Goal: Task Accomplishment & Management: Use online tool/utility

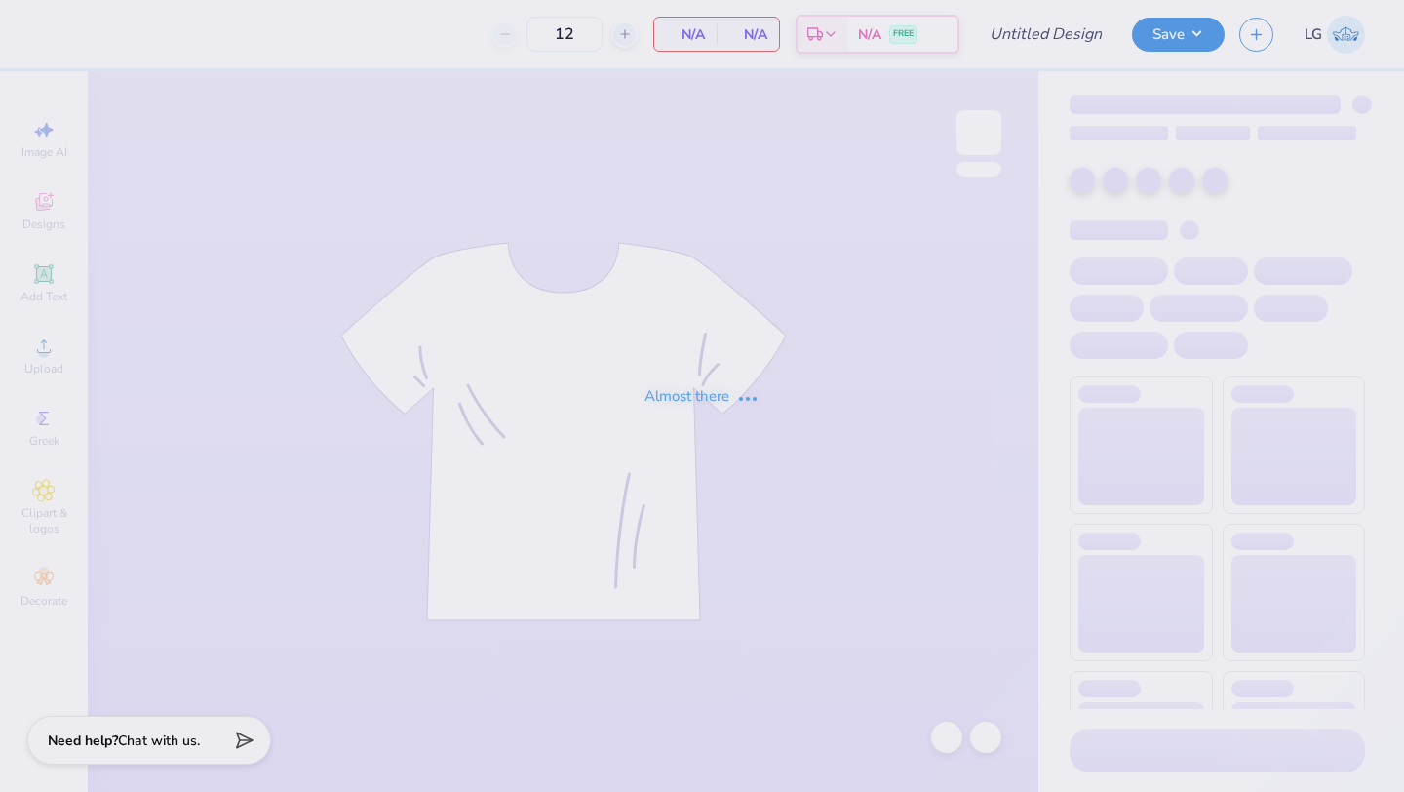
type input "pi phi hat"
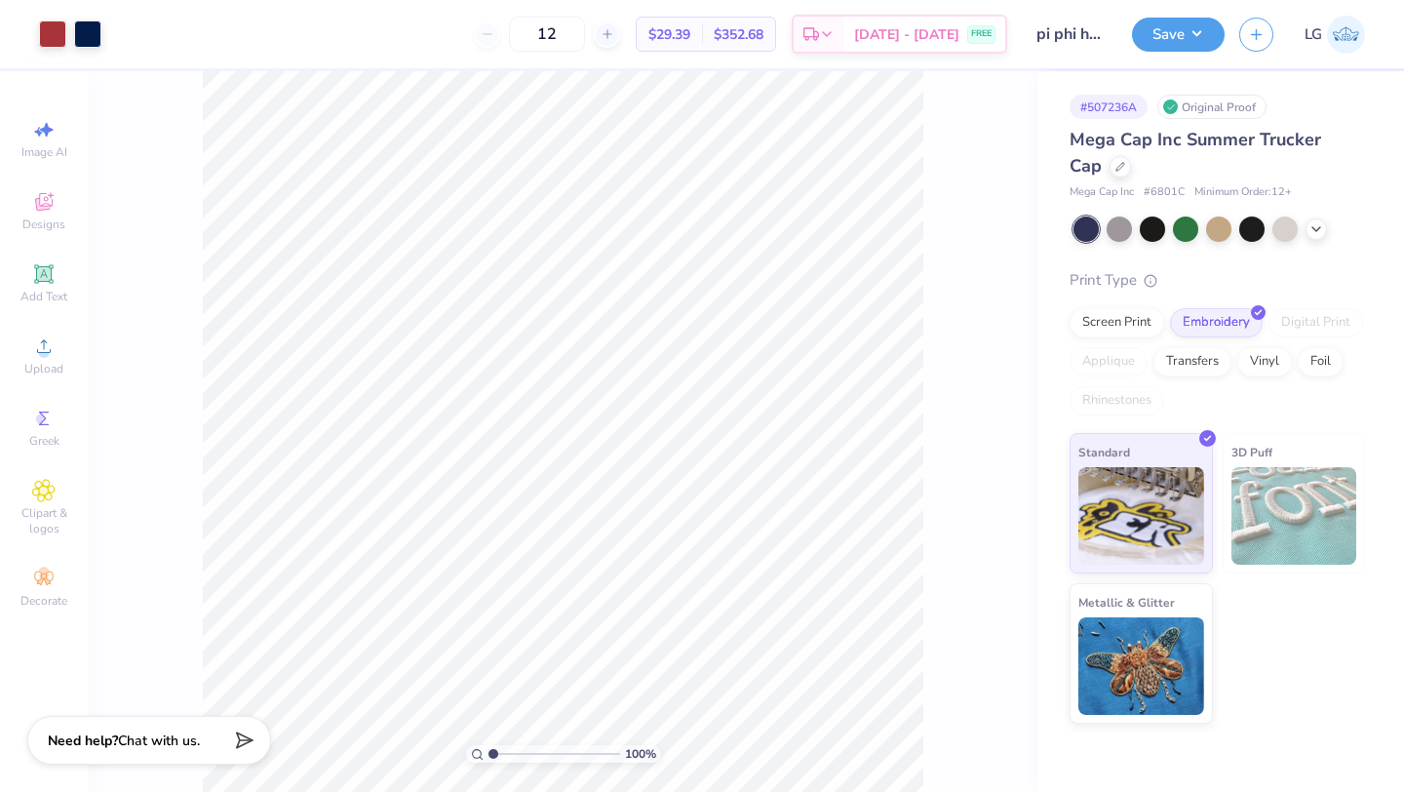
click at [1066, 171] on div "# 507236A Original Proof Mega Cap Inc Summer Trucker Cap Mega Cap Inc # 6801C M…" at bounding box center [1221, 397] width 366 height 652
click at [1109, 171] on div at bounding box center [1119, 164] width 21 height 21
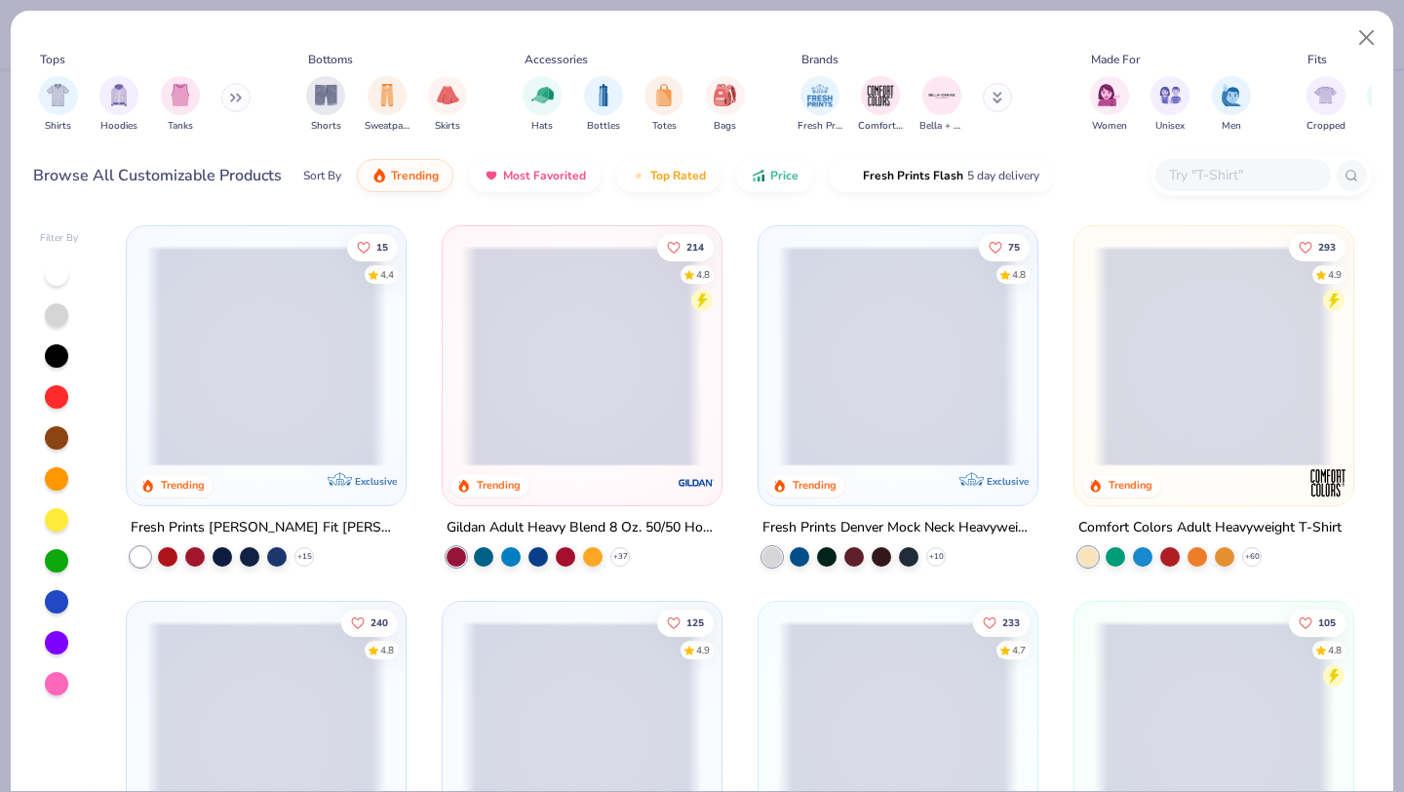
click at [1222, 183] on input "text" at bounding box center [1242, 175] width 150 height 22
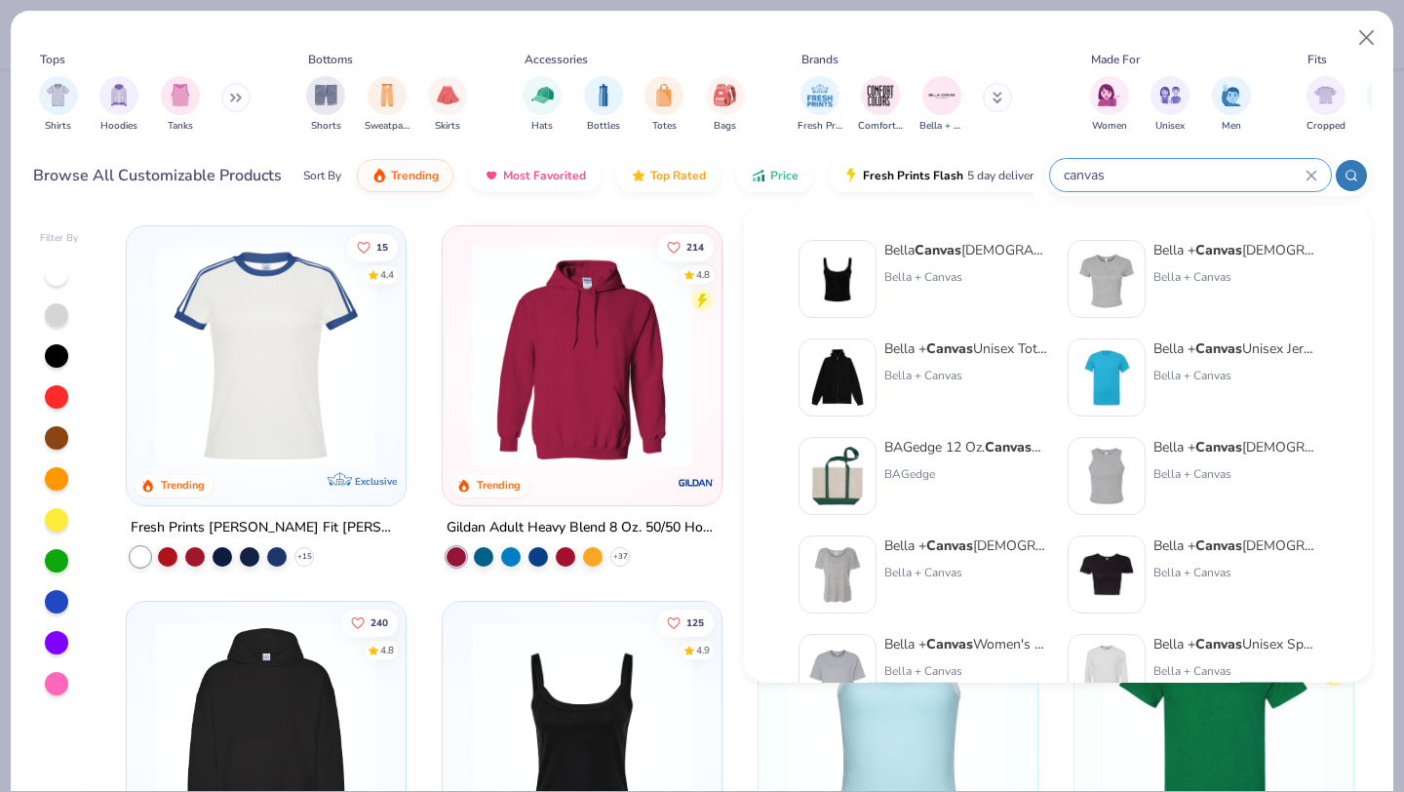
type input "canvas"
click at [899, 457] on div "BAGedge 12 Oz. Canvas Boat Tote BAGedge" at bounding box center [966, 476] width 164 height 78
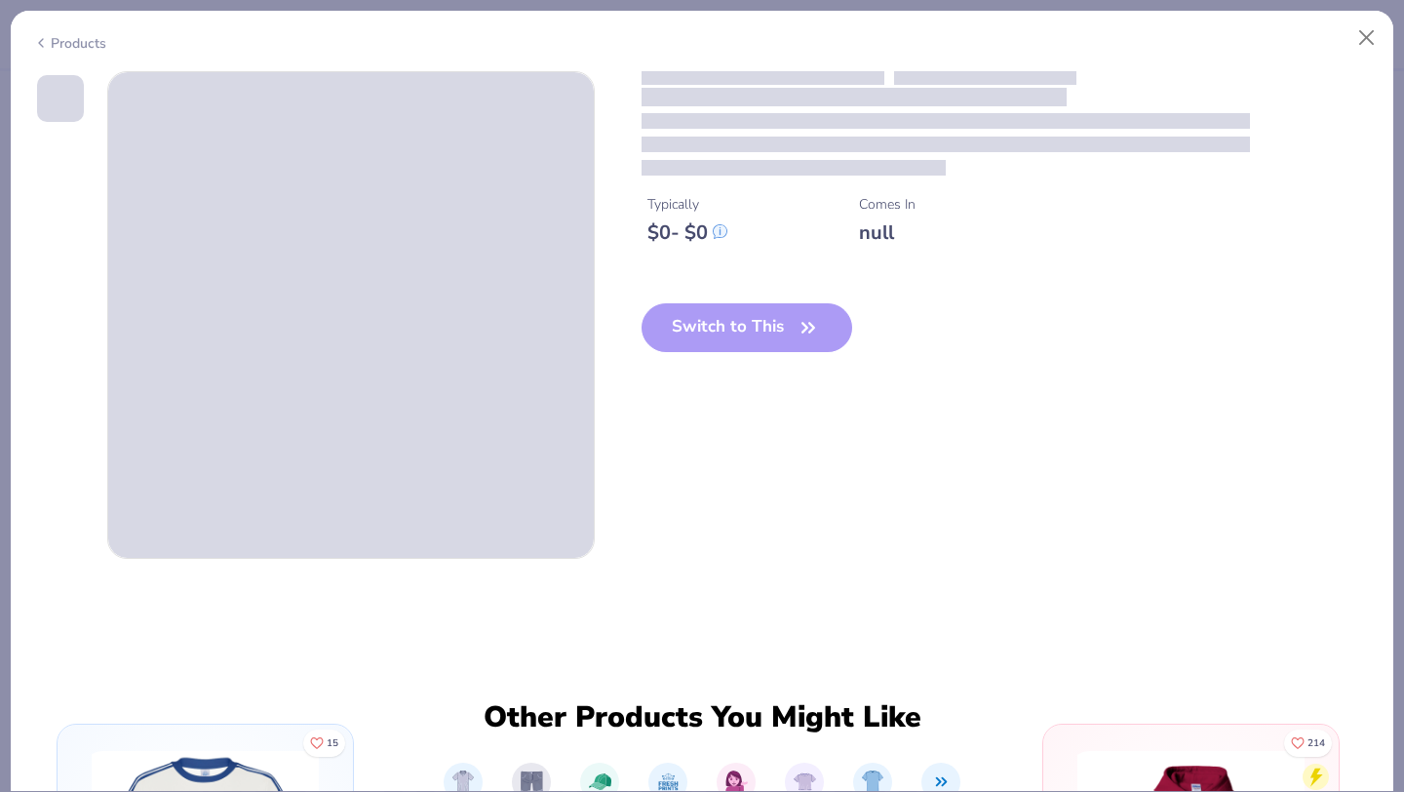
click at [82, 41] on div "Products" at bounding box center [69, 43] width 73 height 20
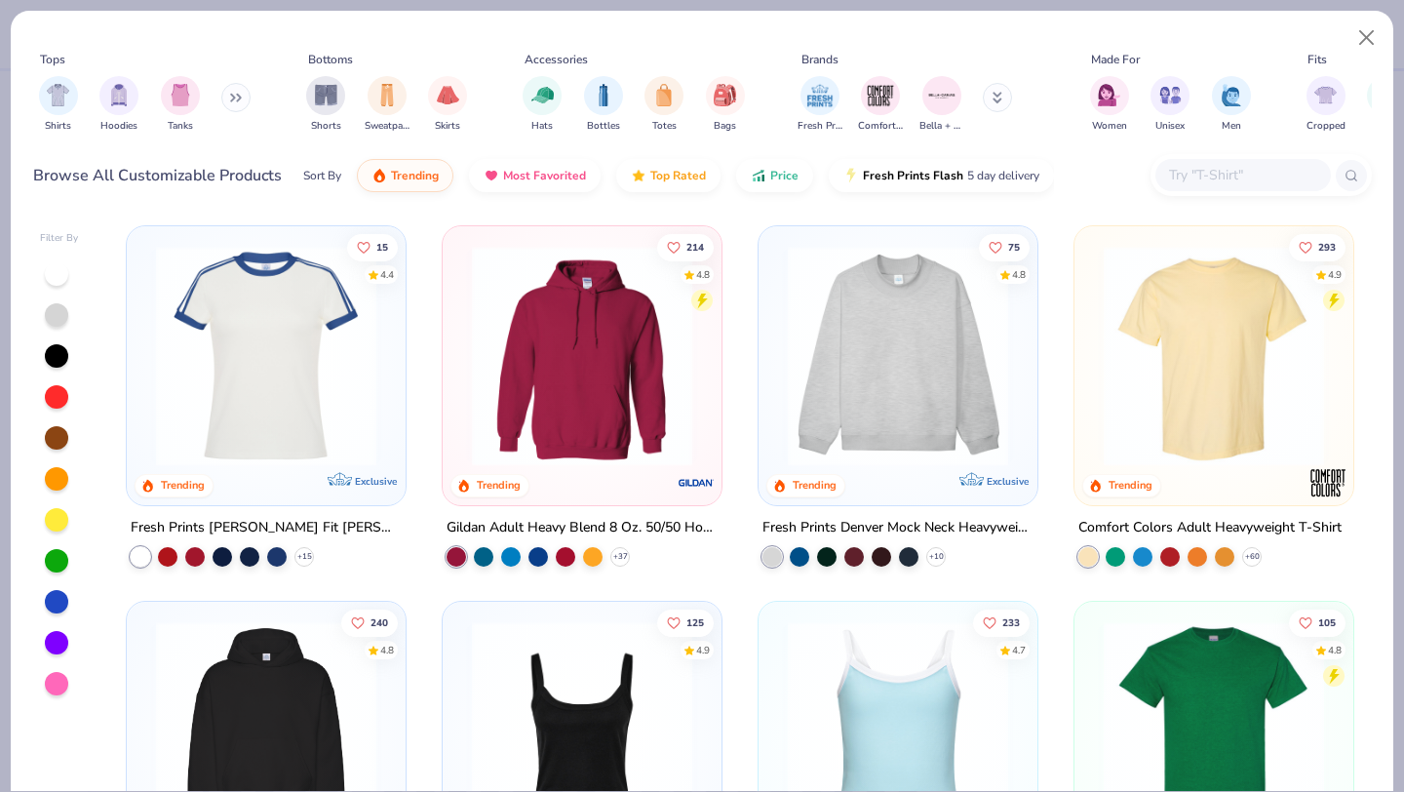
click at [1249, 190] on div at bounding box center [1242, 175] width 175 height 32
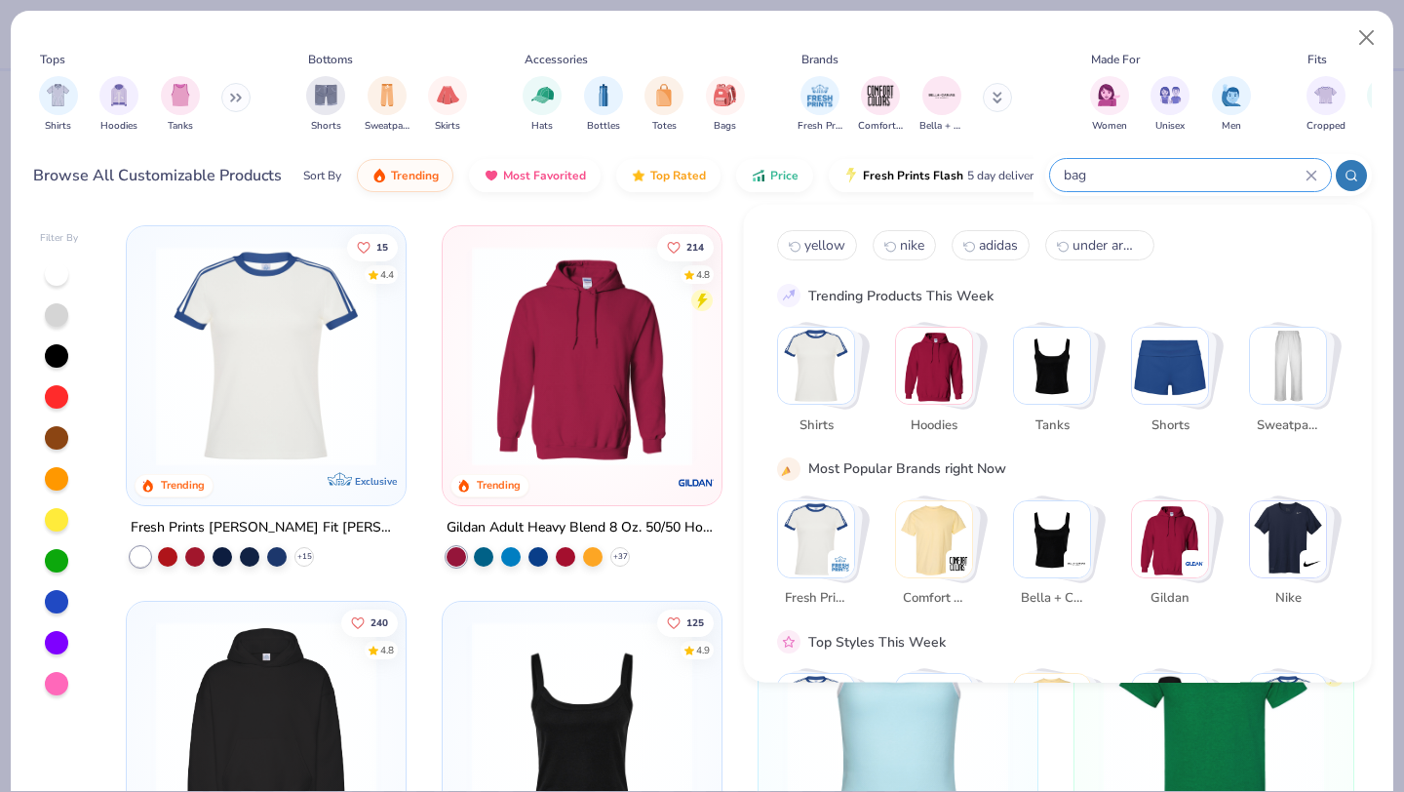
type input "bag"
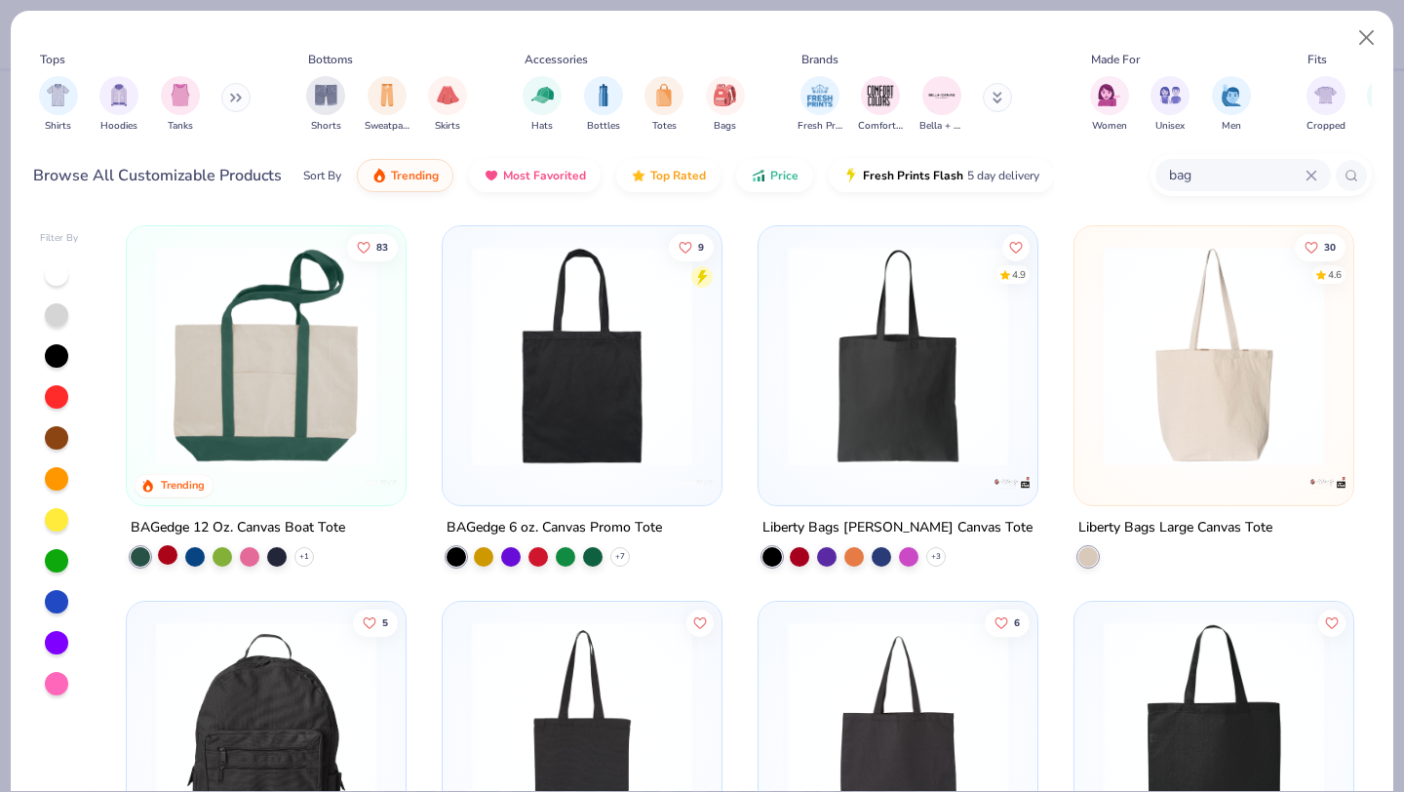
click at [167, 556] on div at bounding box center [167, 554] width 19 height 19
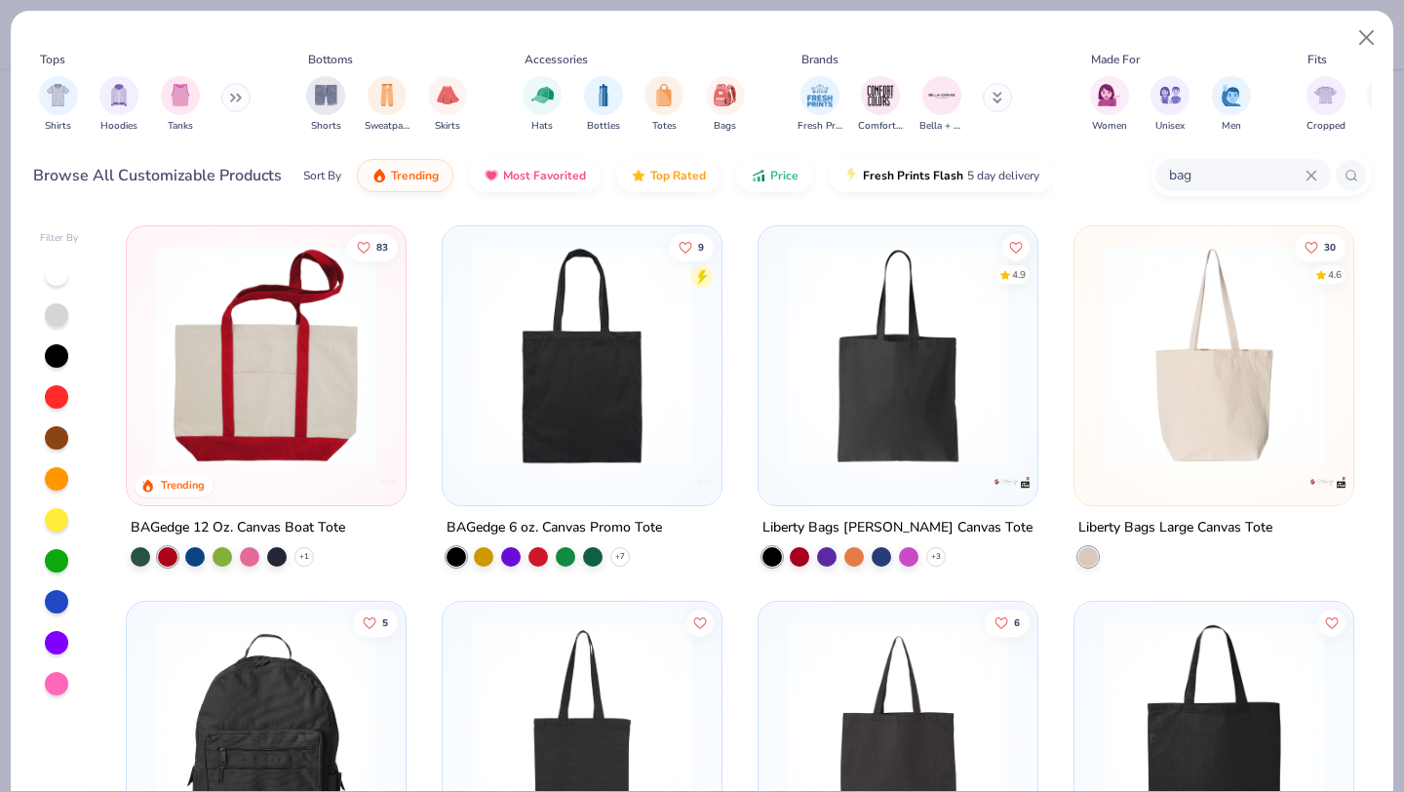
click at [320, 553] on div "BAGedge 12 Oz. Canvas Boat Tote + 1" at bounding box center [266, 541] width 281 height 51
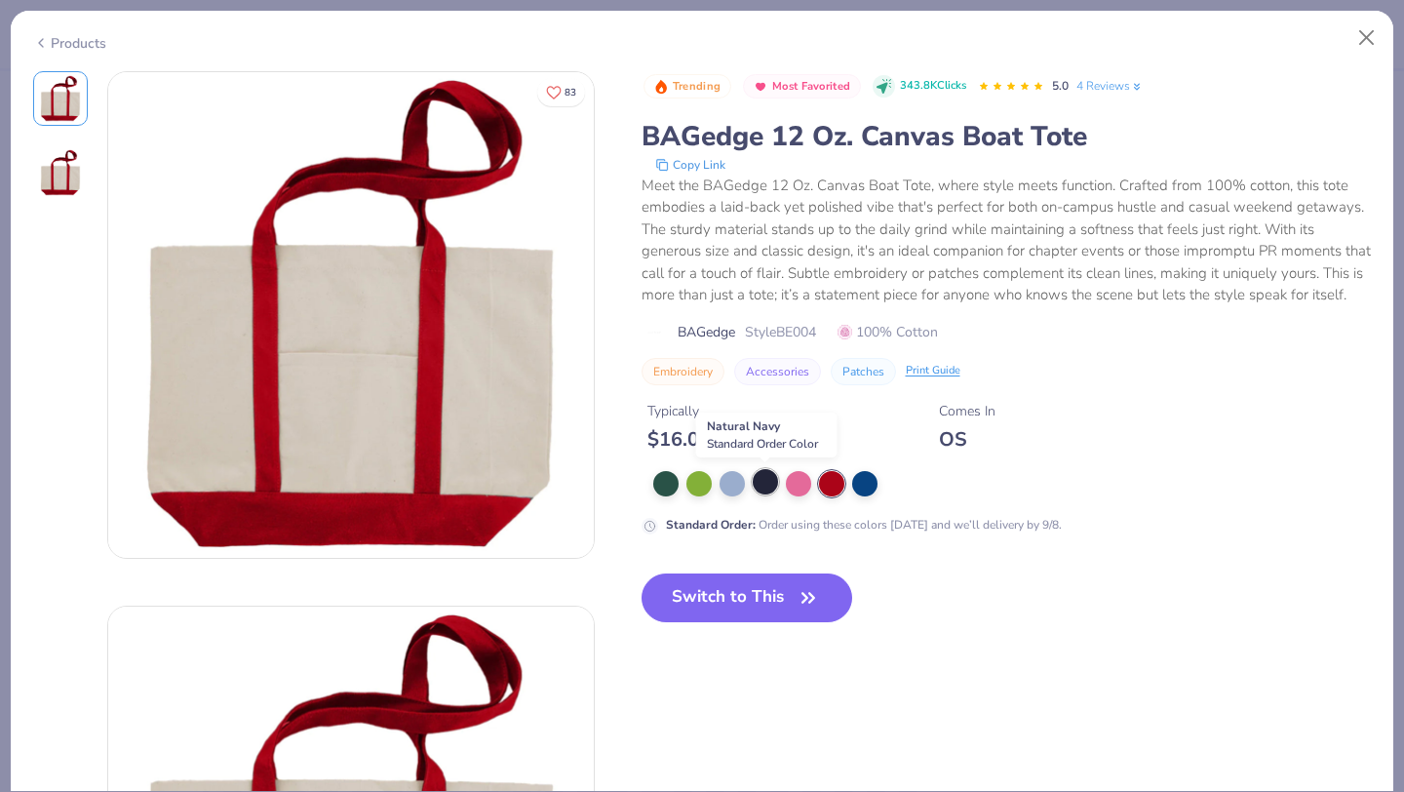
click at [770, 479] on div at bounding box center [765, 481] width 25 height 25
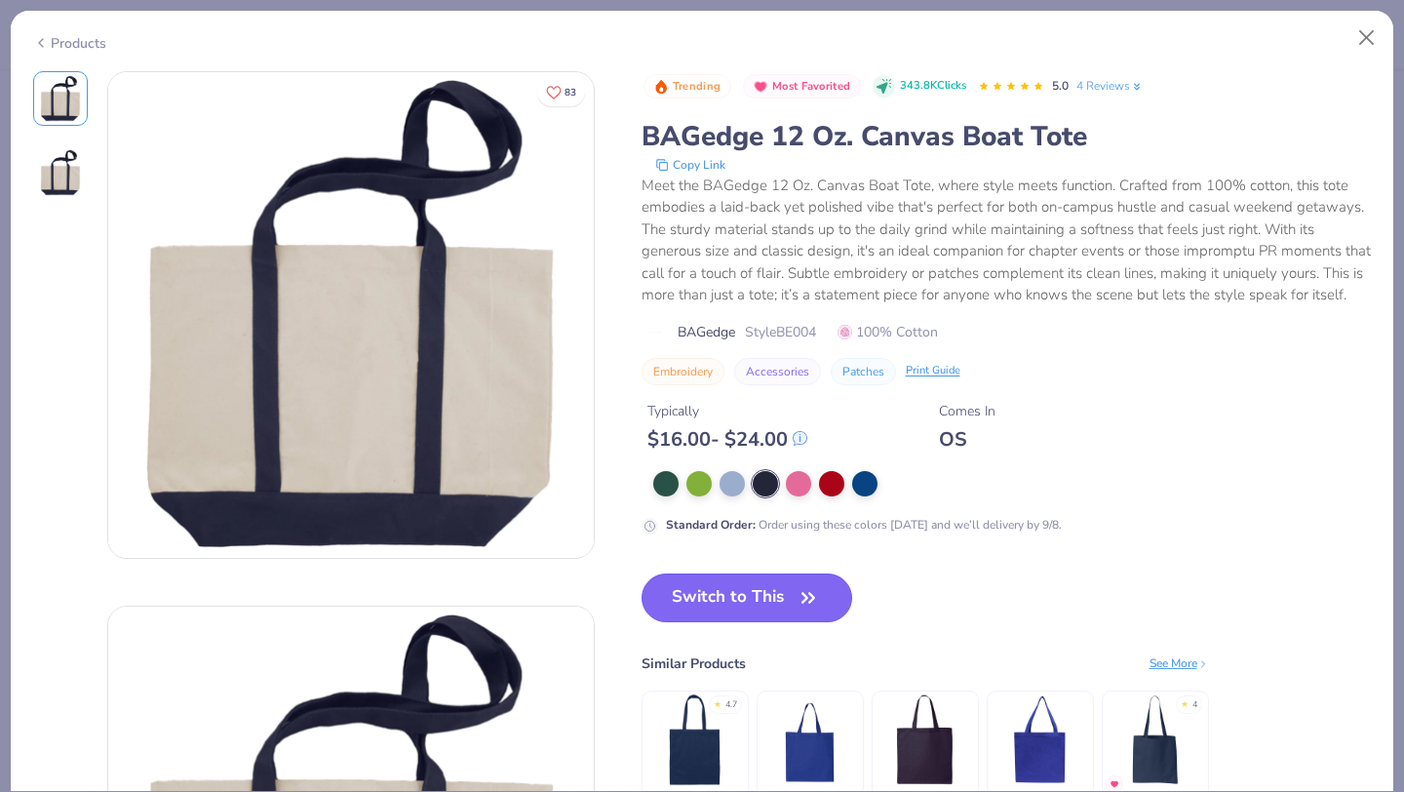
click at [804, 593] on icon "button" at bounding box center [807, 597] width 27 height 27
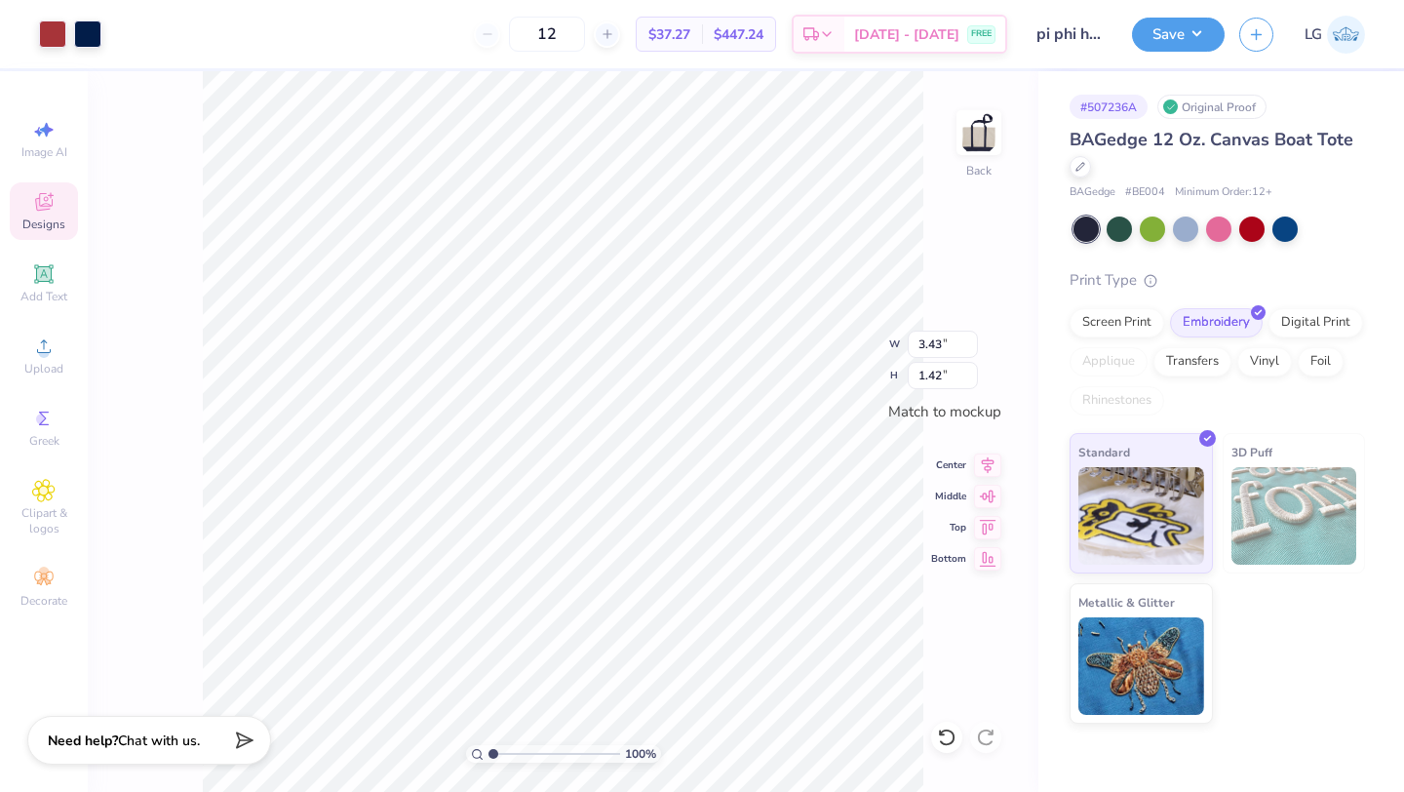
type input "3.43"
type input "1.42"
click at [1070, 171] on div "BAGedge 12 Oz. Canvas Boat Tote" at bounding box center [1216, 153] width 295 height 53
click at [1086, 172] on div at bounding box center [1079, 164] width 21 height 21
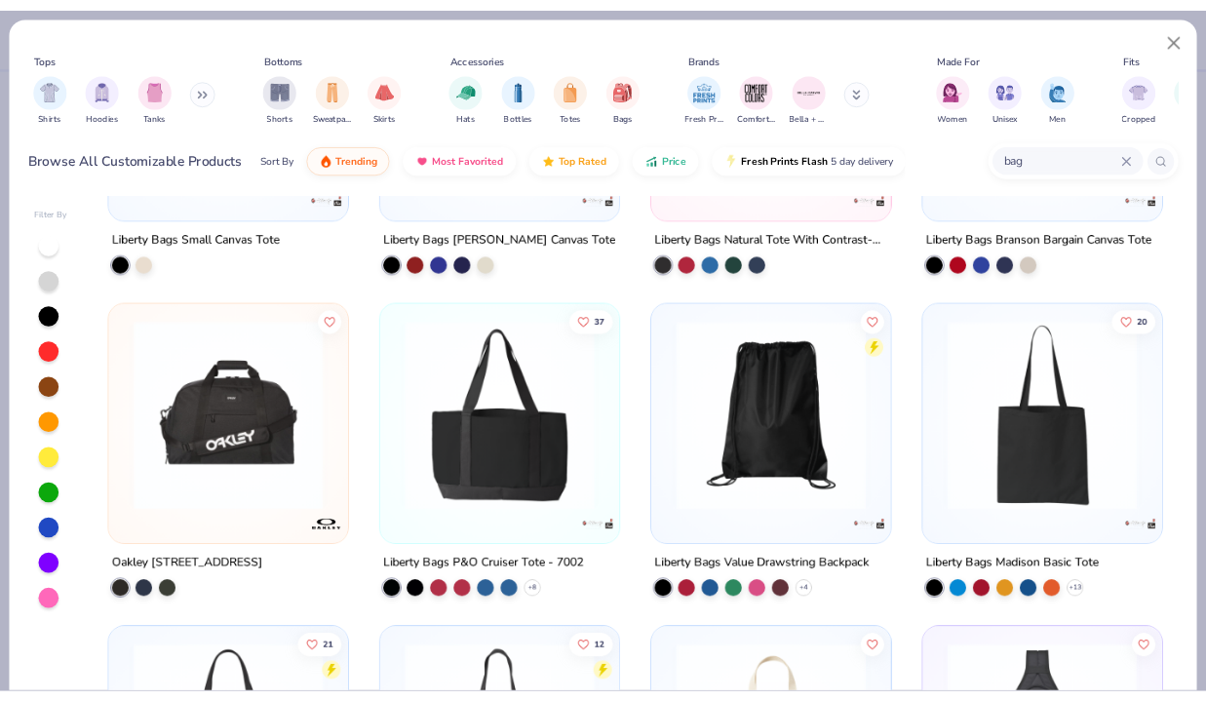
scroll to position [1384, 0]
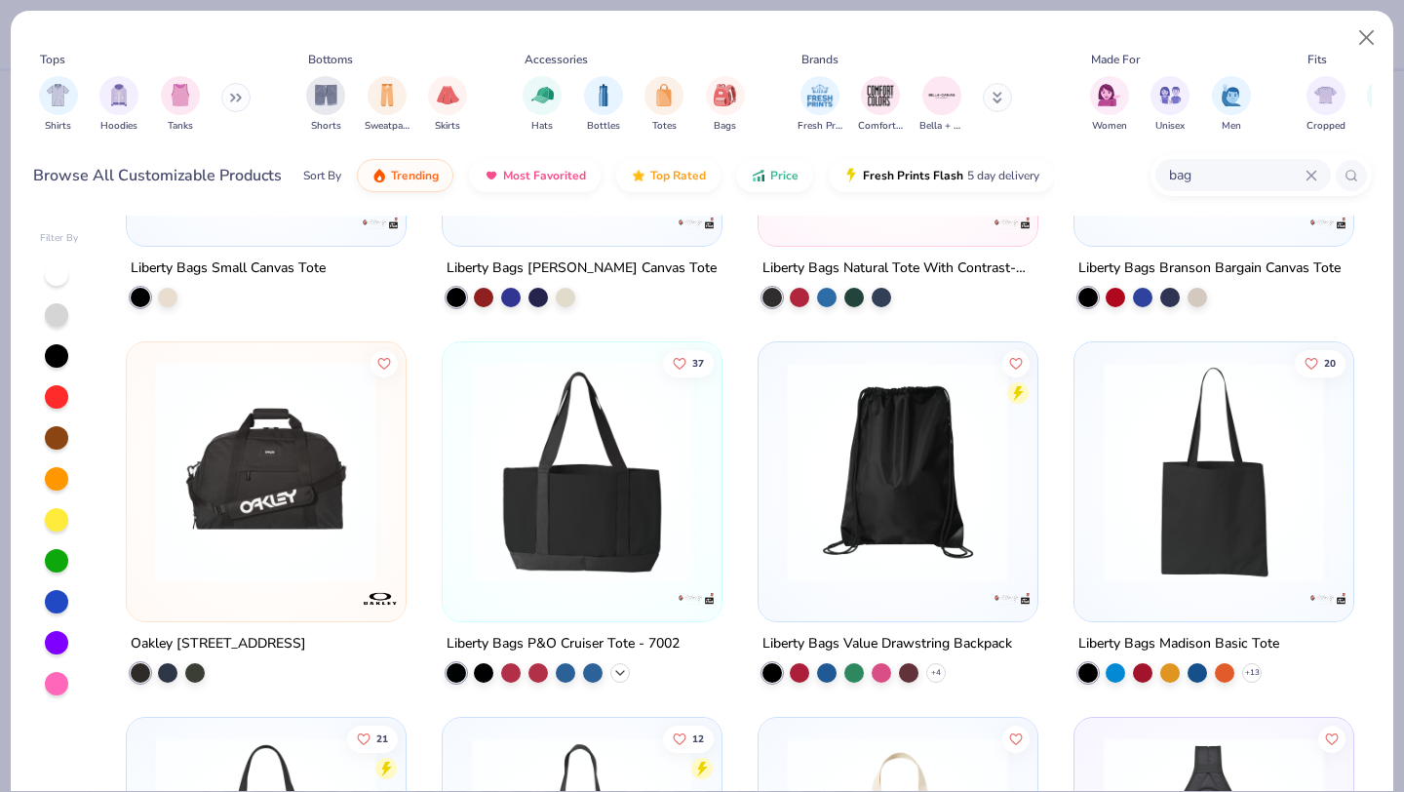
click at [626, 677] on div "+ 8" at bounding box center [619, 672] width 19 height 19
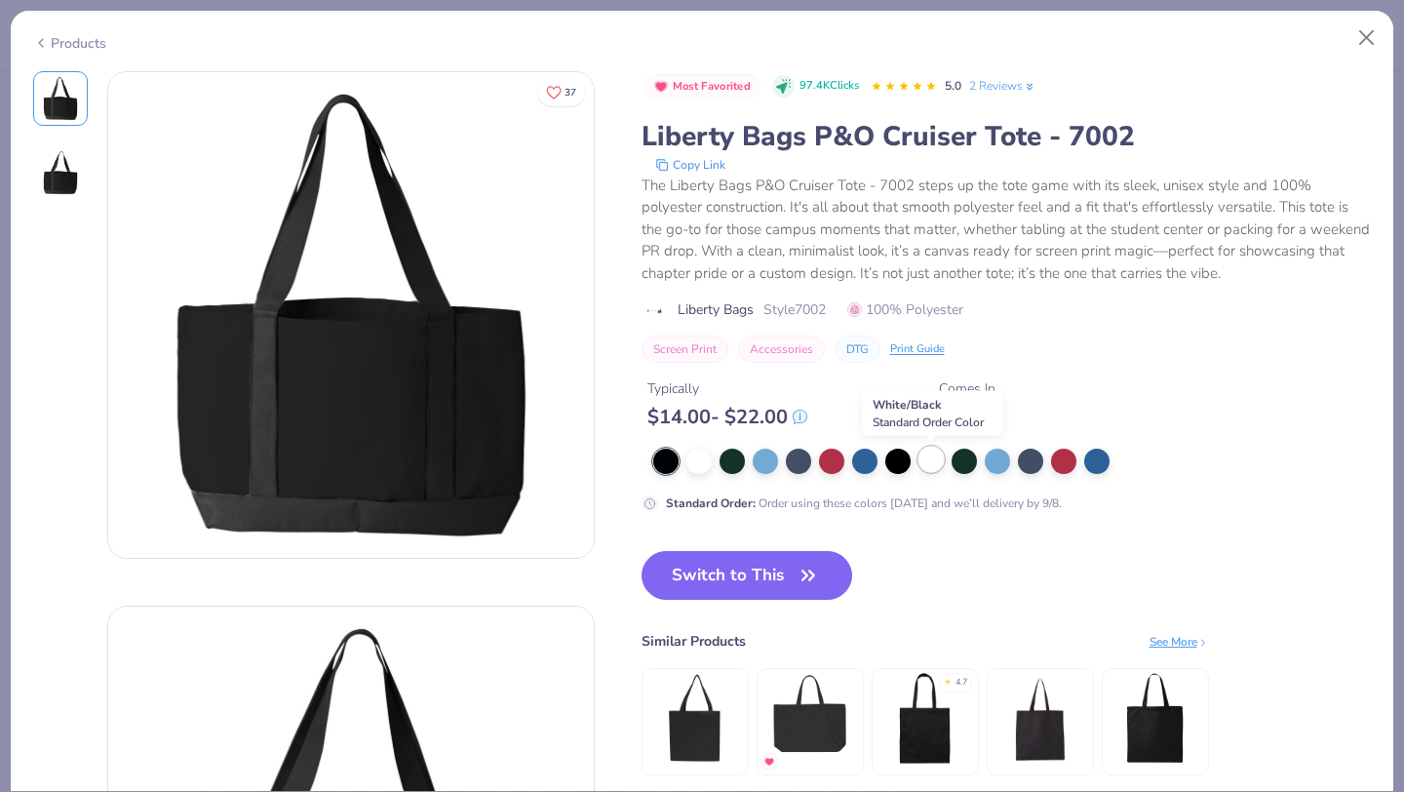
click at [934, 470] on div at bounding box center [930, 458] width 25 height 25
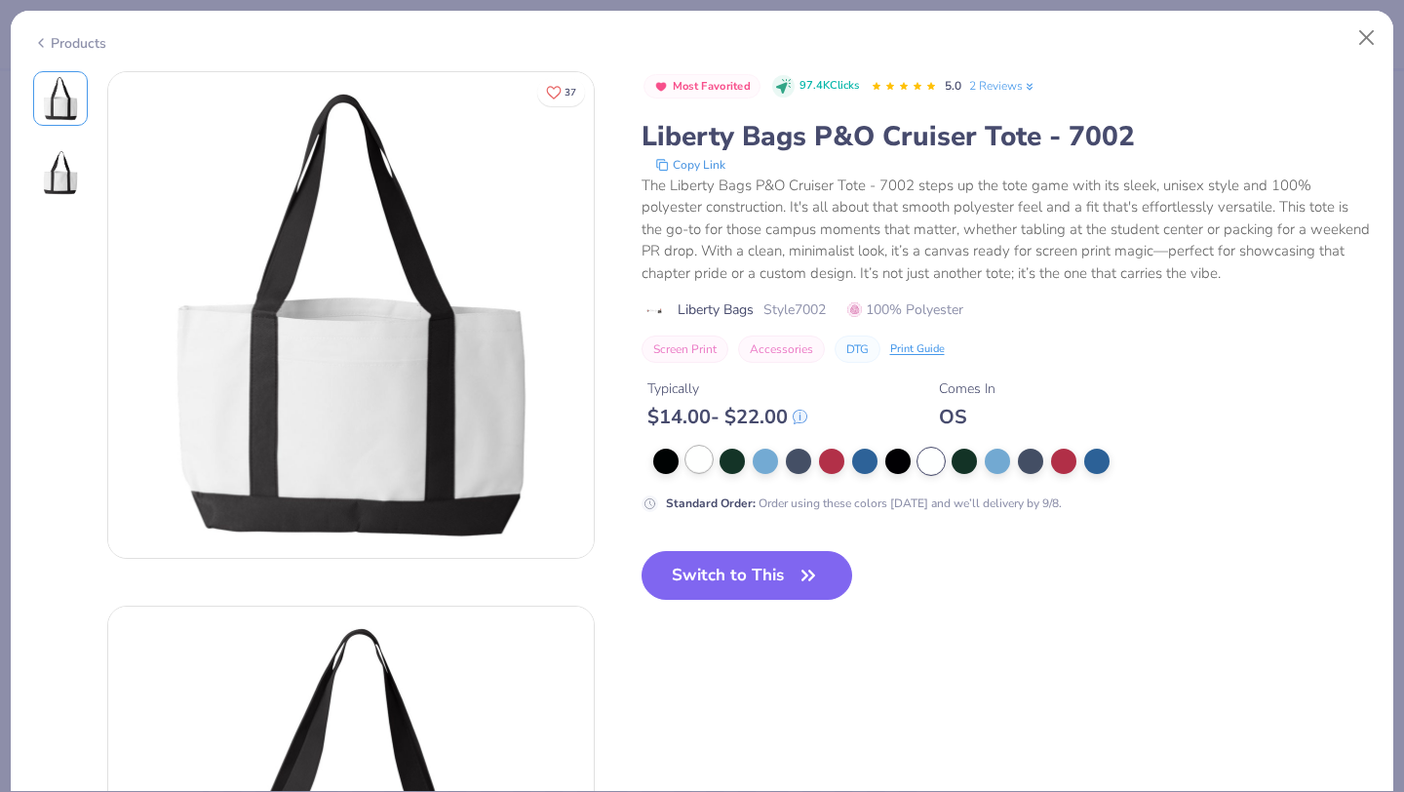
click at [702, 460] on div at bounding box center [698, 458] width 25 height 25
click at [737, 462] on div at bounding box center [731, 458] width 25 height 25
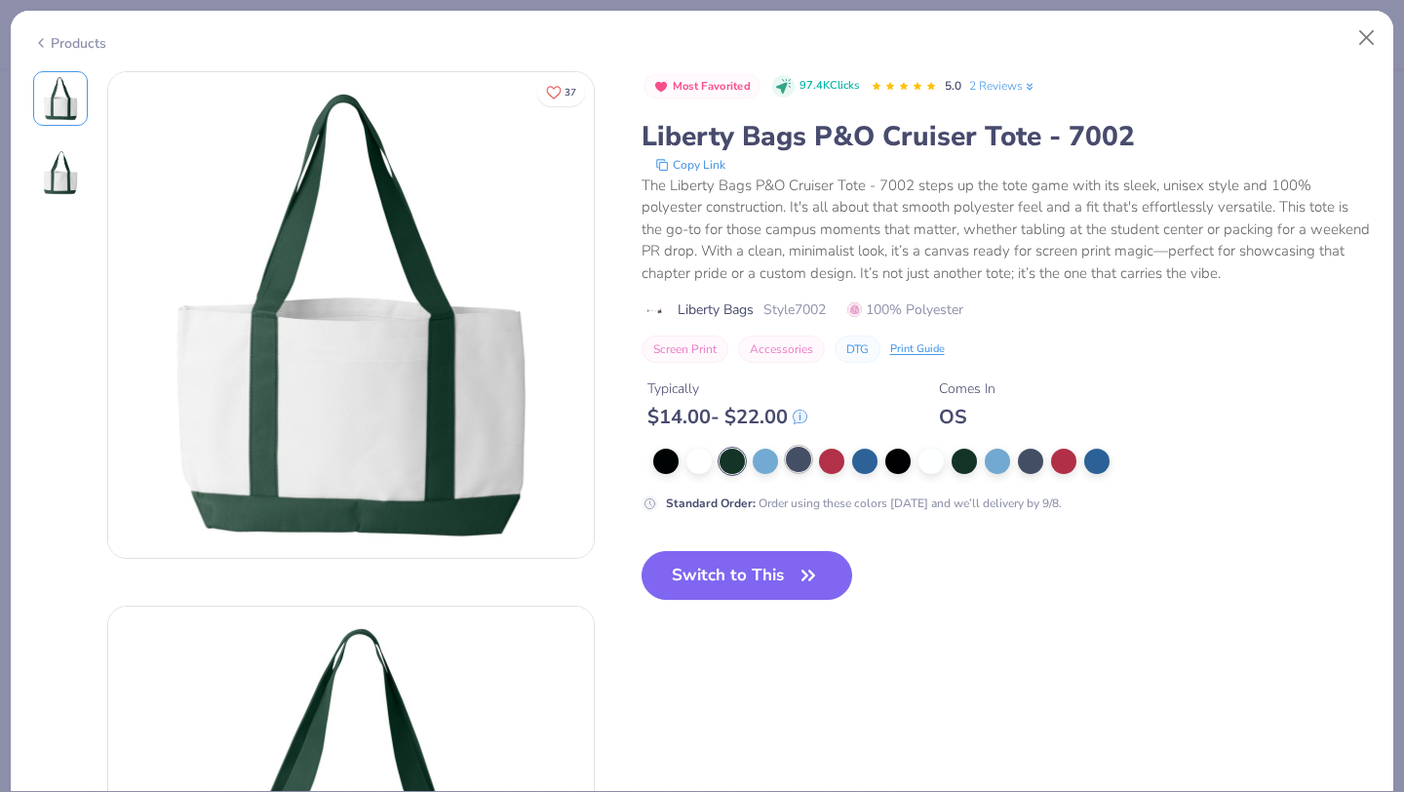
click at [792, 462] on div at bounding box center [798, 458] width 25 height 25
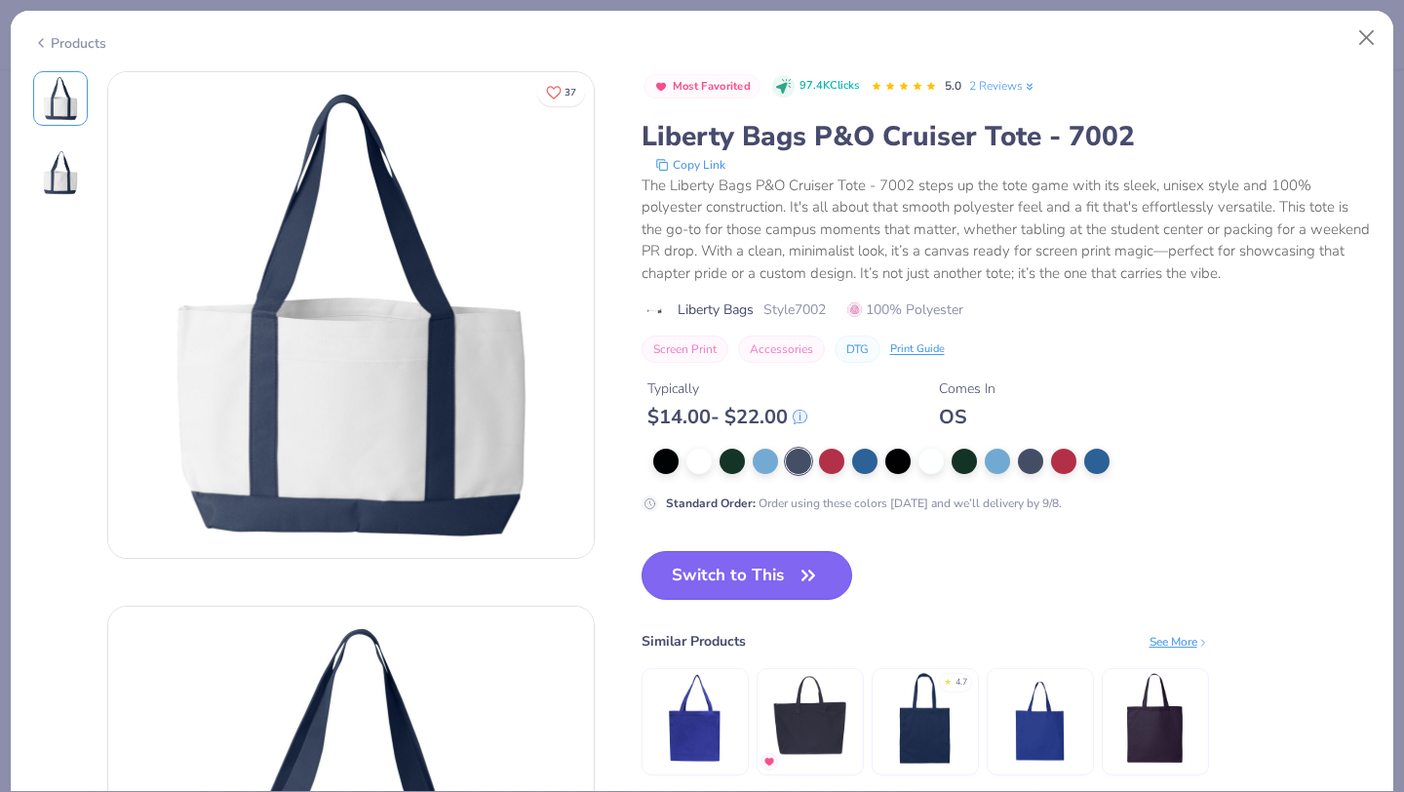
click at [797, 566] on icon "button" at bounding box center [807, 574] width 27 height 27
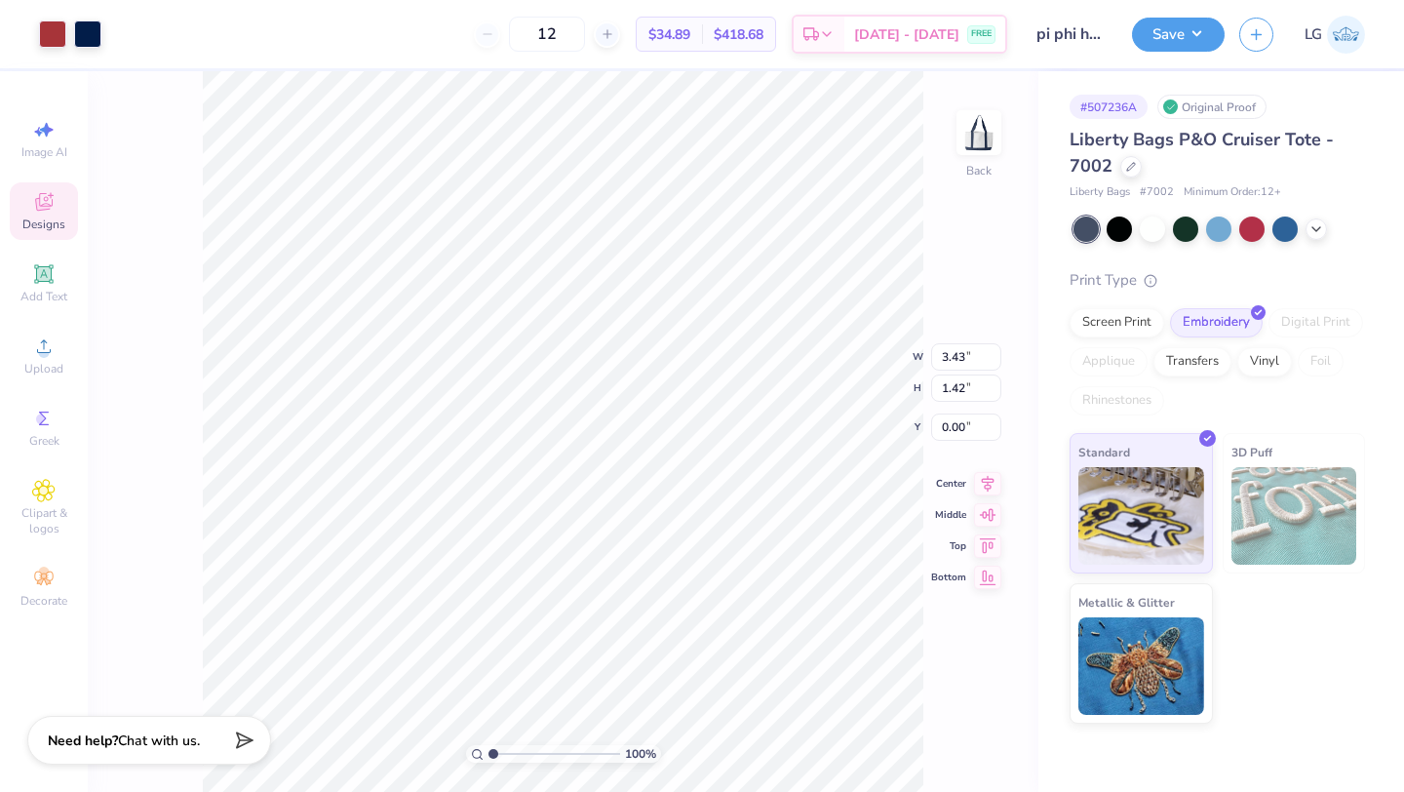
type input "5.76"
type input "2.37"
type input "2.31"
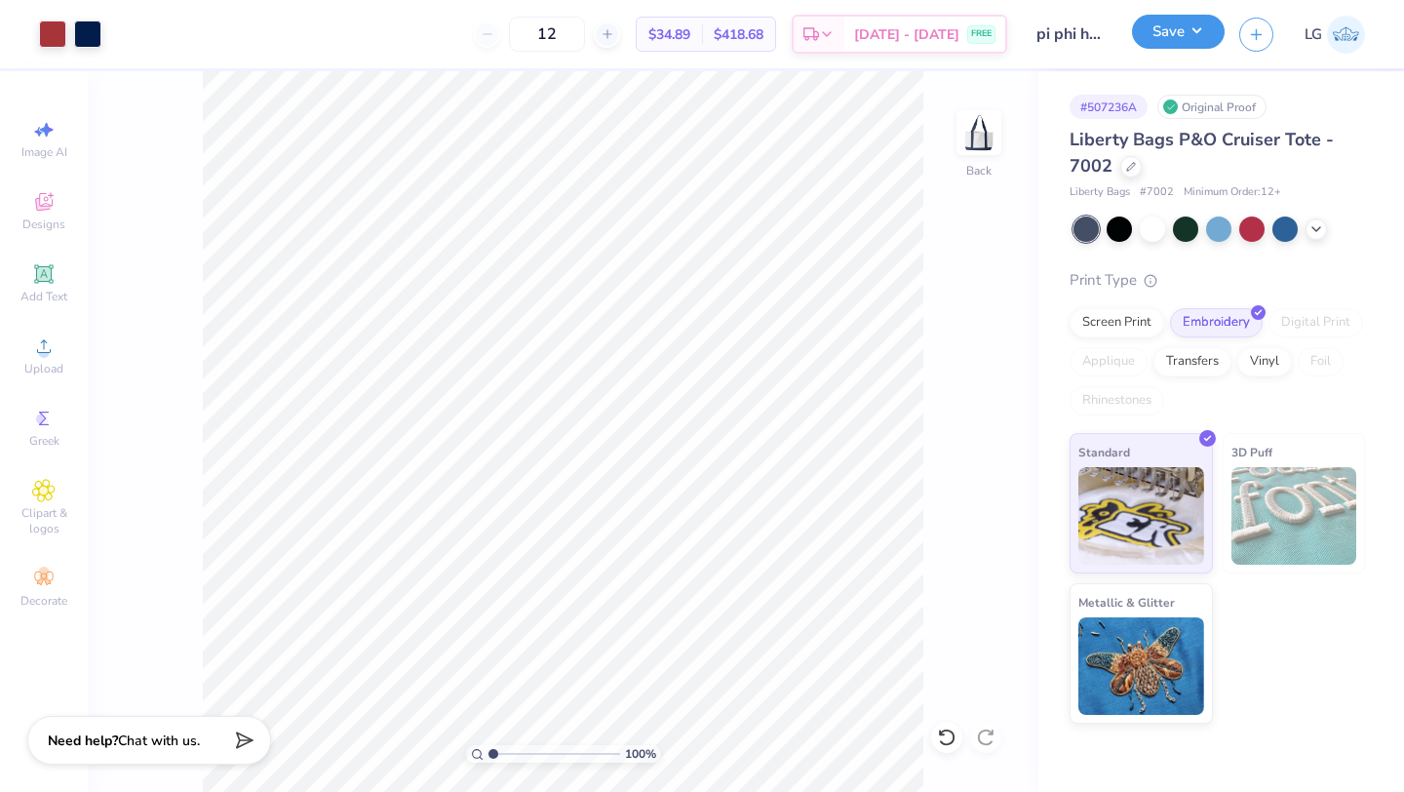
click at [1198, 31] on button "Save" at bounding box center [1178, 32] width 93 height 34
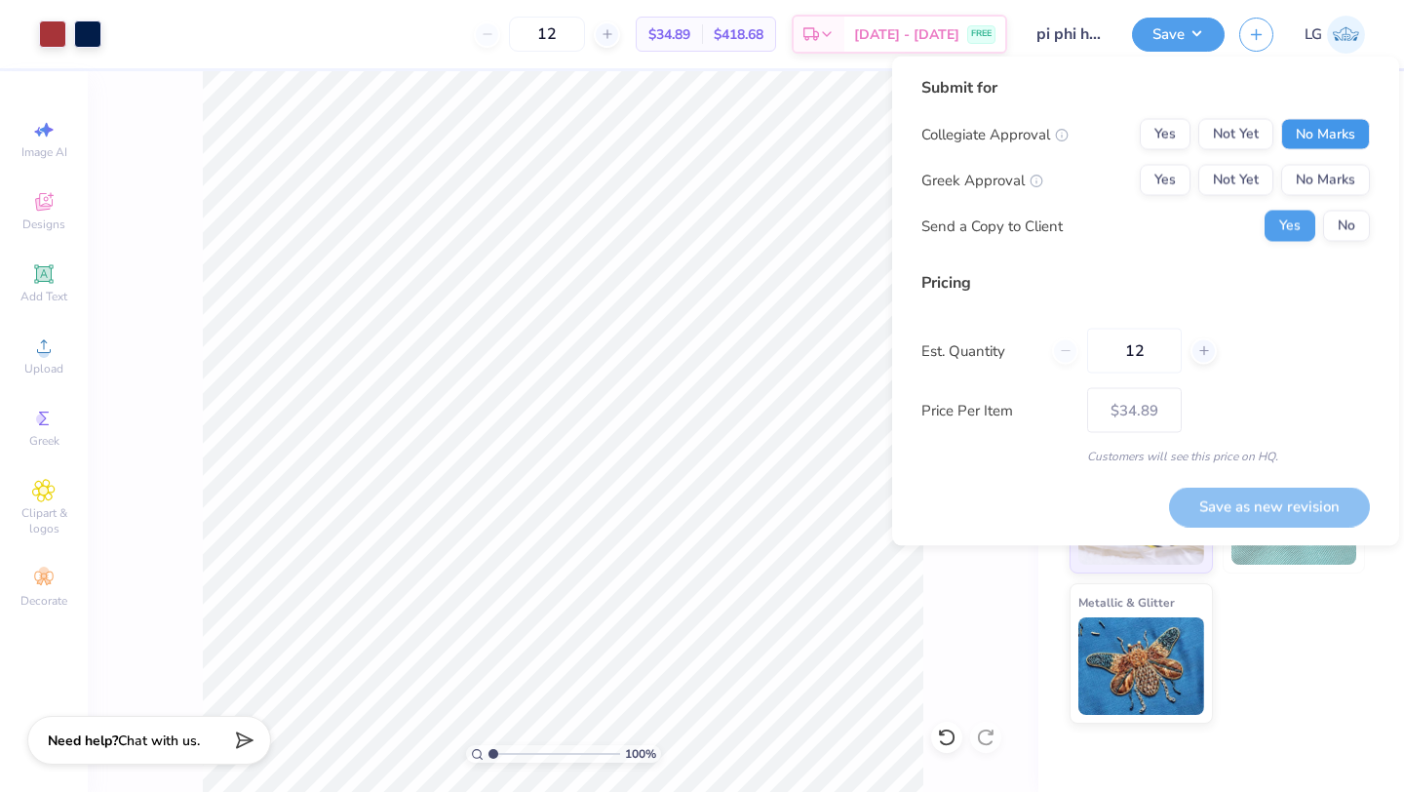
click at [1296, 126] on button "No Marks" at bounding box center [1325, 134] width 89 height 31
click at [1154, 123] on button "Yes" at bounding box center [1165, 134] width 51 height 31
click at [1154, 173] on button "Yes" at bounding box center [1165, 180] width 51 height 31
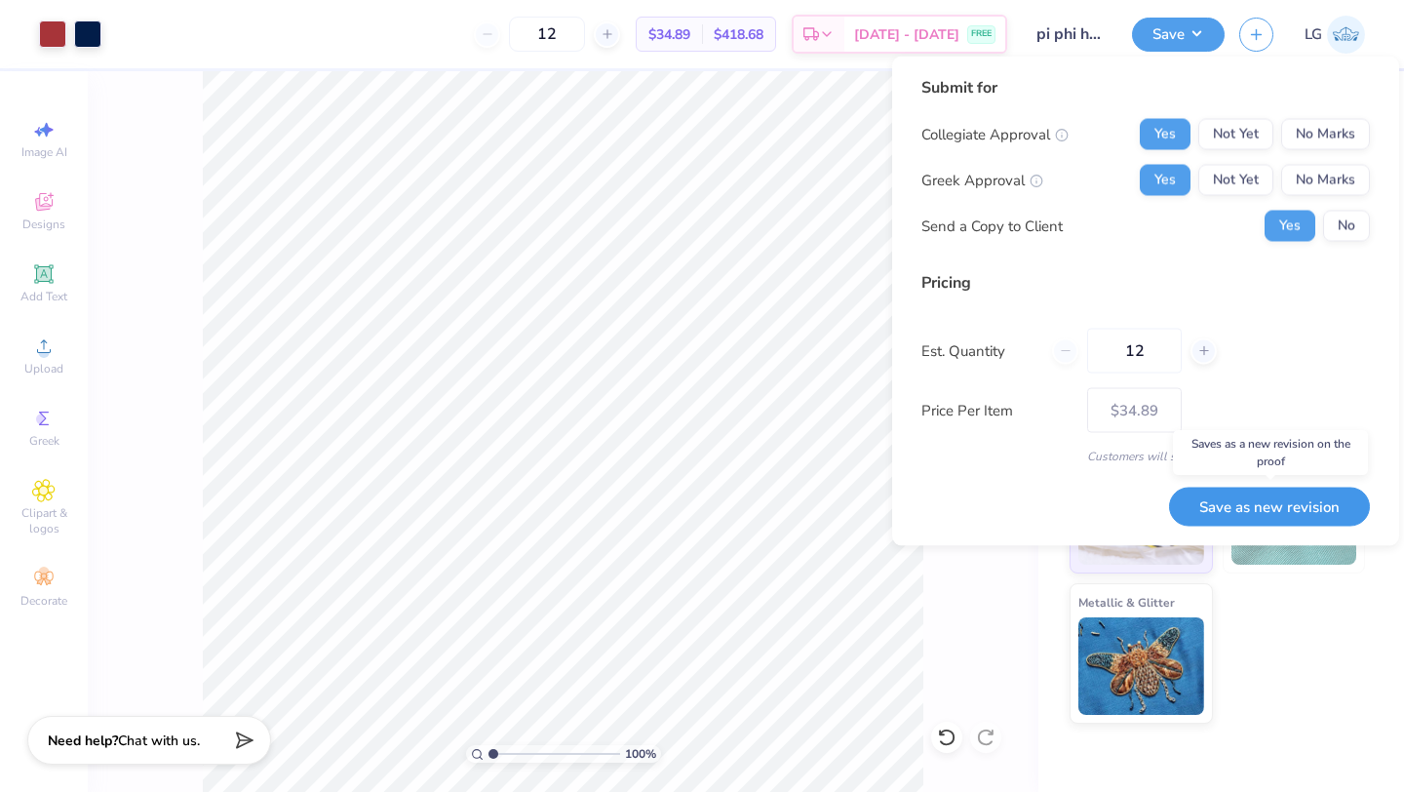
click at [1273, 512] on button "Save as new revision" at bounding box center [1269, 506] width 201 height 40
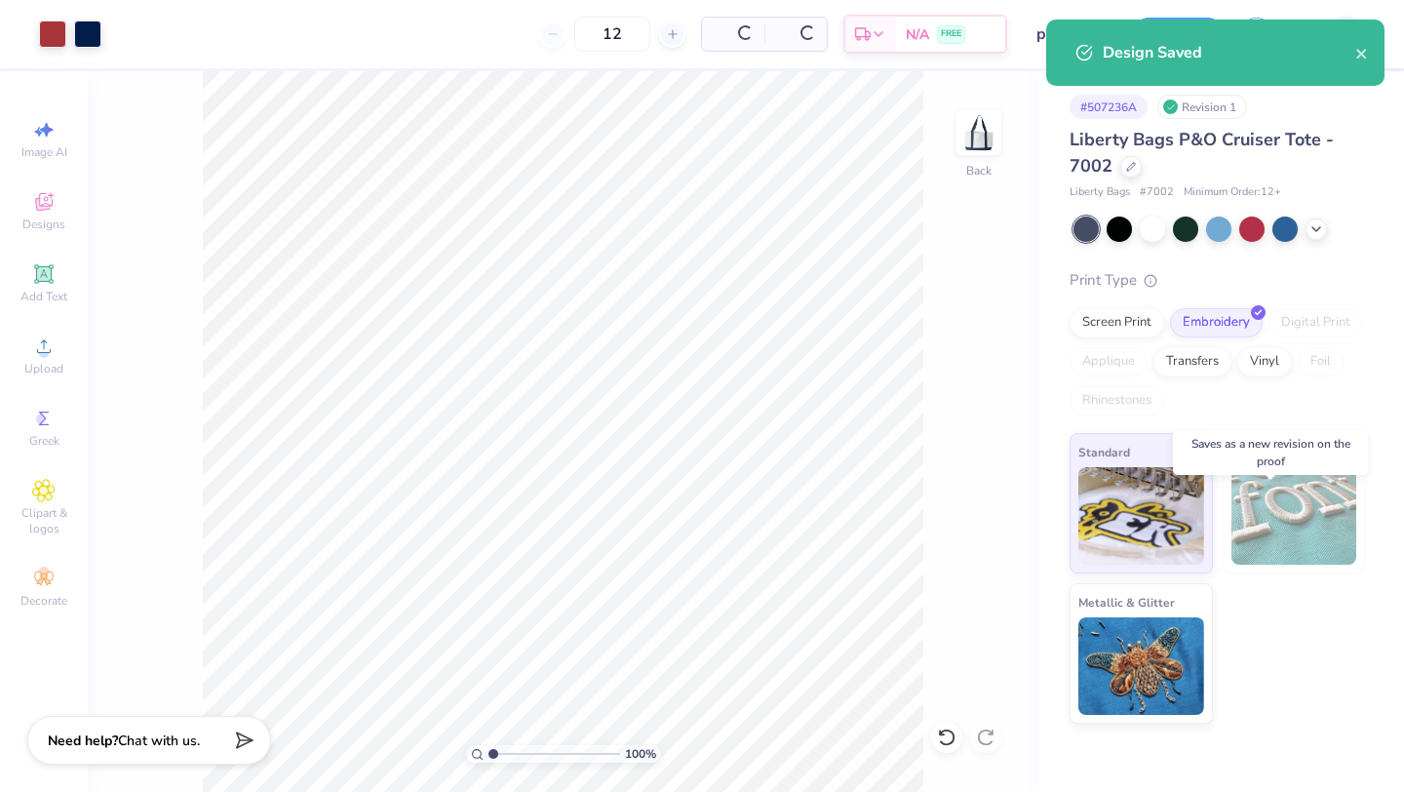
type input "$34.89"
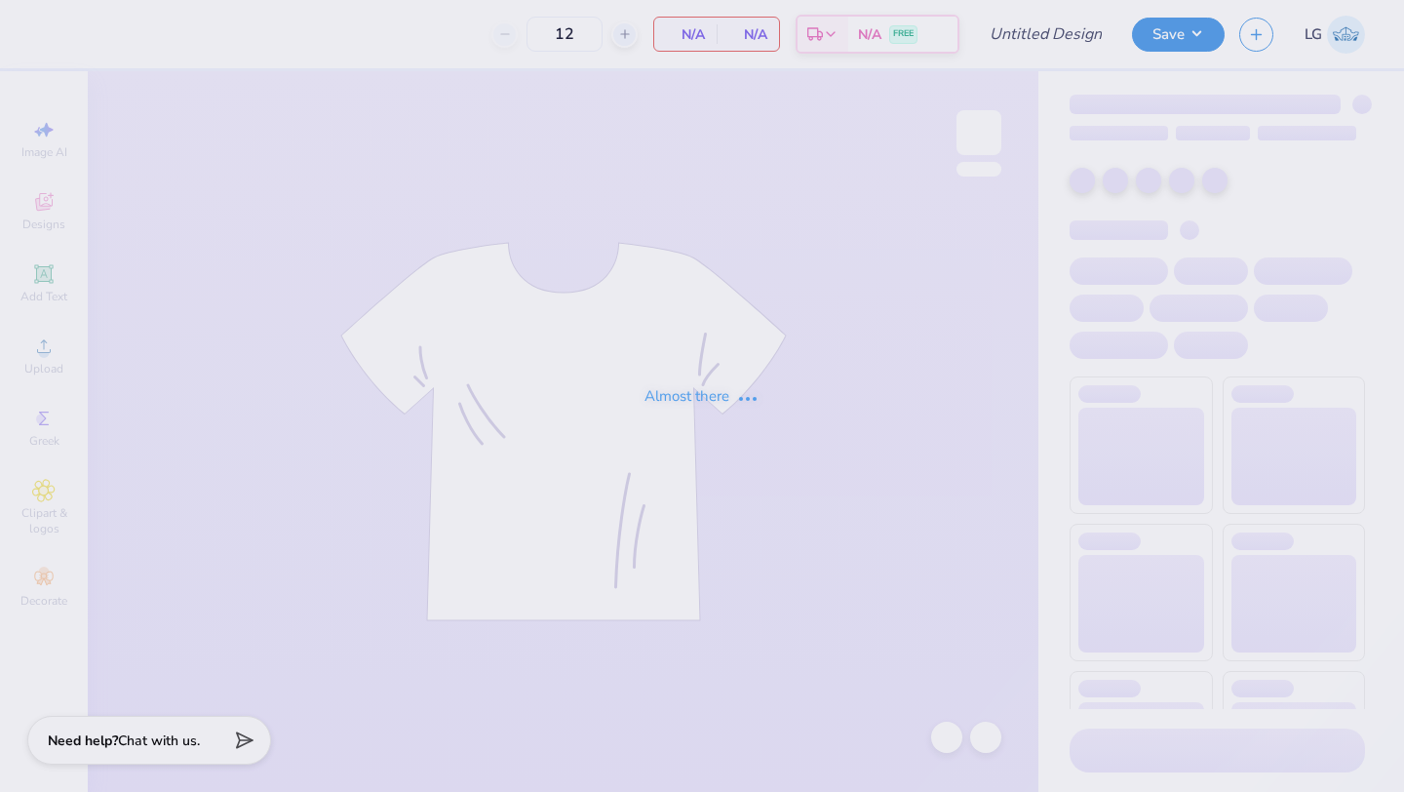
type input "Pi Phi Drop"
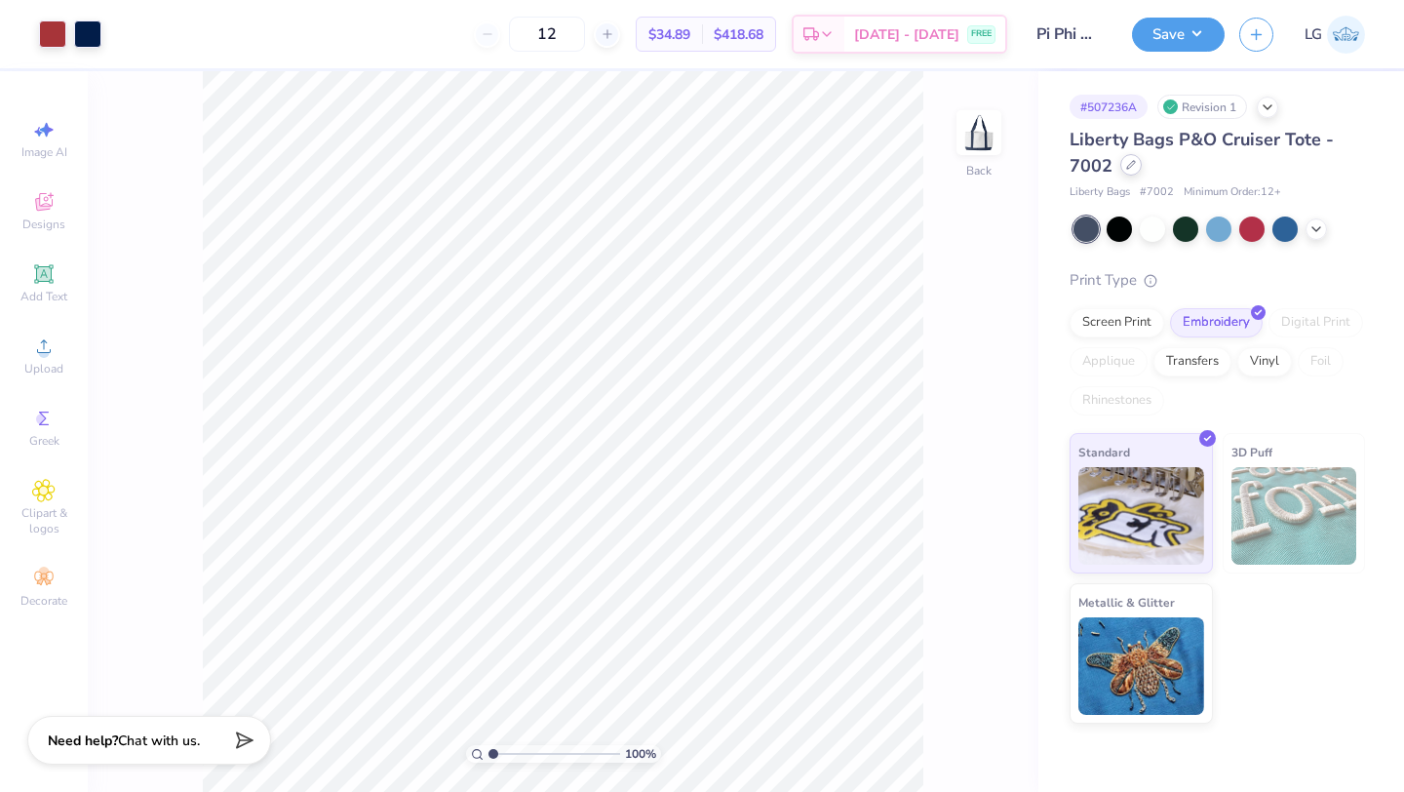
click at [1131, 172] on div at bounding box center [1130, 164] width 21 height 21
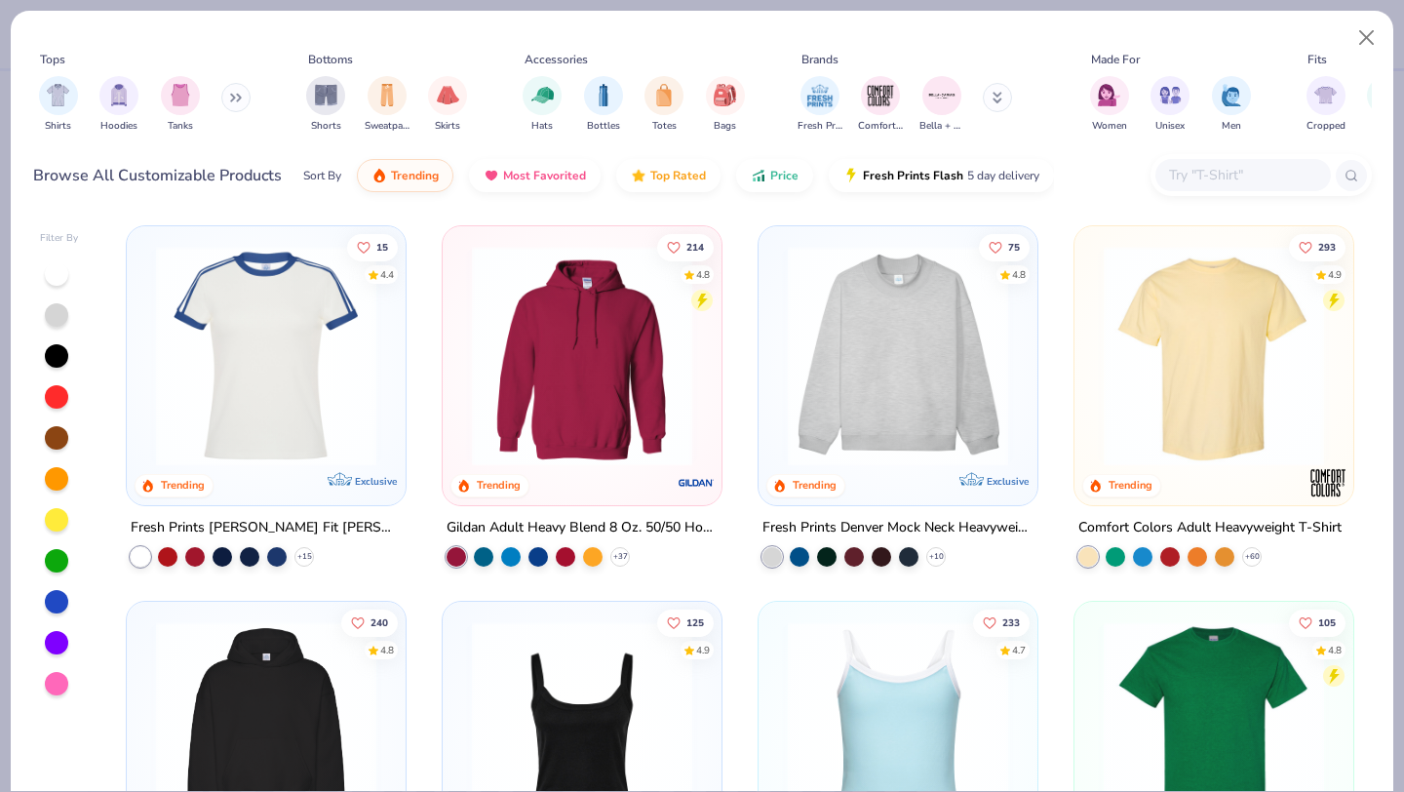
click at [1191, 172] on input "text" at bounding box center [1242, 175] width 150 height 22
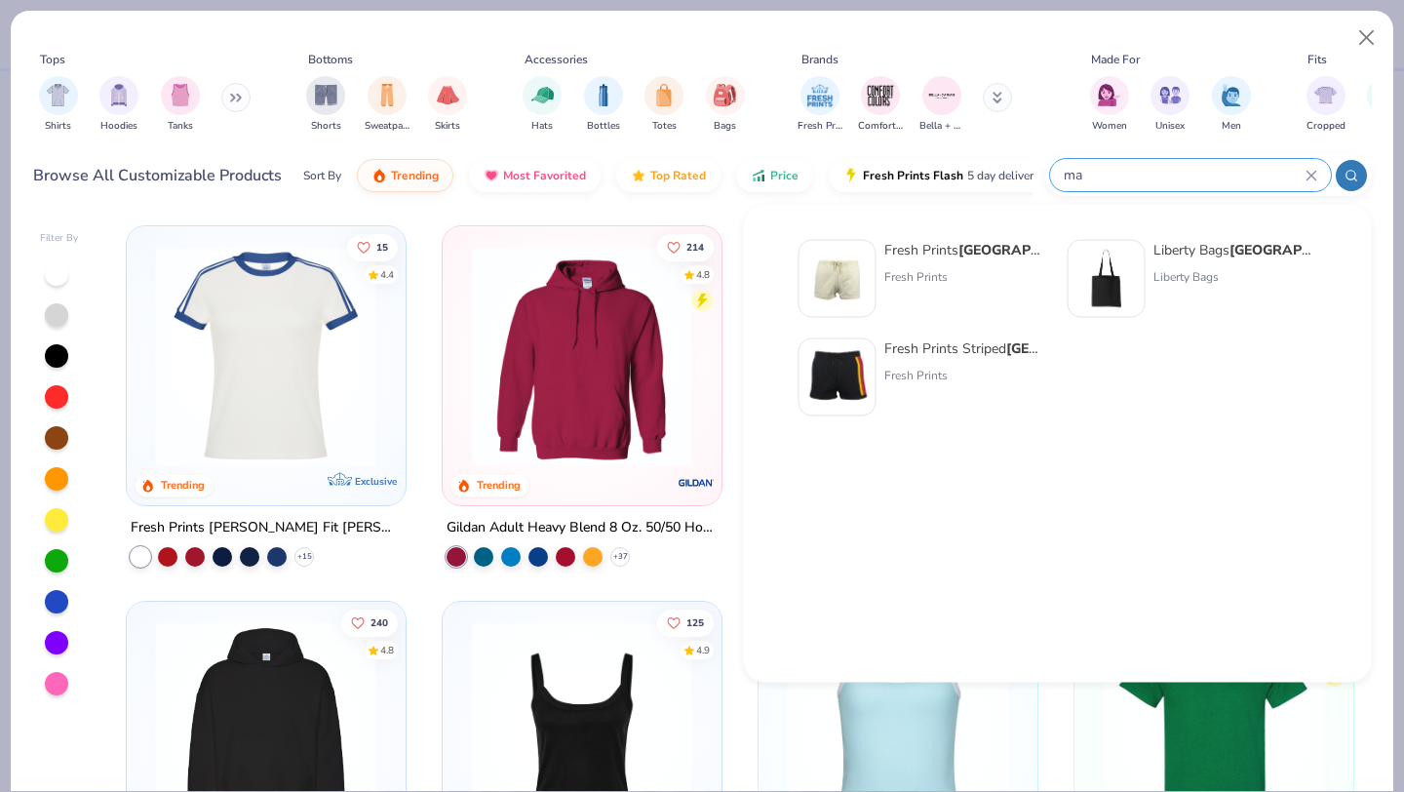
type input "m"
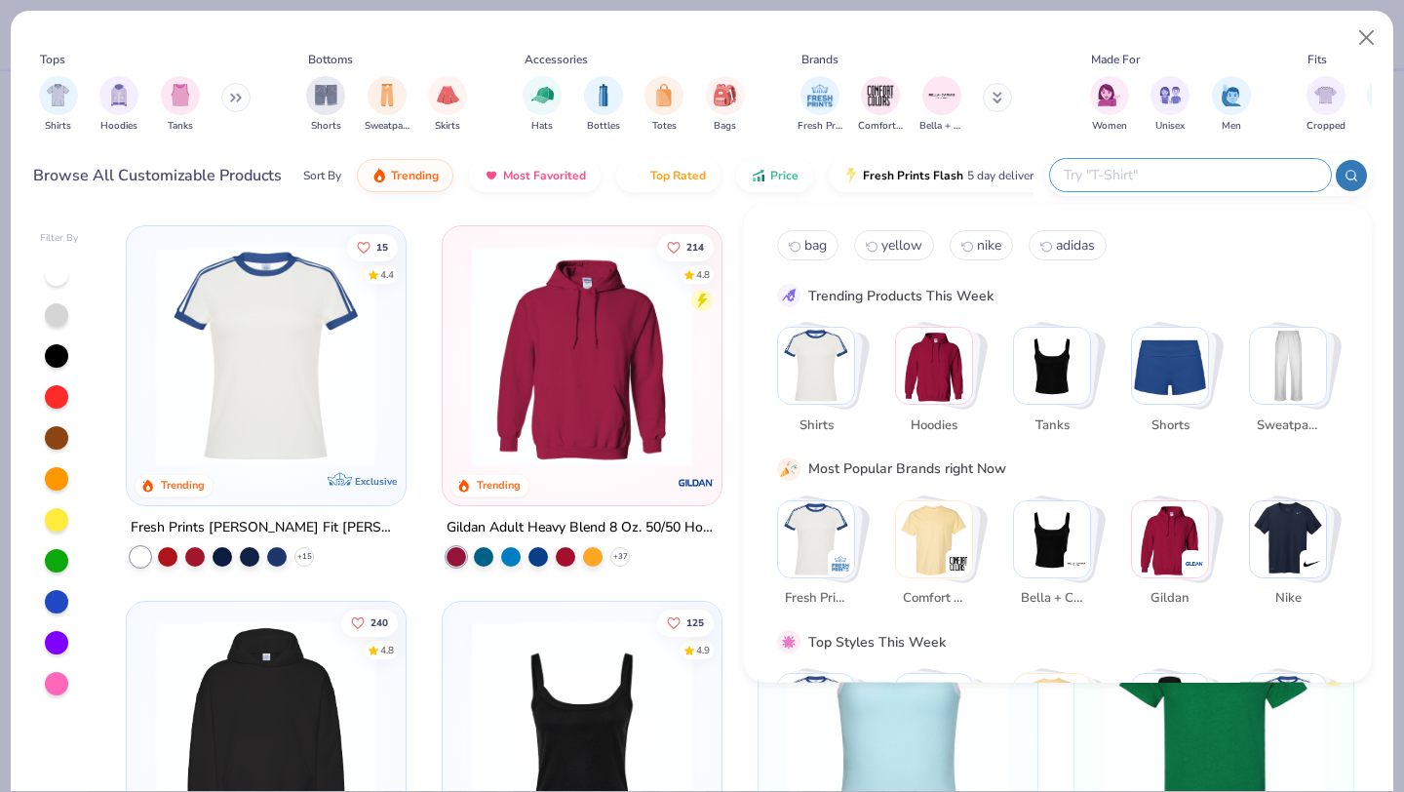
click at [1208, 372] on div "Stack Card Button Shorts" at bounding box center [1175, 366] width 86 height 86
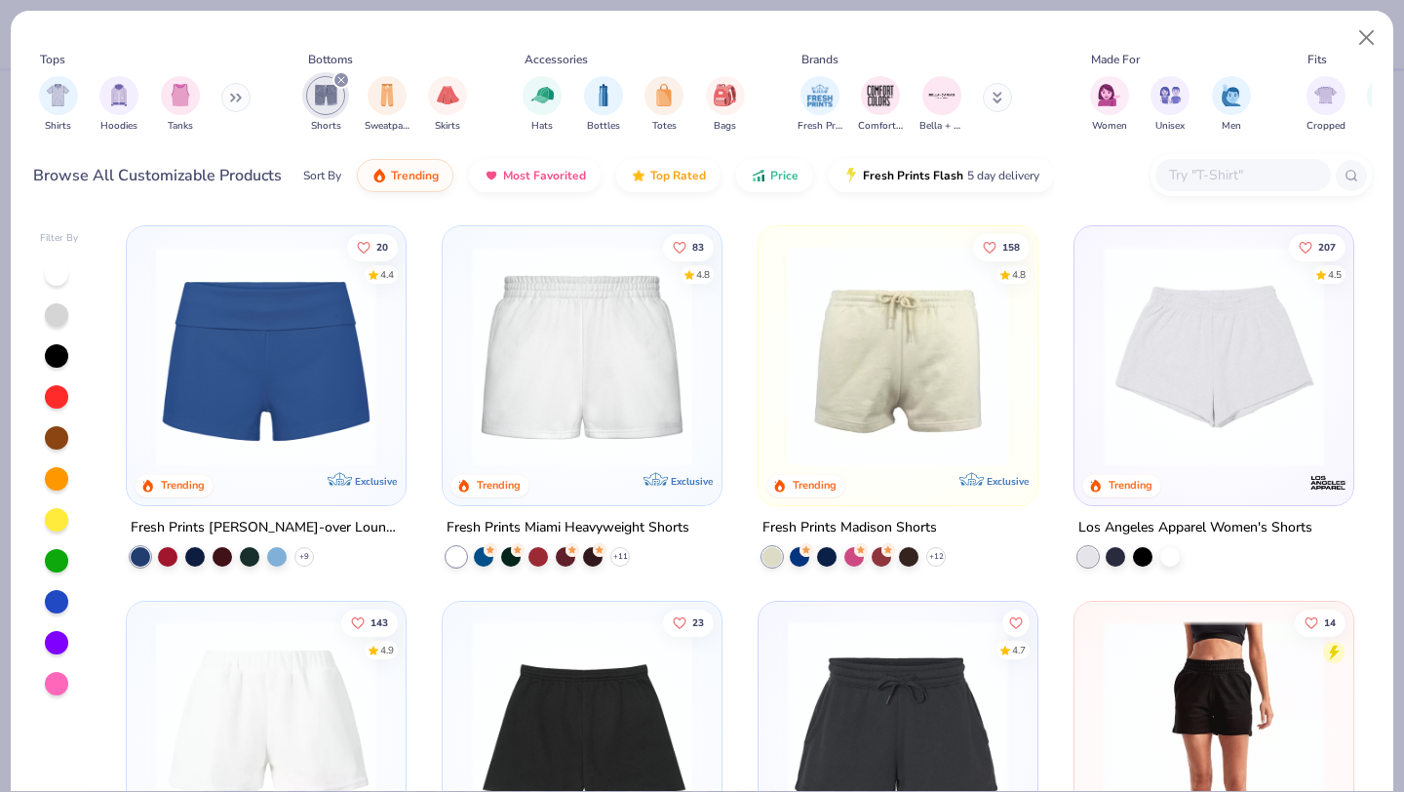
click at [857, 363] on img at bounding box center [898, 356] width 240 height 220
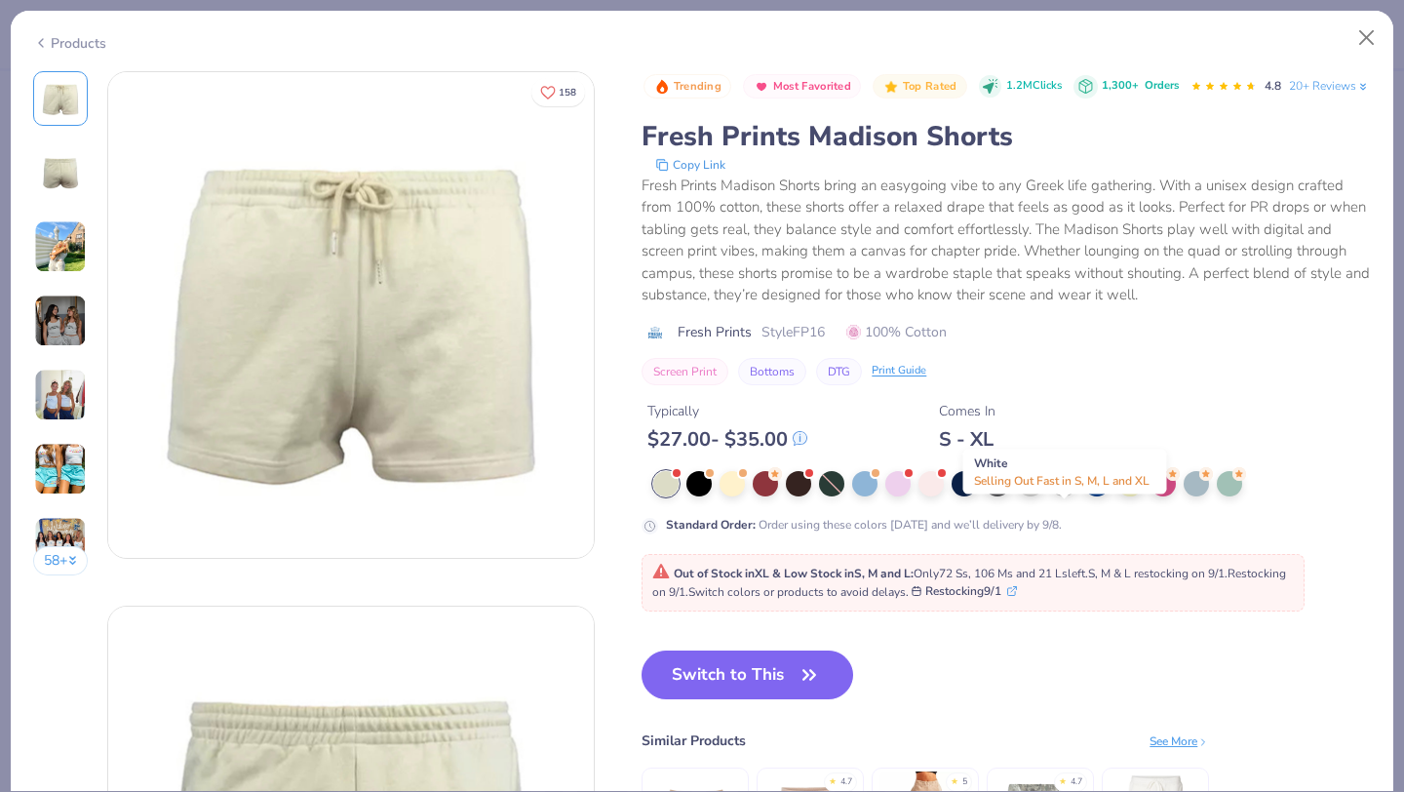
click at [1066, 494] on div at bounding box center [1063, 481] width 25 height 25
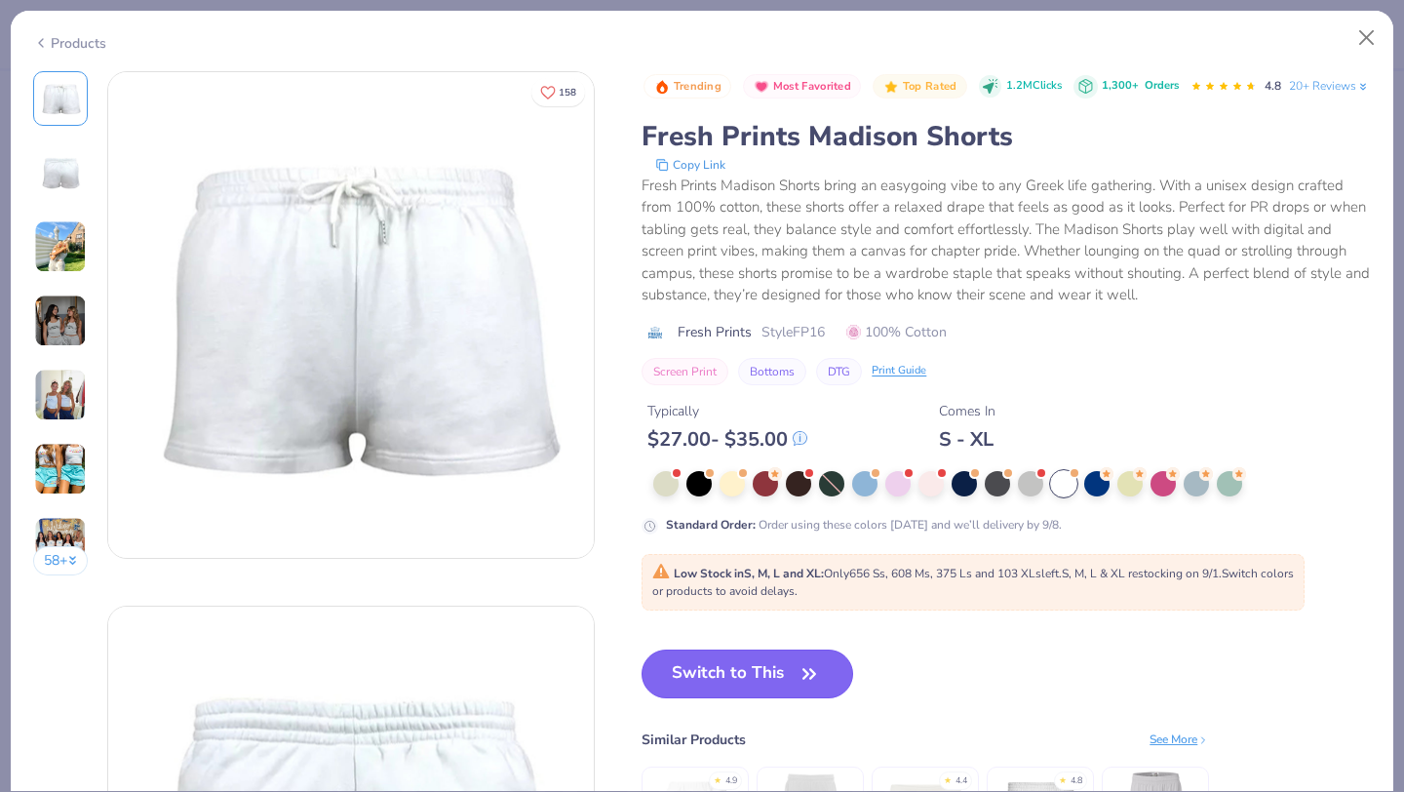
click at [780, 698] on button "Switch to This" at bounding box center [747, 673] width 212 height 49
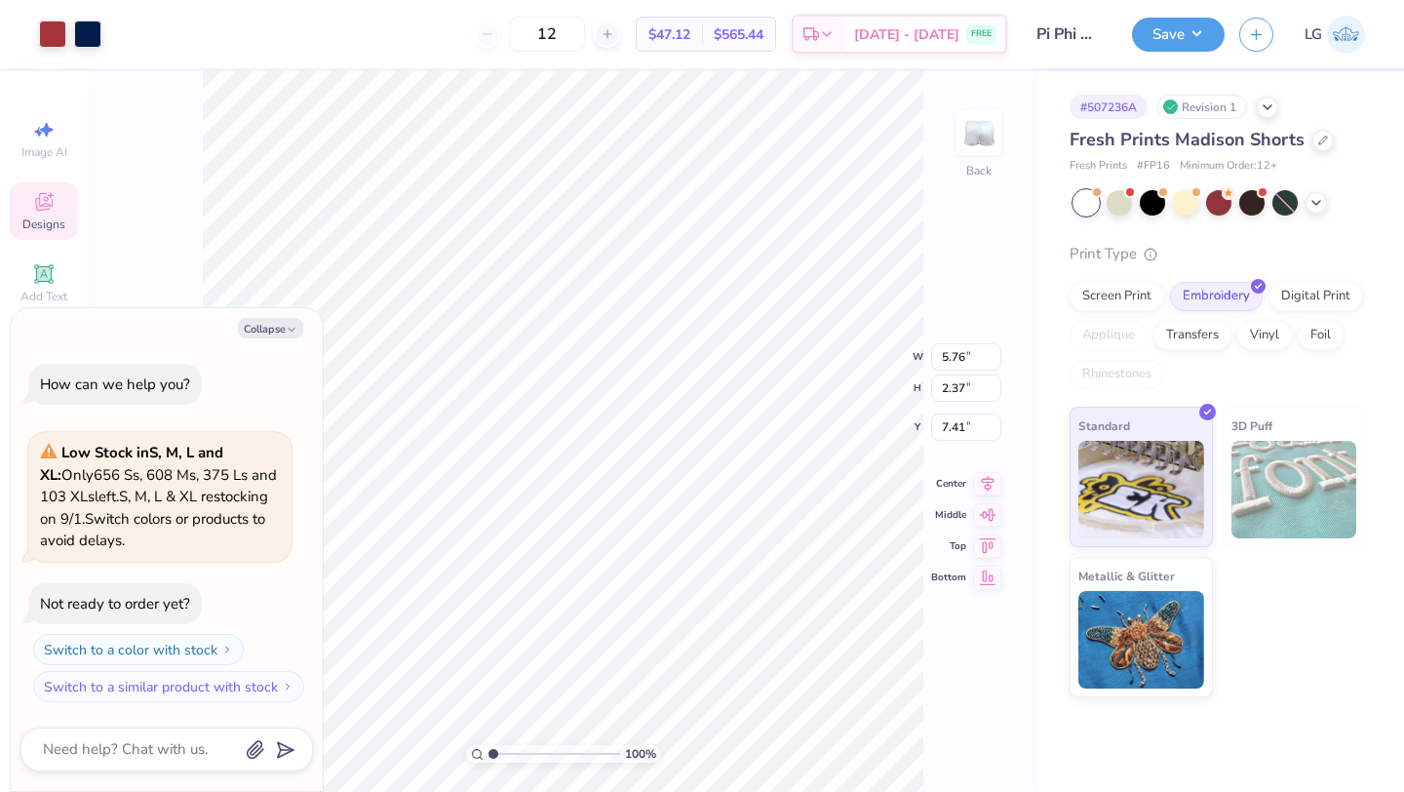
type textarea "x"
type input "4.00"
type input "1.65"
type textarea "x"
type input "7.49"
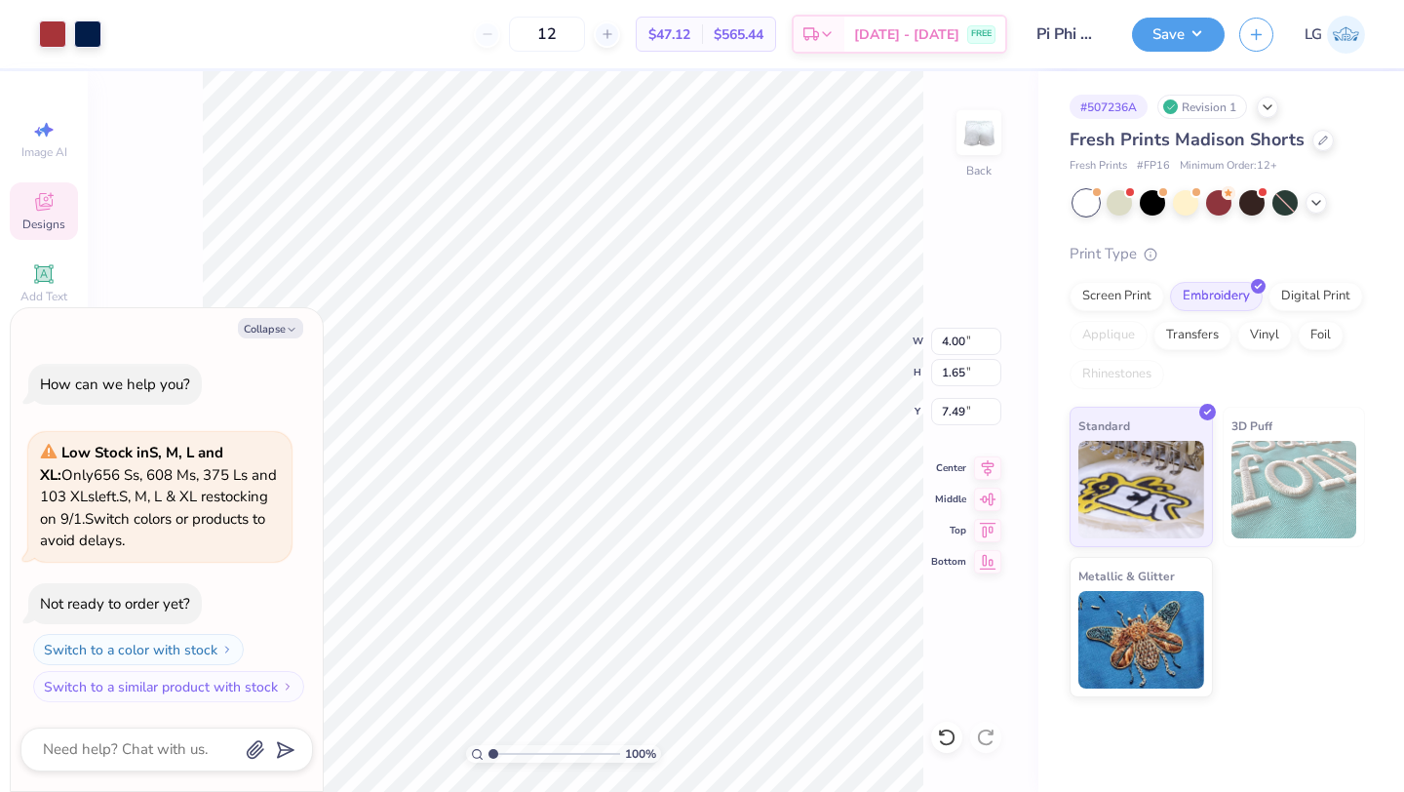
type textarea "x"
type input "3.17"
type input "1.31"
type input "7.85"
click at [927, 269] on div "100 % Back W 3.17 3.17 " H 1.31 1.31 " Y 7.85 7.85 " Center Middle Top Bottom" at bounding box center [563, 431] width 950 height 720
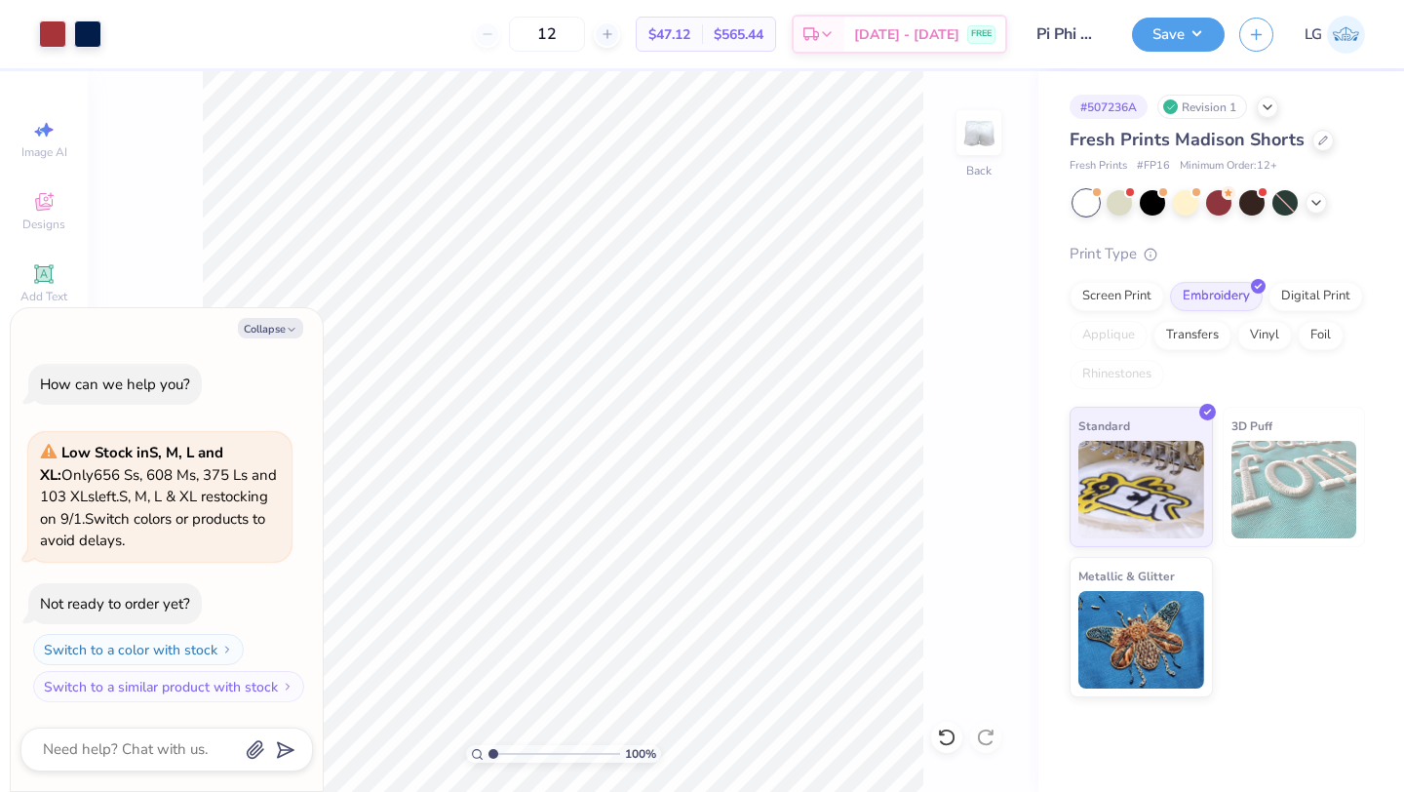
click at [1176, 52] on div "Save LG" at bounding box center [1268, 34] width 272 height 68
click at [1176, 39] on button "Save" at bounding box center [1178, 32] width 93 height 34
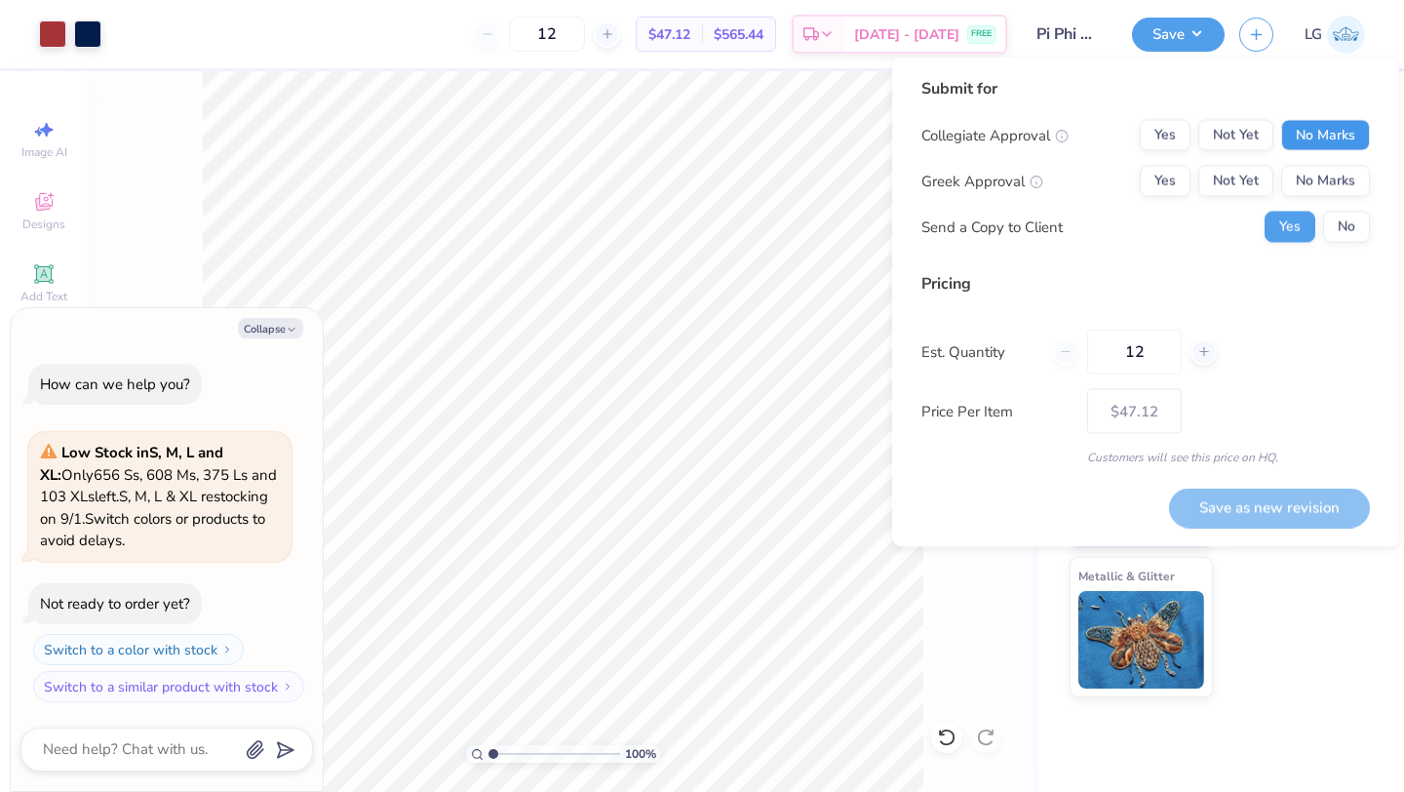
click at [1290, 134] on button "No Marks" at bounding box center [1325, 135] width 89 height 31
click at [1162, 120] on button "Yes" at bounding box center [1165, 135] width 51 height 31
click at [1162, 169] on button "Yes" at bounding box center [1165, 181] width 51 height 31
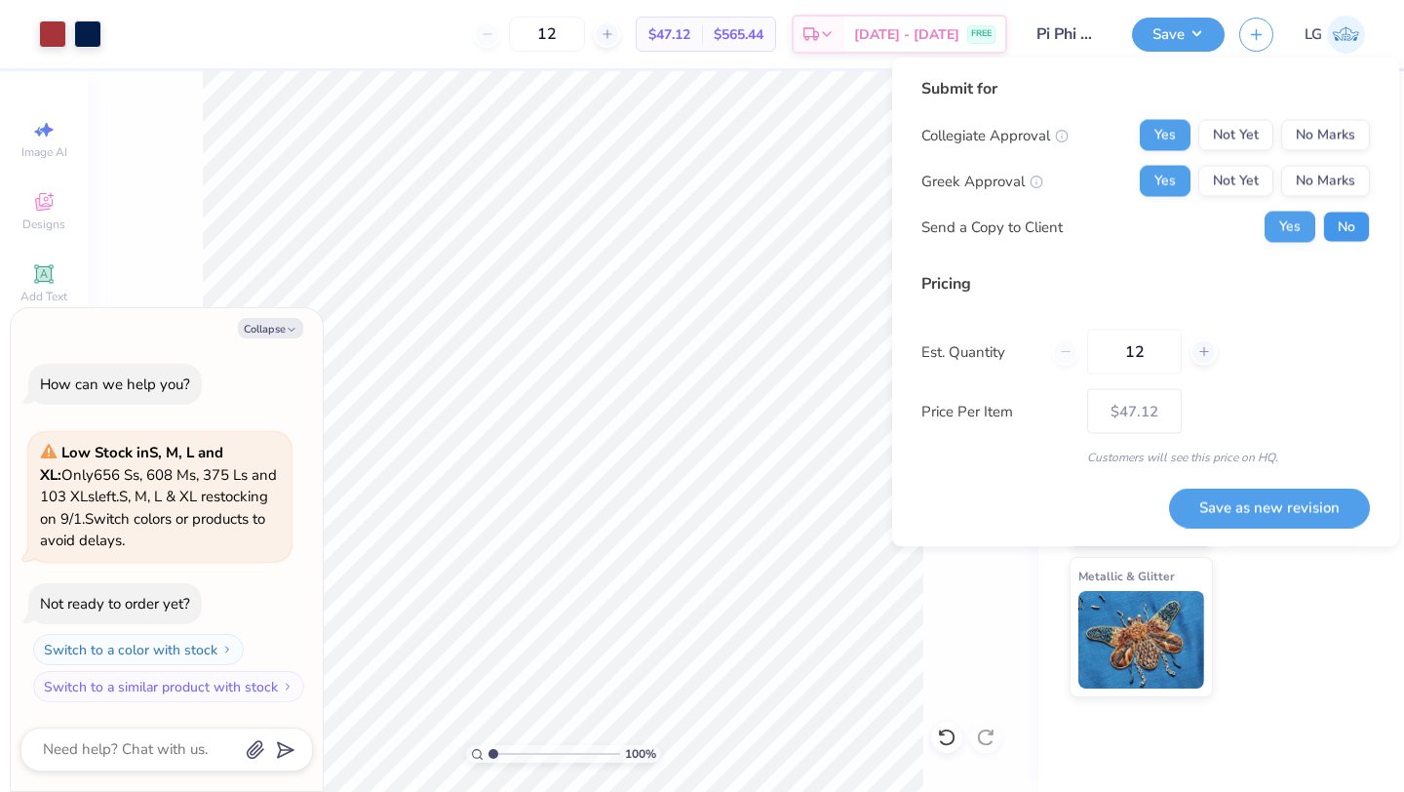
click at [1342, 231] on button "No" at bounding box center [1346, 227] width 47 height 31
type textarea "x"
click at [1162, 331] on input "12" at bounding box center [1134, 351] width 95 height 45
type input "24"
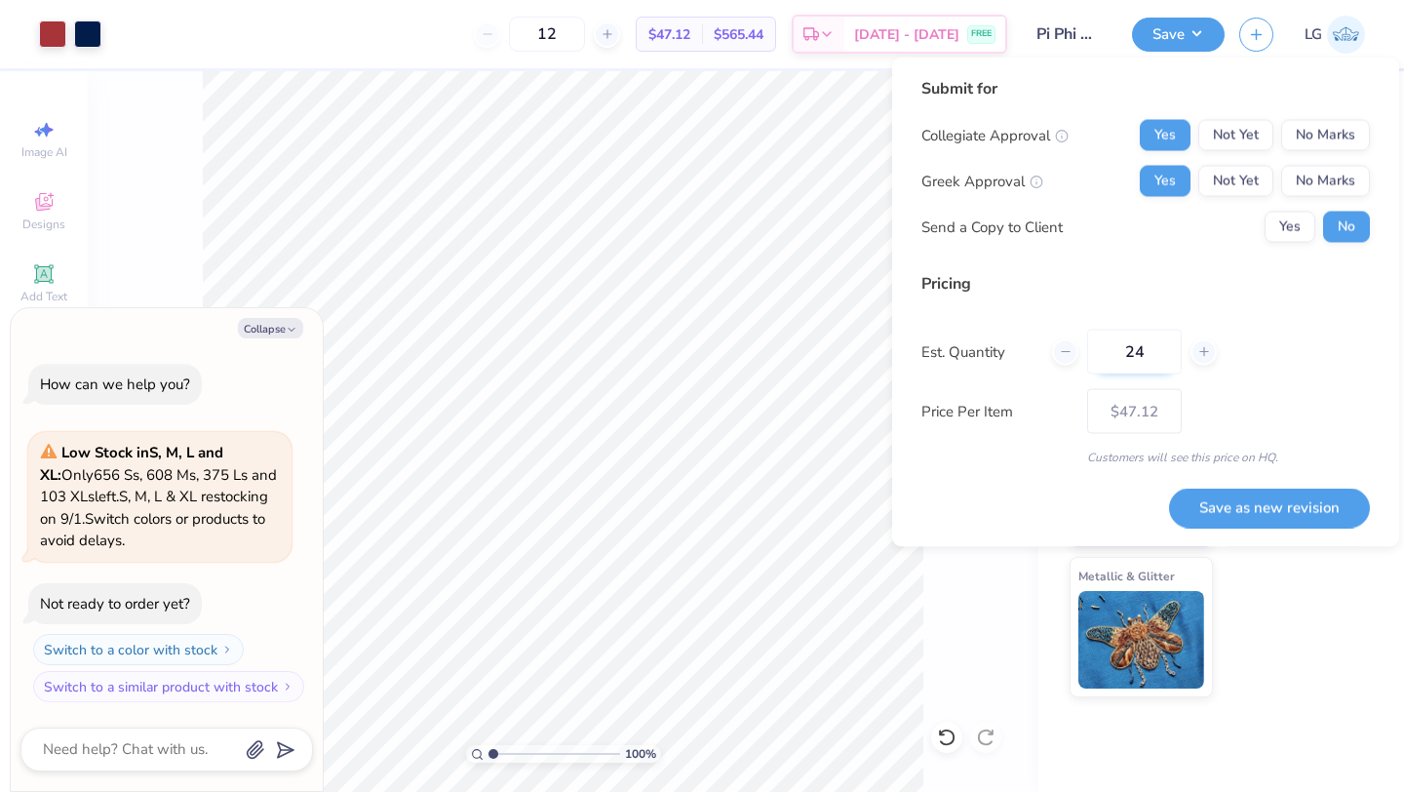
type input "24"
click at [1238, 493] on button "Save as new revision" at bounding box center [1269, 507] width 201 height 40
type input "$38.37"
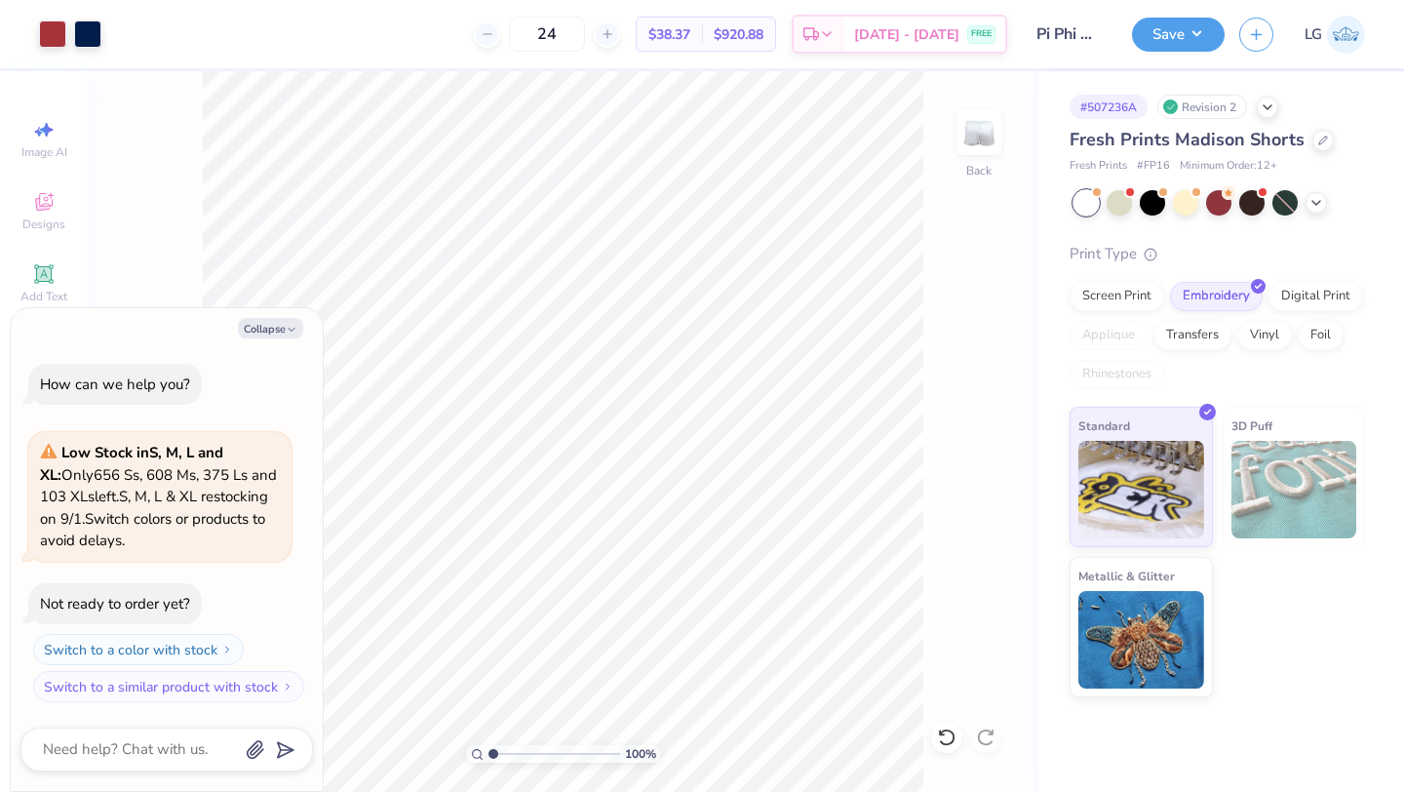
click at [1315, 151] on div "Fresh Prints Madison Shorts" at bounding box center [1216, 140] width 295 height 26
click at [1318, 134] on icon at bounding box center [1323, 139] width 10 height 10
type textarea "x"
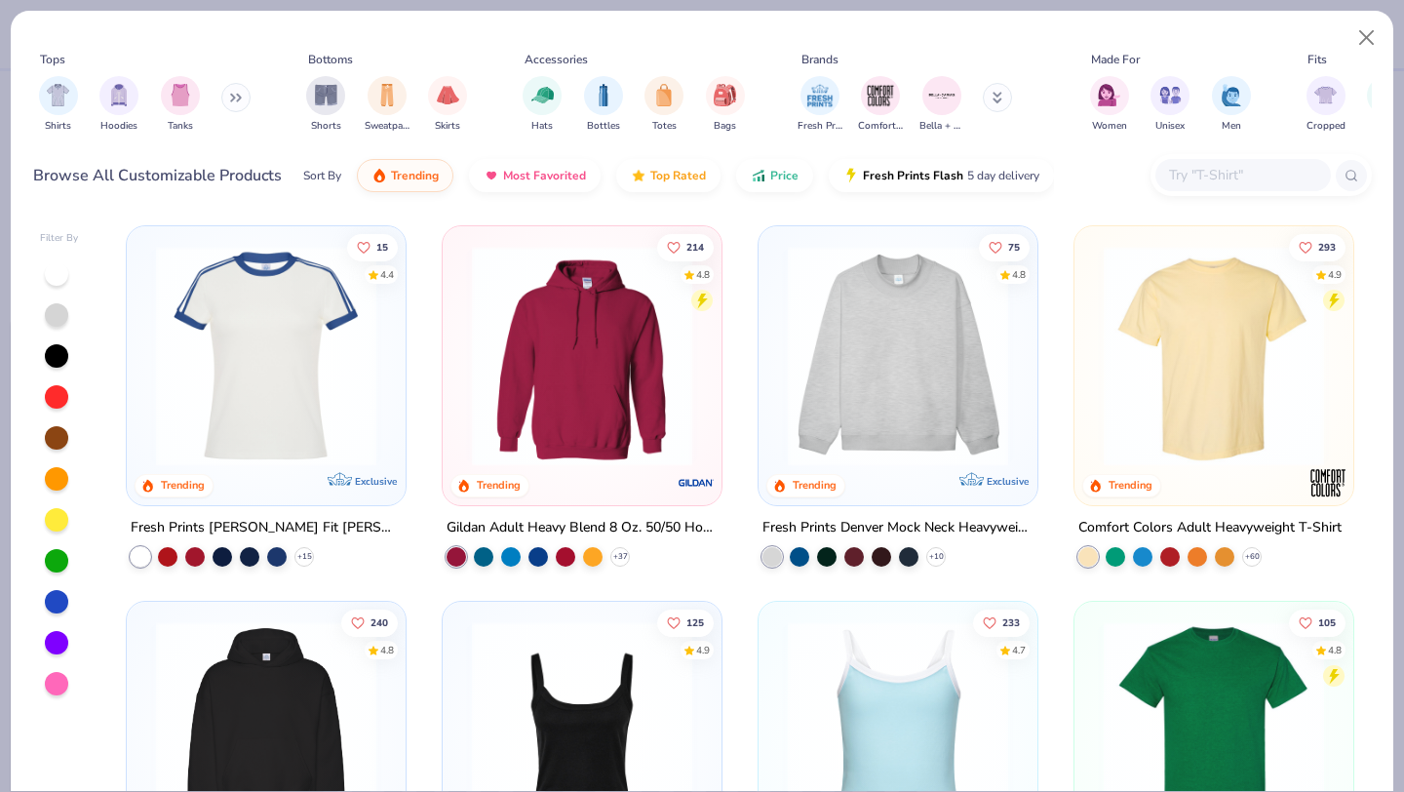
click at [1198, 170] on input "text" at bounding box center [1242, 175] width 150 height 22
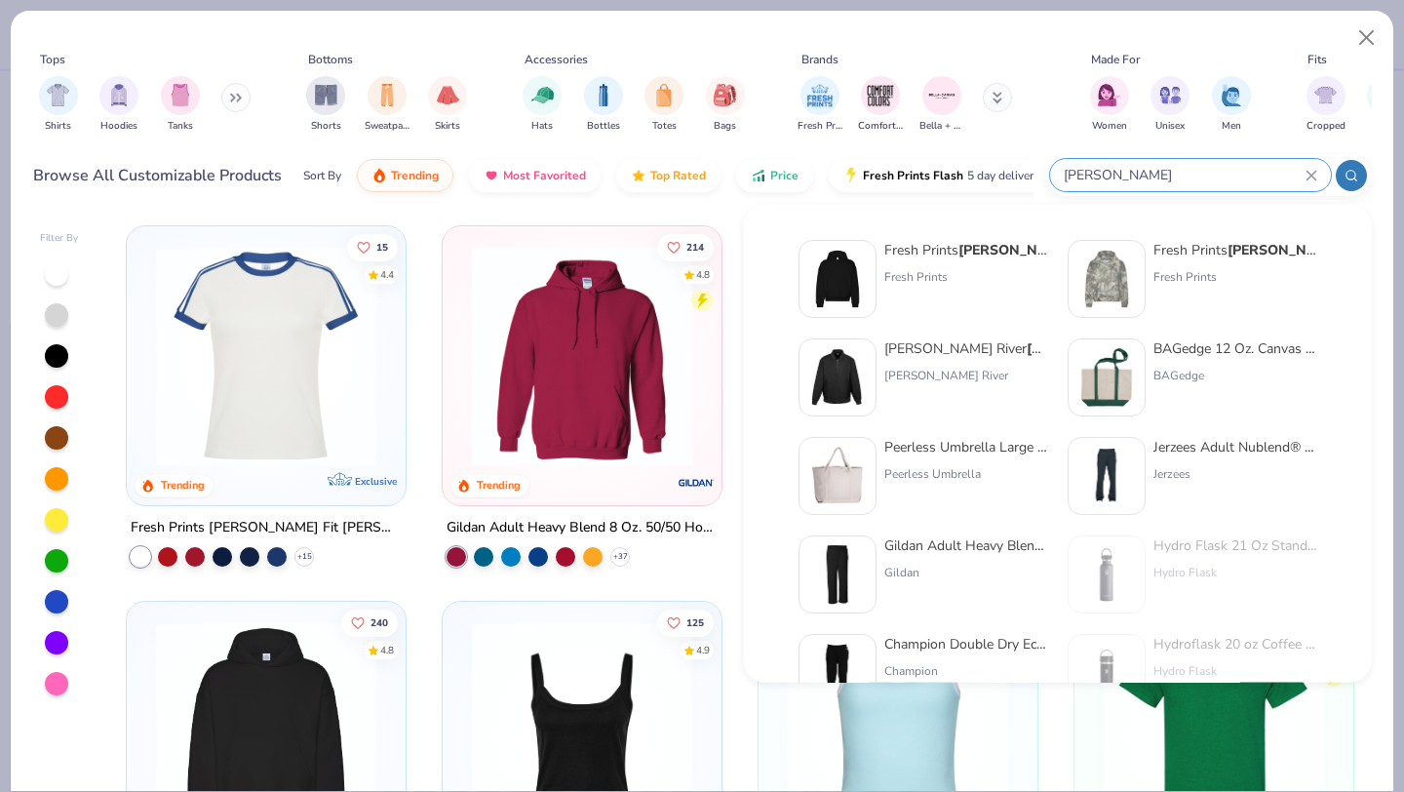
type input "[PERSON_NAME]"
click at [961, 298] on div "Fresh Prints [PERSON_NAME] on Heavyweight Hoodie Fresh Prints" at bounding box center [966, 279] width 164 height 78
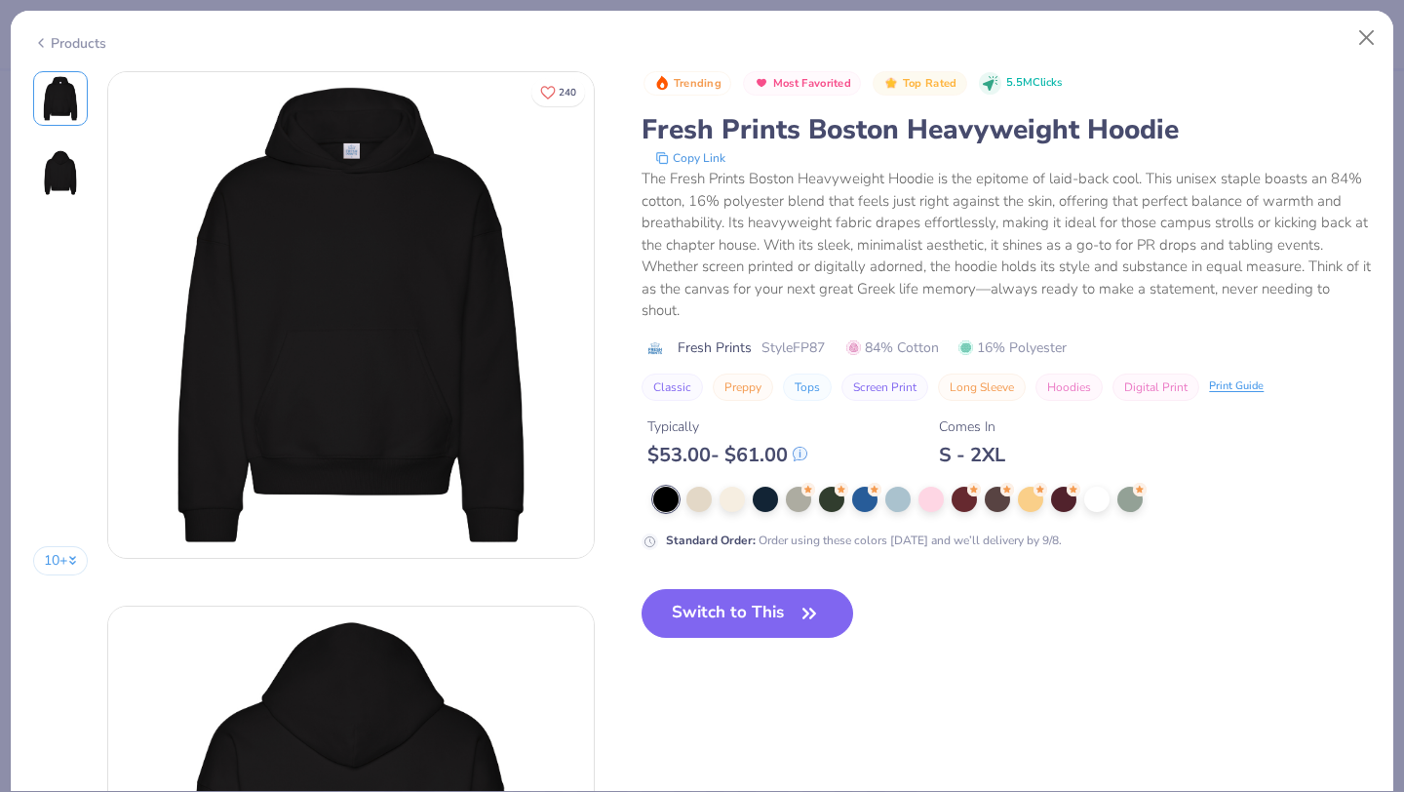
click at [65, 41] on div "Products" at bounding box center [69, 43] width 73 height 20
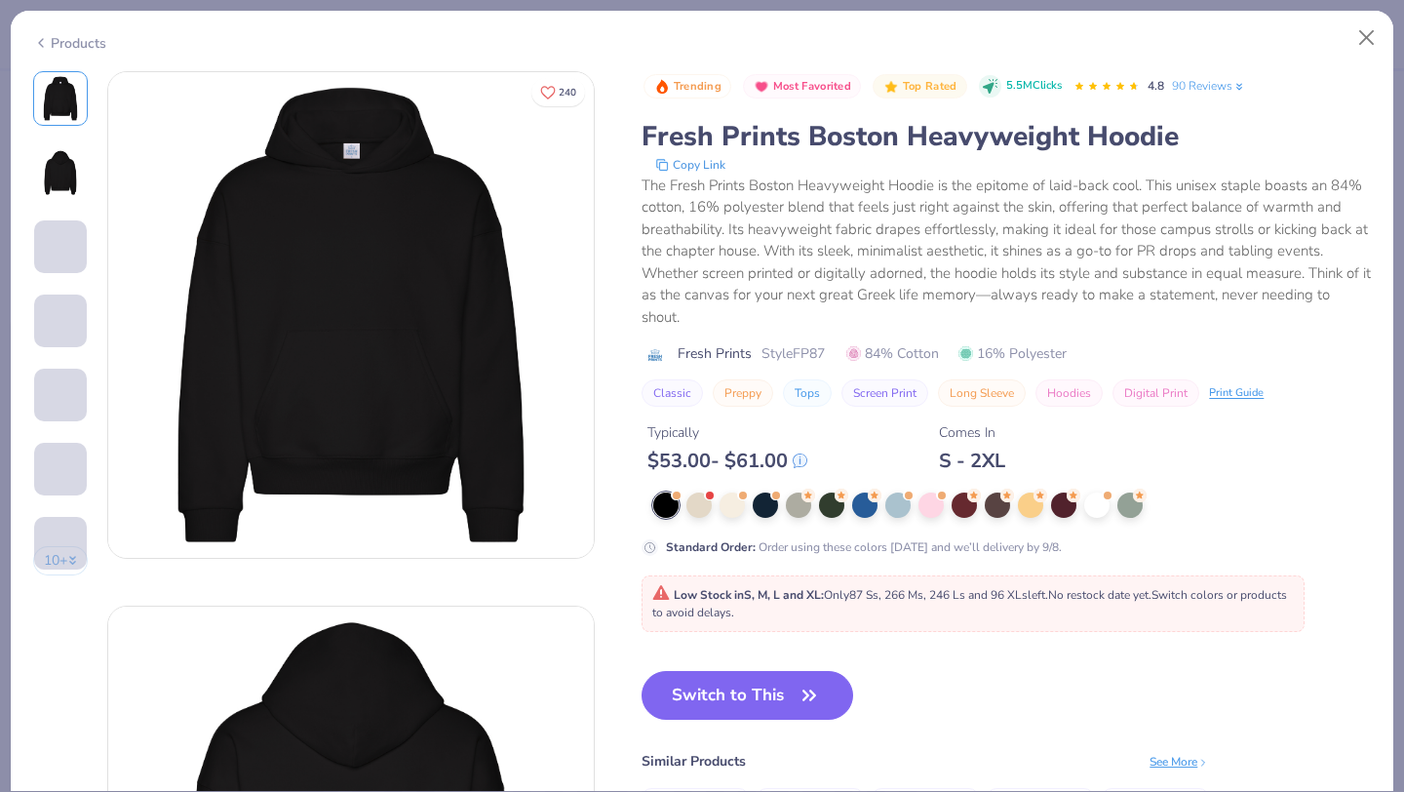
type textarea "x"
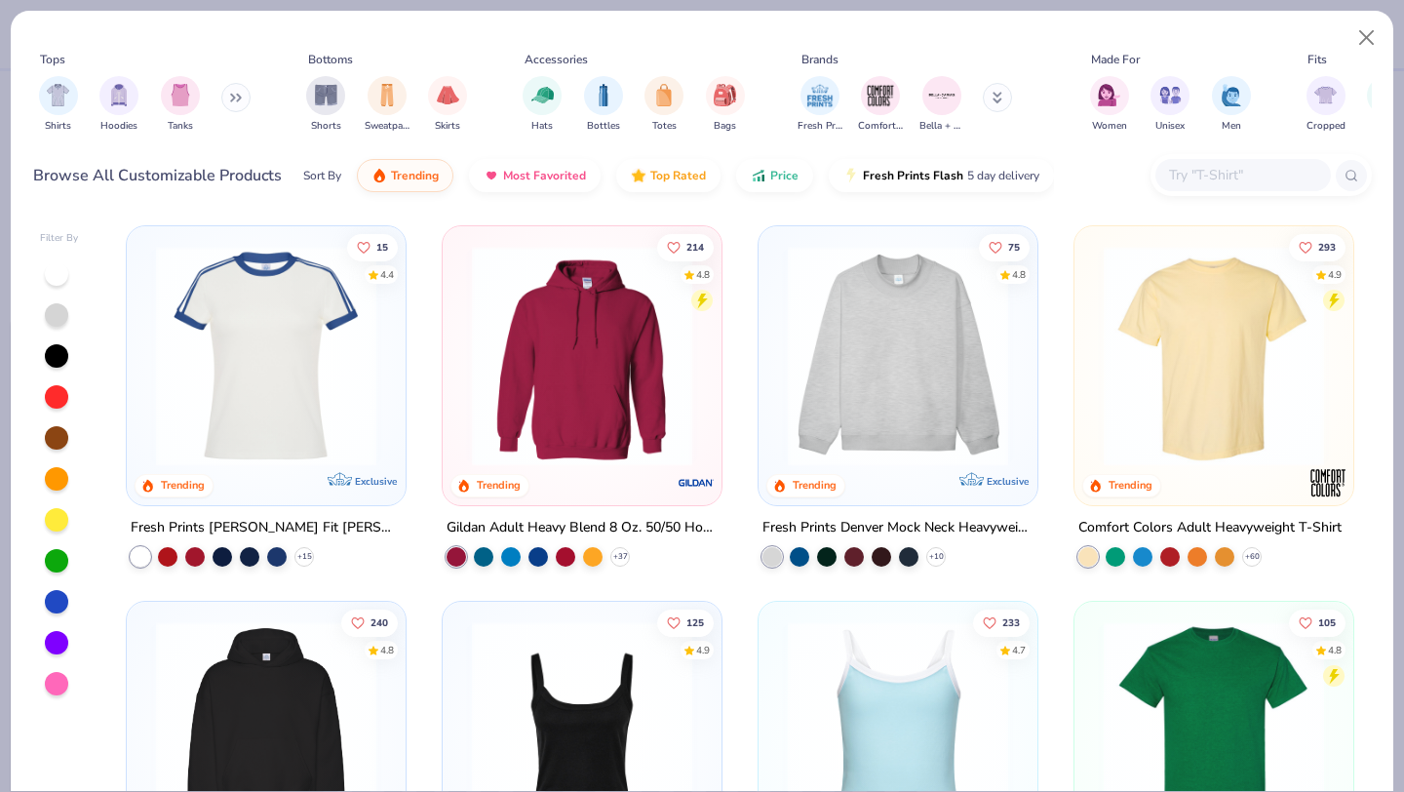
click at [1264, 179] on input "text" at bounding box center [1242, 175] width 150 height 22
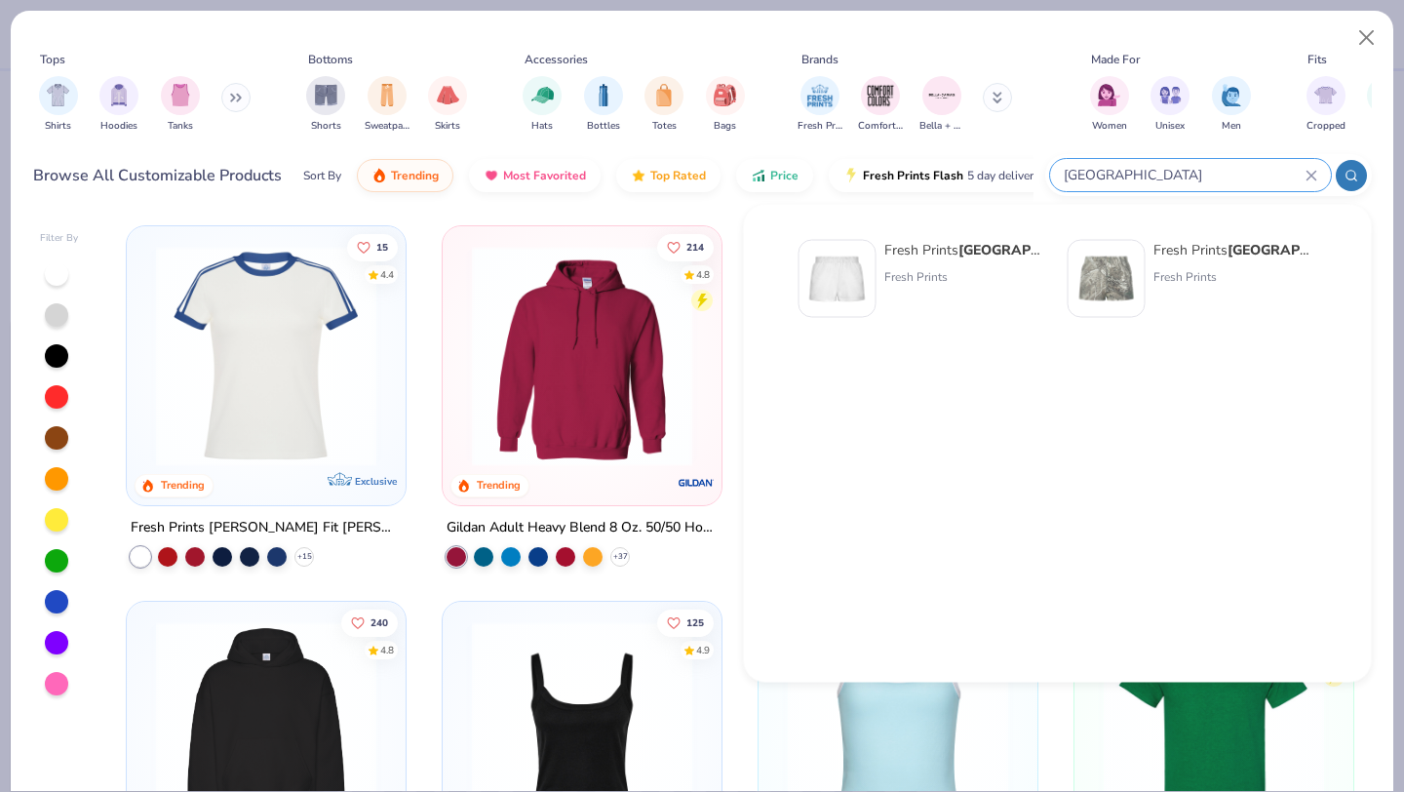
type input "[GEOGRAPHIC_DATA]"
click at [925, 267] on div "Fresh Prints Miami Heavyweight Shorts Fresh Prints" at bounding box center [966, 279] width 164 height 78
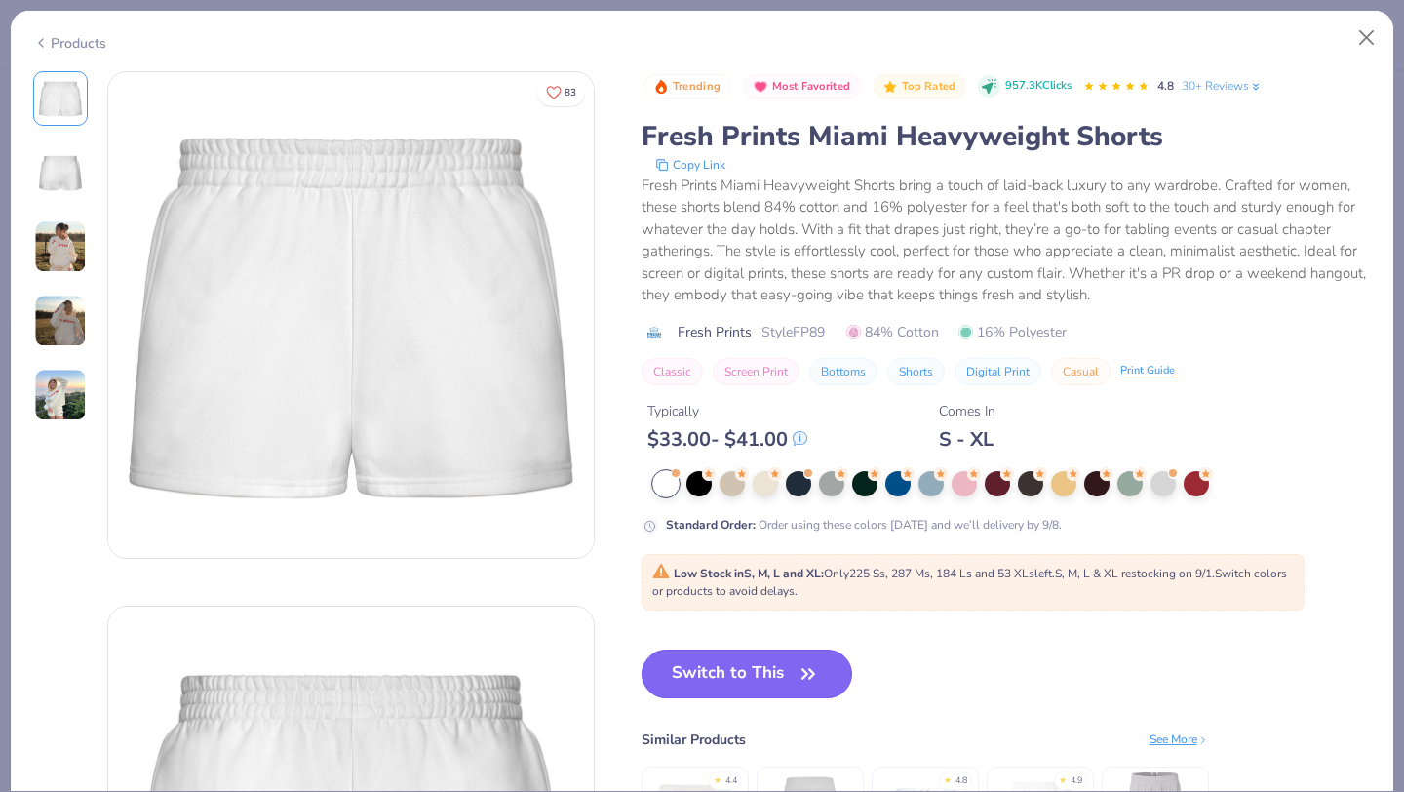
click at [783, 672] on button "Switch to This" at bounding box center [747, 673] width 212 height 49
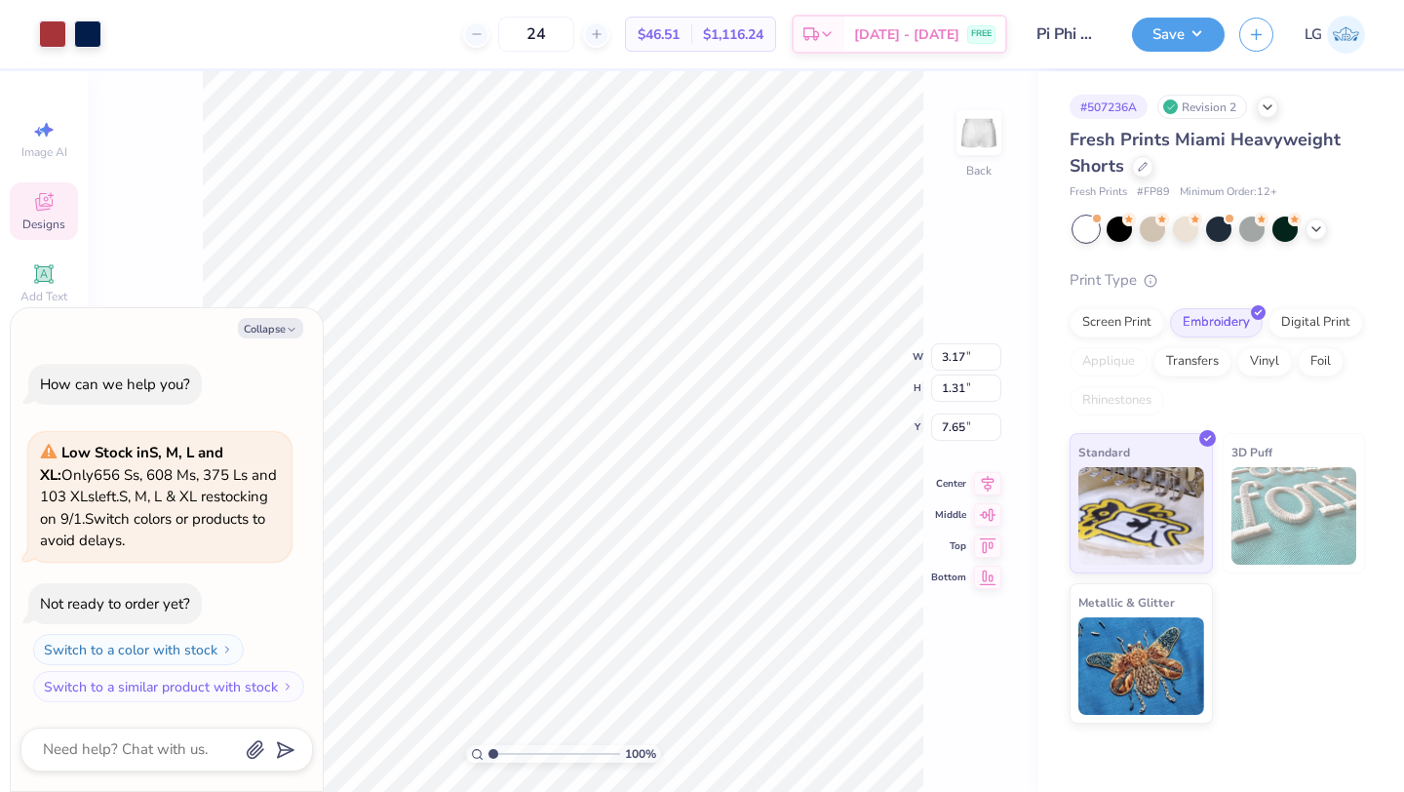
type textarea "x"
type input "3.95"
type input "1.63"
type textarea "x"
type input "7.93"
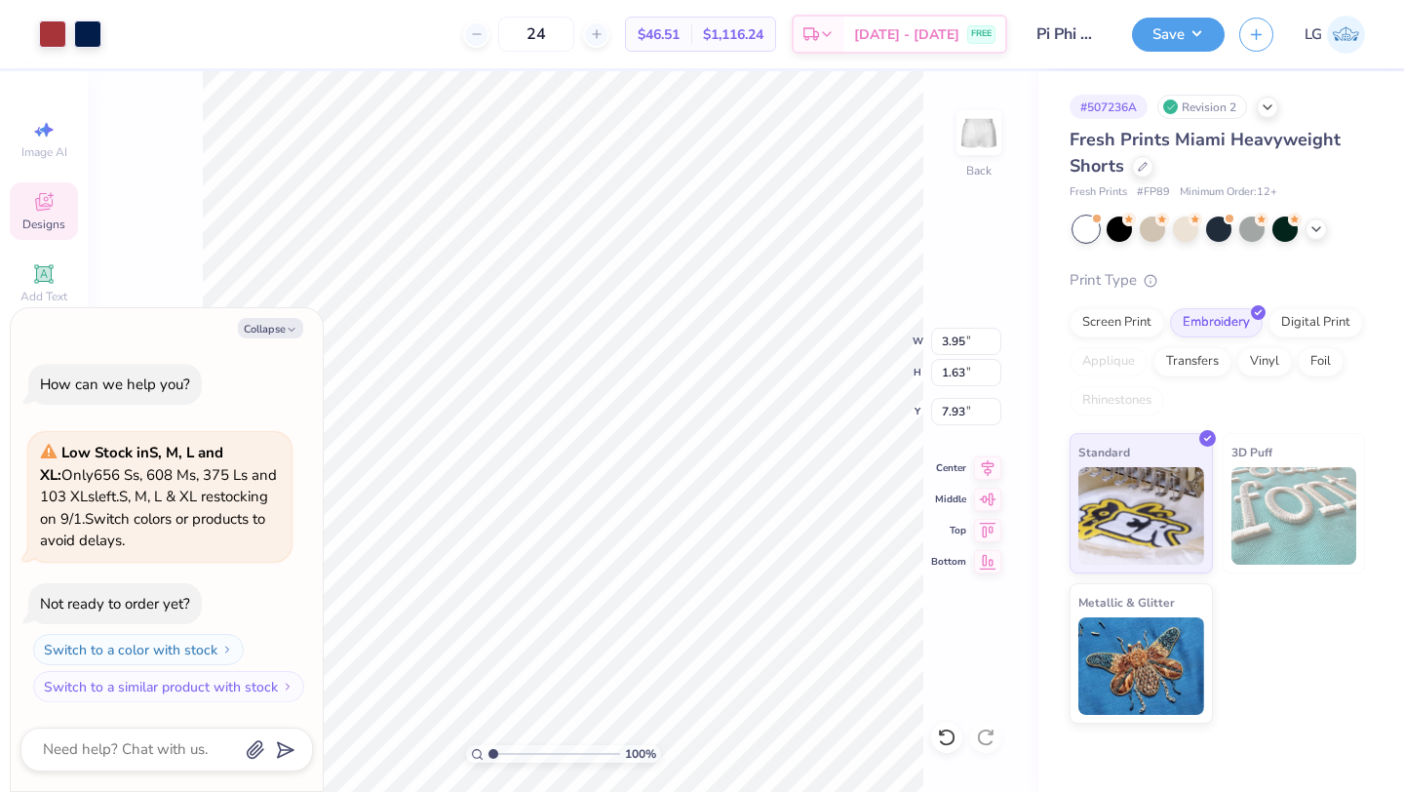
click at [1220, 19] on div "Save" at bounding box center [1178, 35] width 93 height 34
click at [1214, 27] on button "Save" at bounding box center [1178, 32] width 93 height 34
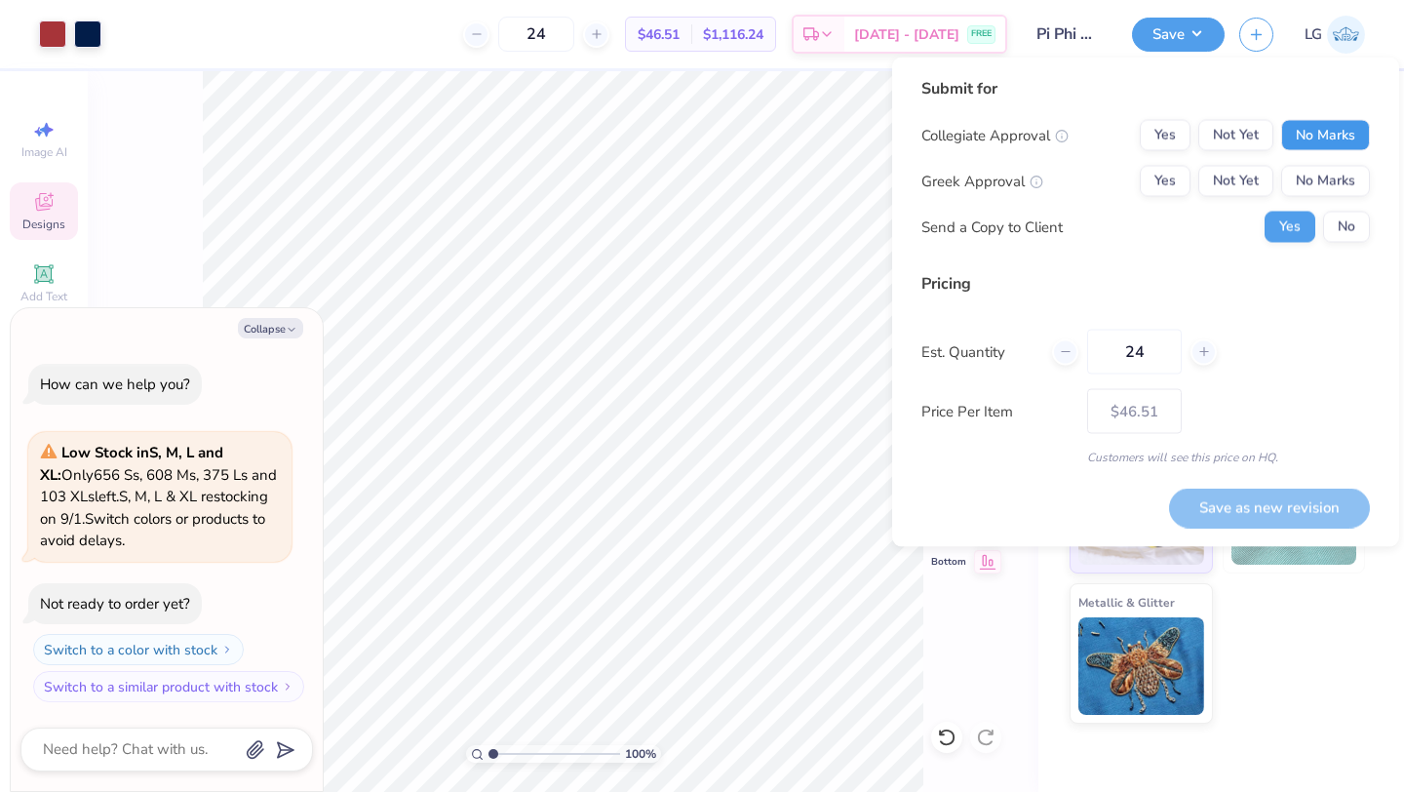
click at [1292, 123] on button "No Marks" at bounding box center [1325, 135] width 89 height 31
click at [1174, 122] on button "Yes" at bounding box center [1165, 135] width 51 height 31
click at [1174, 178] on button "Yes" at bounding box center [1165, 181] width 51 height 31
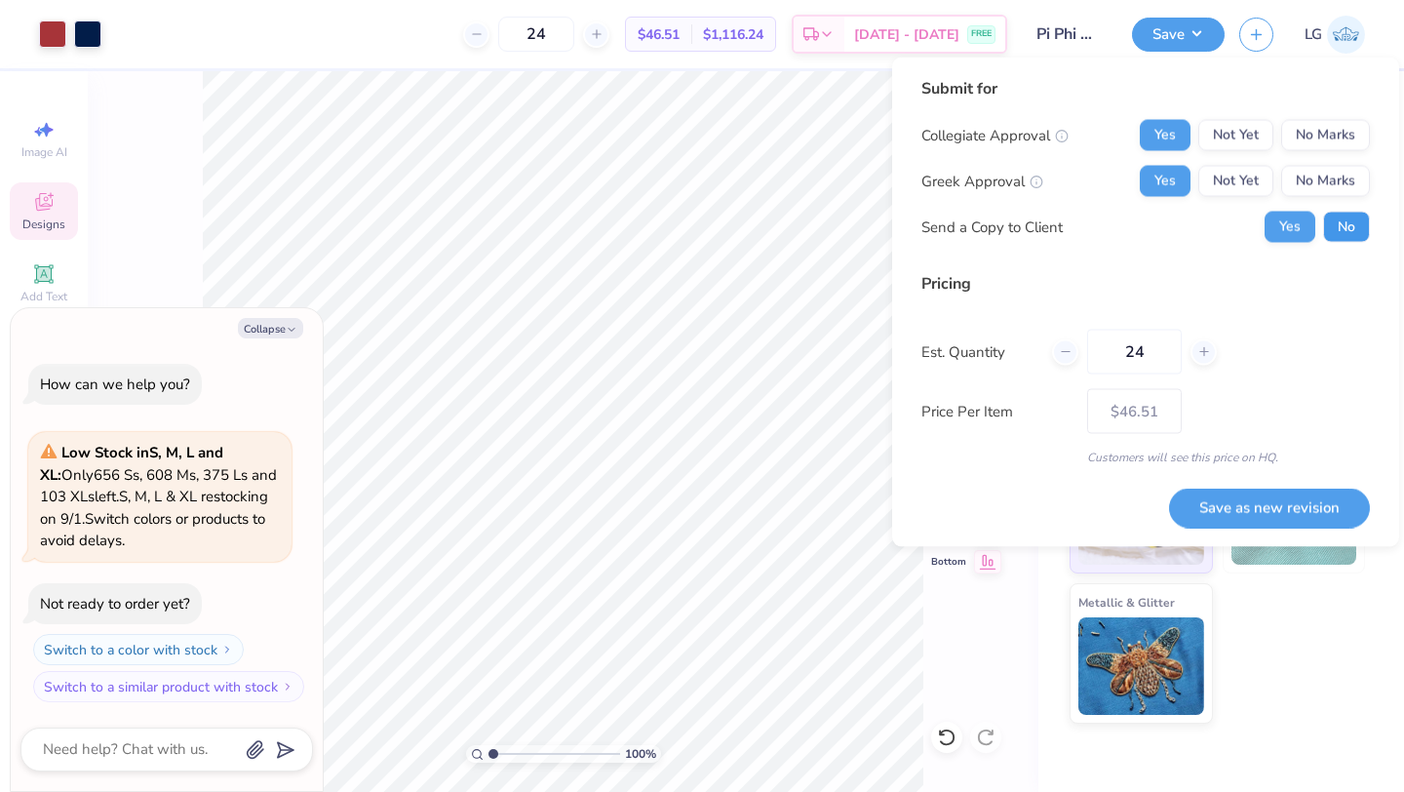
click at [1344, 229] on button "No" at bounding box center [1346, 227] width 47 height 31
type textarea "x"
click at [1252, 496] on button "Save as new revision" at bounding box center [1269, 507] width 201 height 40
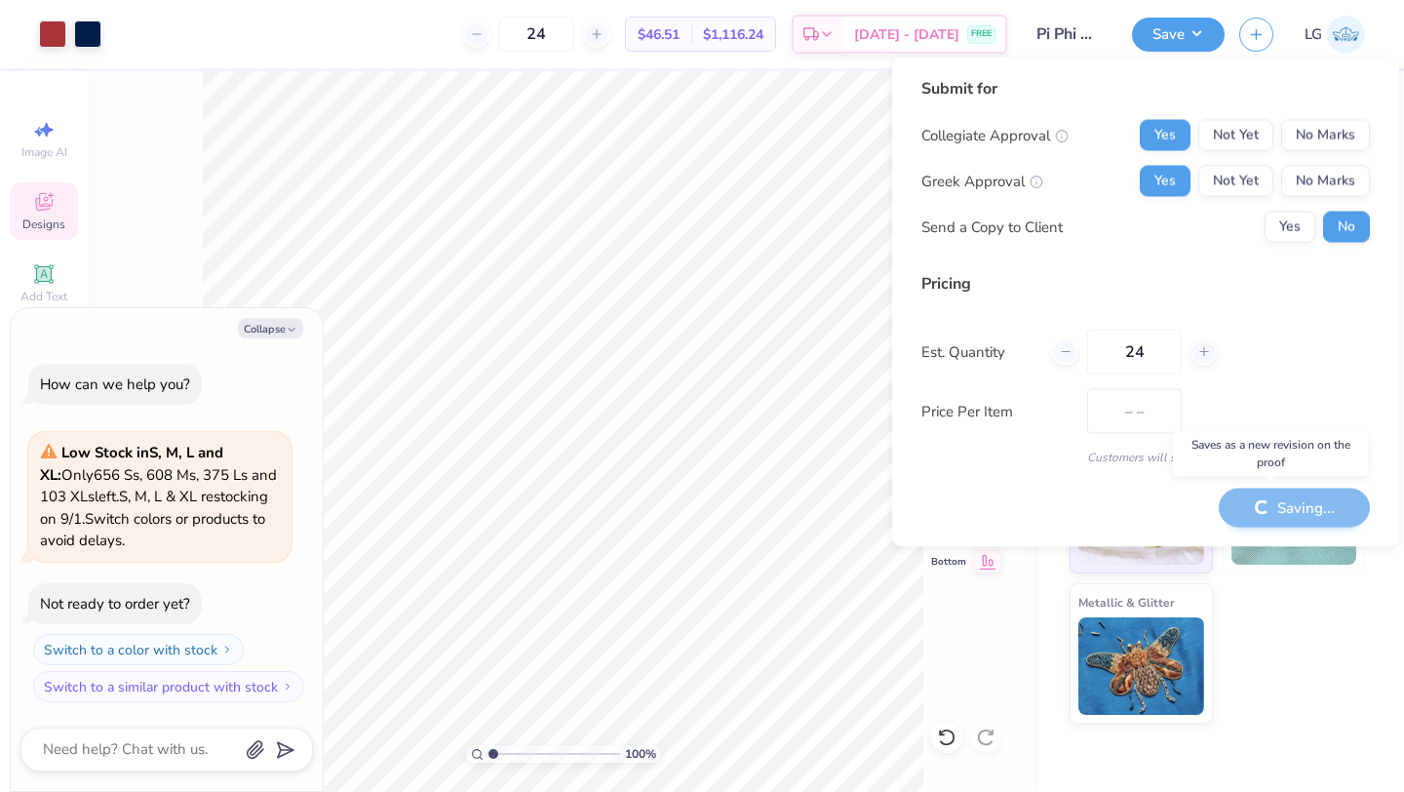
type input "$46.51"
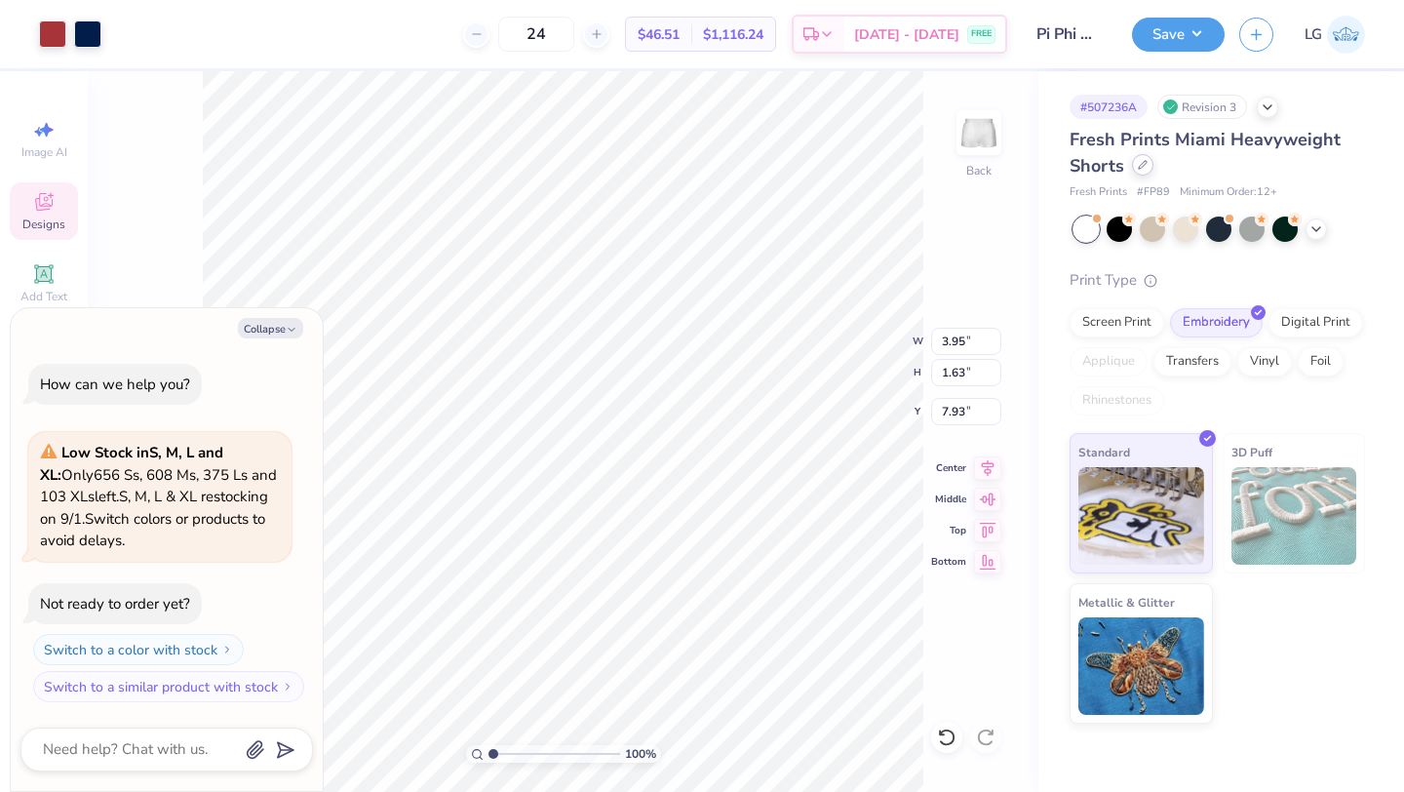
click at [1142, 176] on div "Fresh Prints Miami Heavyweight Shorts" at bounding box center [1216, 153] width 295 height 53
click at [1142, 177] on div "Fresh Prints Miami Heavyweight Shorts" at bounding box center [1216, 153] width 295 height 53
click at [1142, 172] on div at bounding box center [1142, 164] width 21 height 21
type textarea "x"
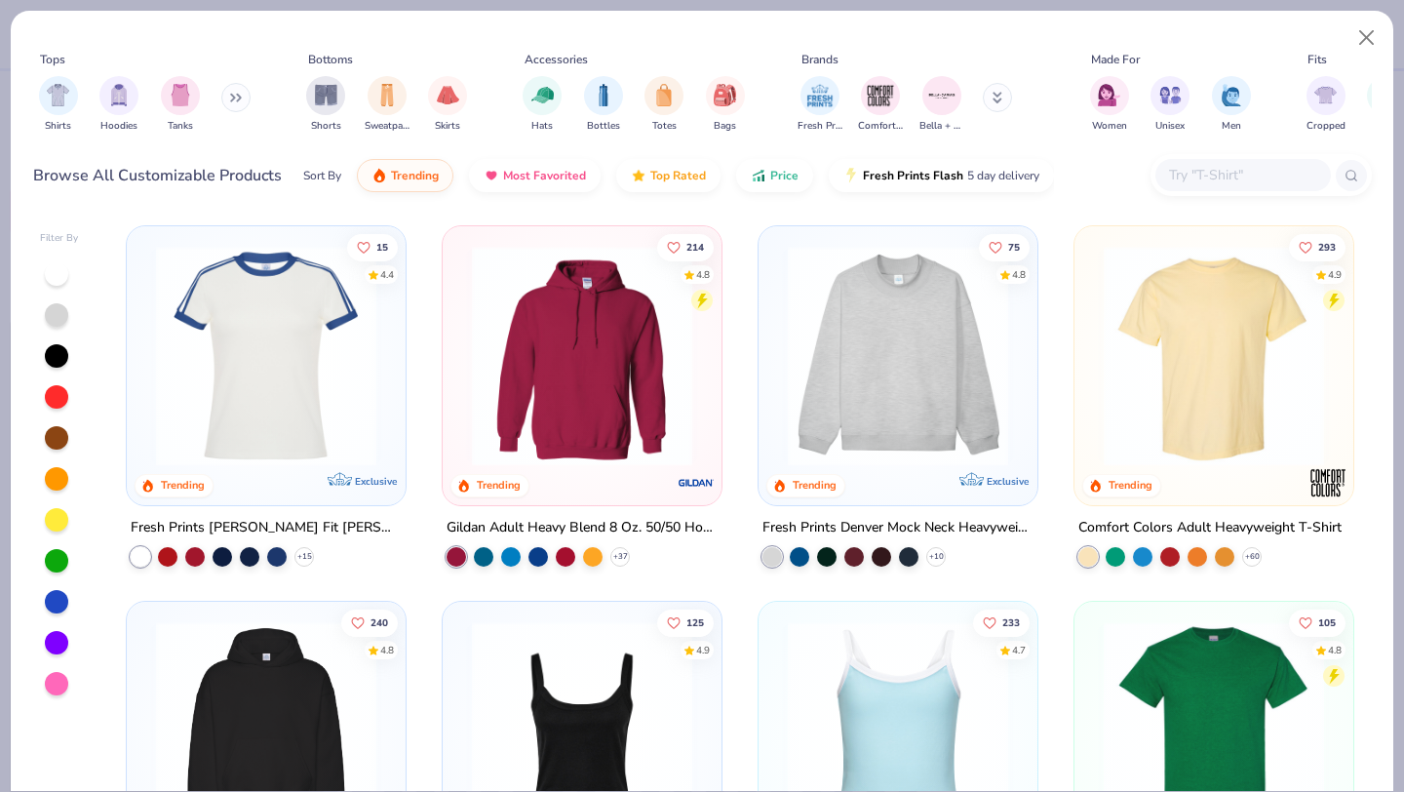
click at [1185, 176] on input "text" at bounding box center [1242, 175] width 150 height 22
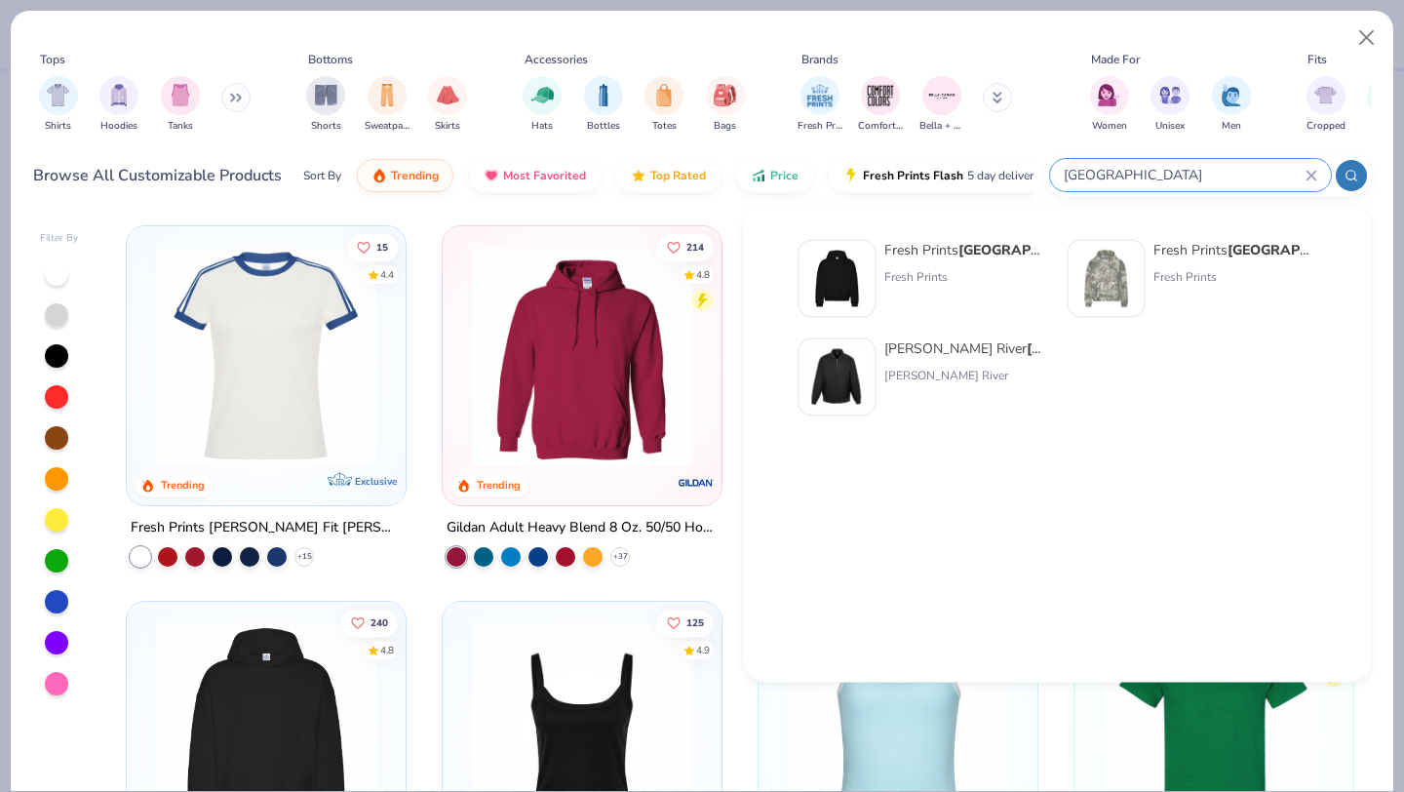
type input "[GEOGRAPHIC_DATA]"
click at [1037, 250] on div "Fresh Prints Boston Heavyweight Hoodie" at bounding box center [966, 250] width 164 height 20
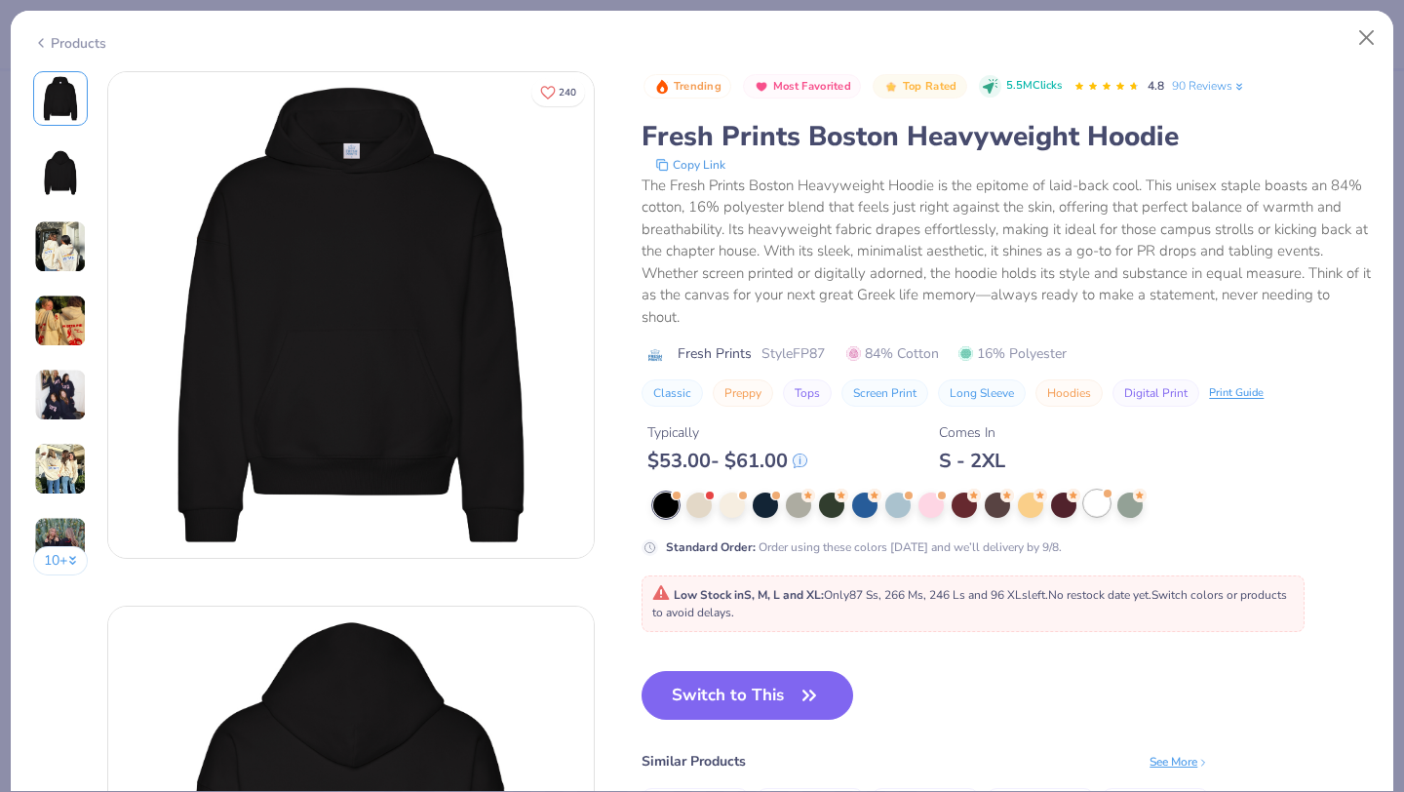
click at [1096, 503] on div at bounding box center [1096, 502] width 25 height 25
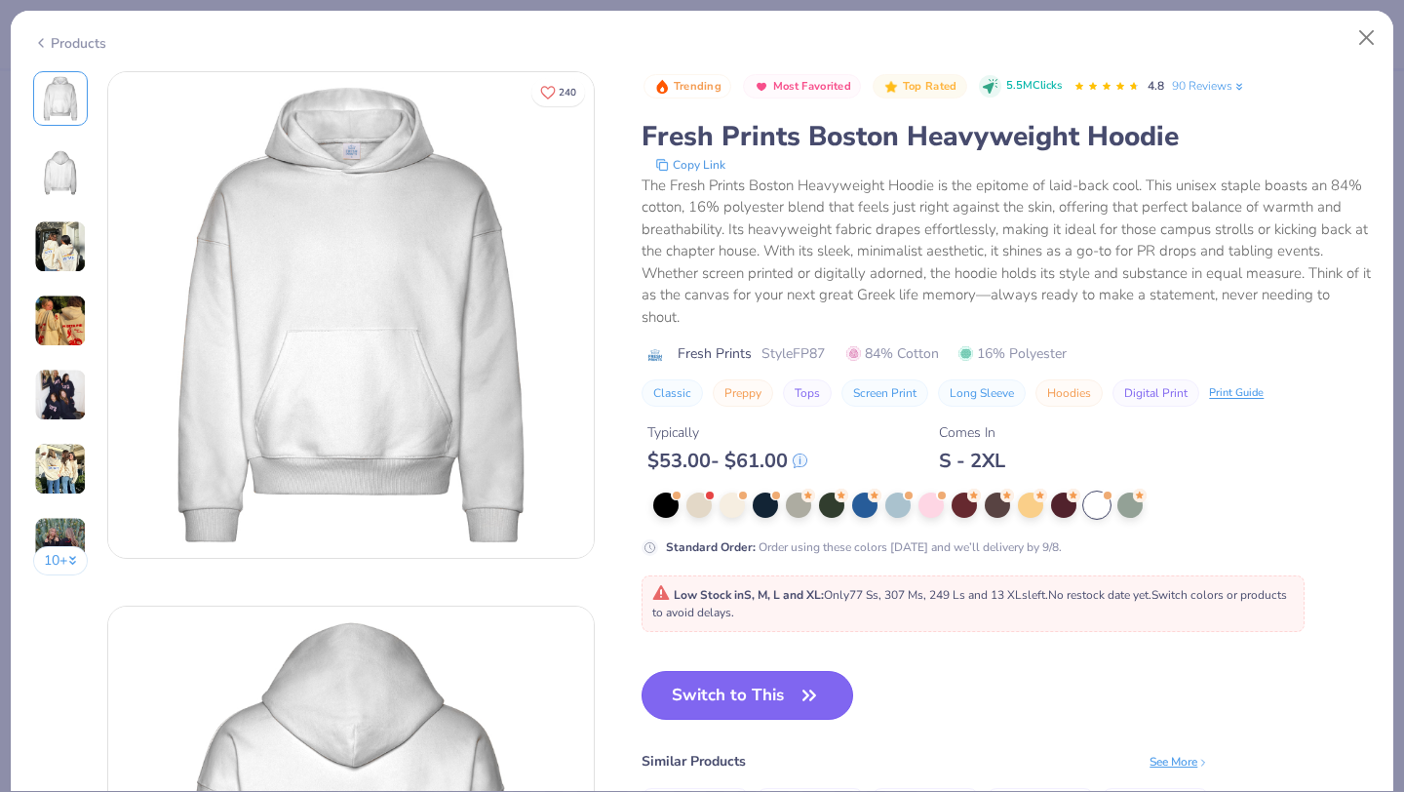
click at [721, 701] on button "Switch to This" at bounding box center [747, 695] width 212 height 49
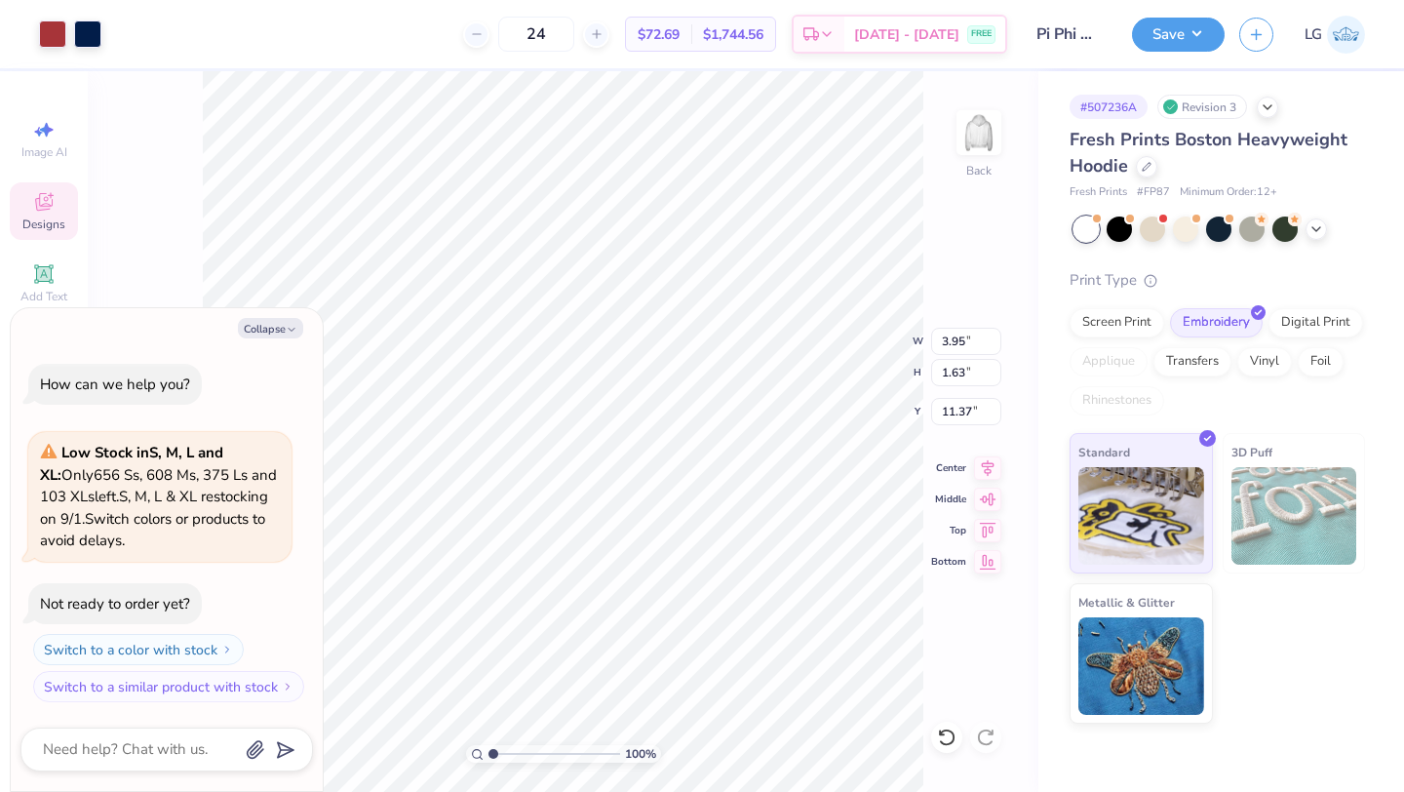
type textarea "x"
type input "5.12"
type textarea "x"
type input "8.45"
type input "3.48"
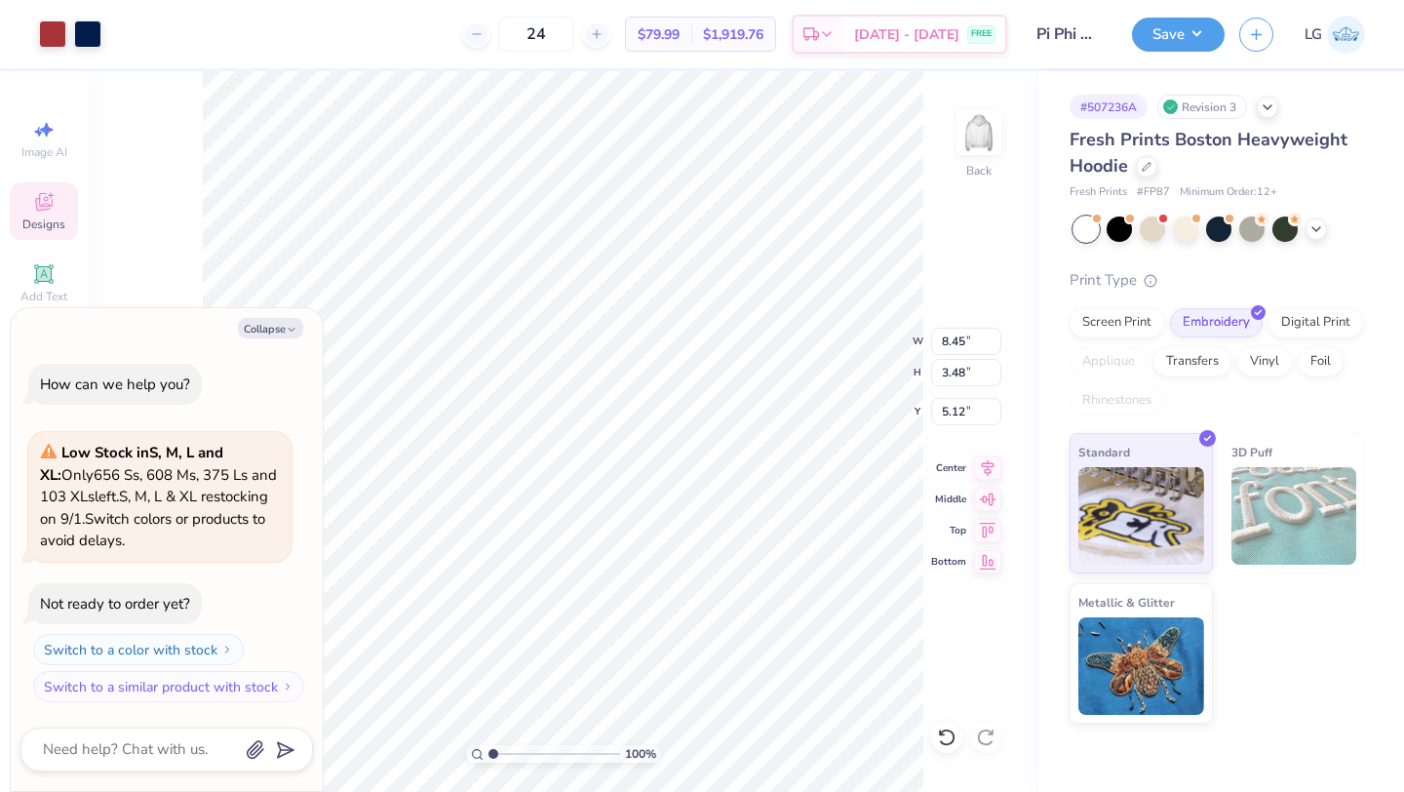
type textarea "x"
type input "3.00"
click at [1149, 36] on button "Save" at bounding box center [1178, 32] width 93 height 34
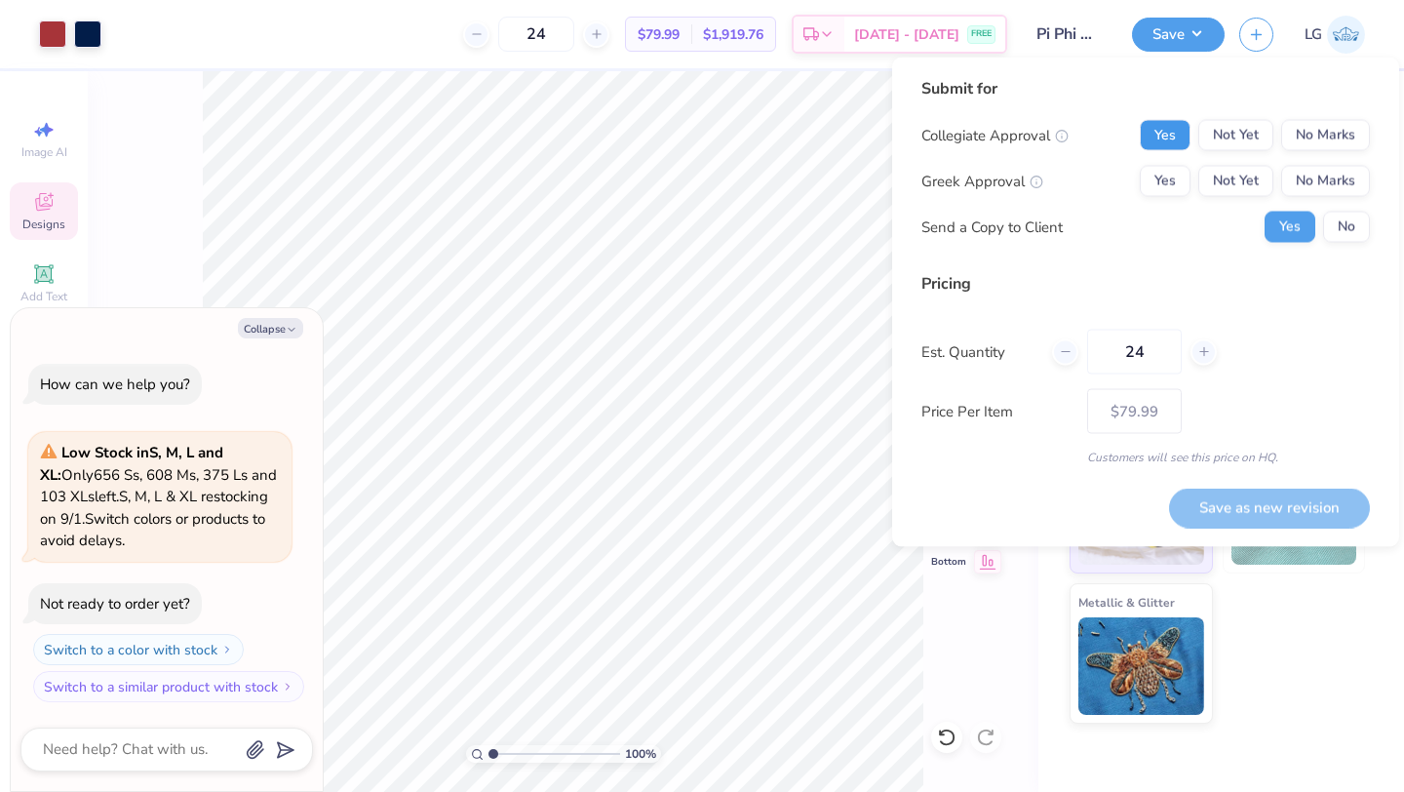
click at [1149, 140] on button "Yes" at bounding box center [1165, 135] width 51 height 31
click at [1148, 173] on button "Yes" at bounding box center [1165, 181] width 51 height 31
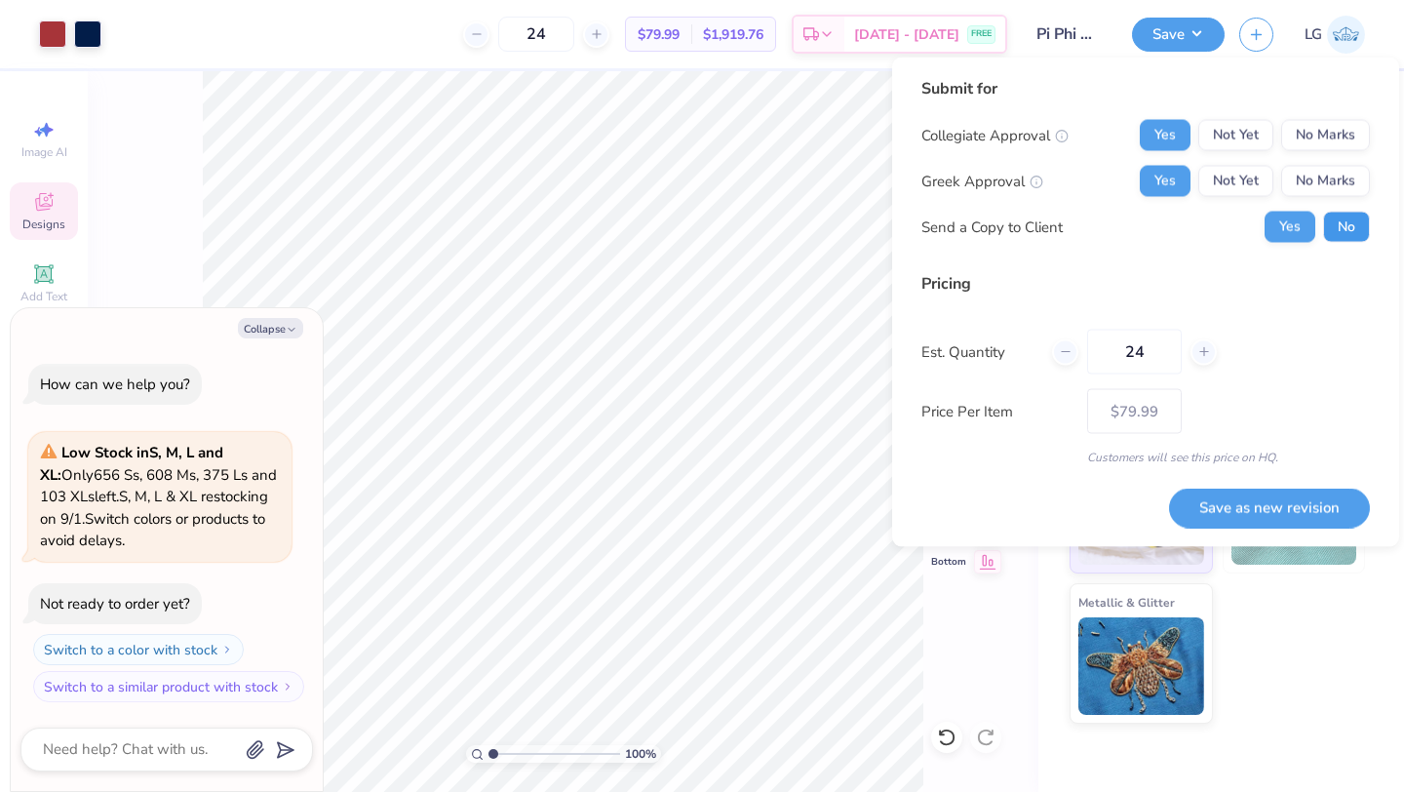
click at [1358, 237] on button "No" at bounding box center [1346, 227] width 47 height 31
type textarea "x"
click at [1287, 495] on button "Save as new revision" at bounding box center [1269, 507] width 201 height 40
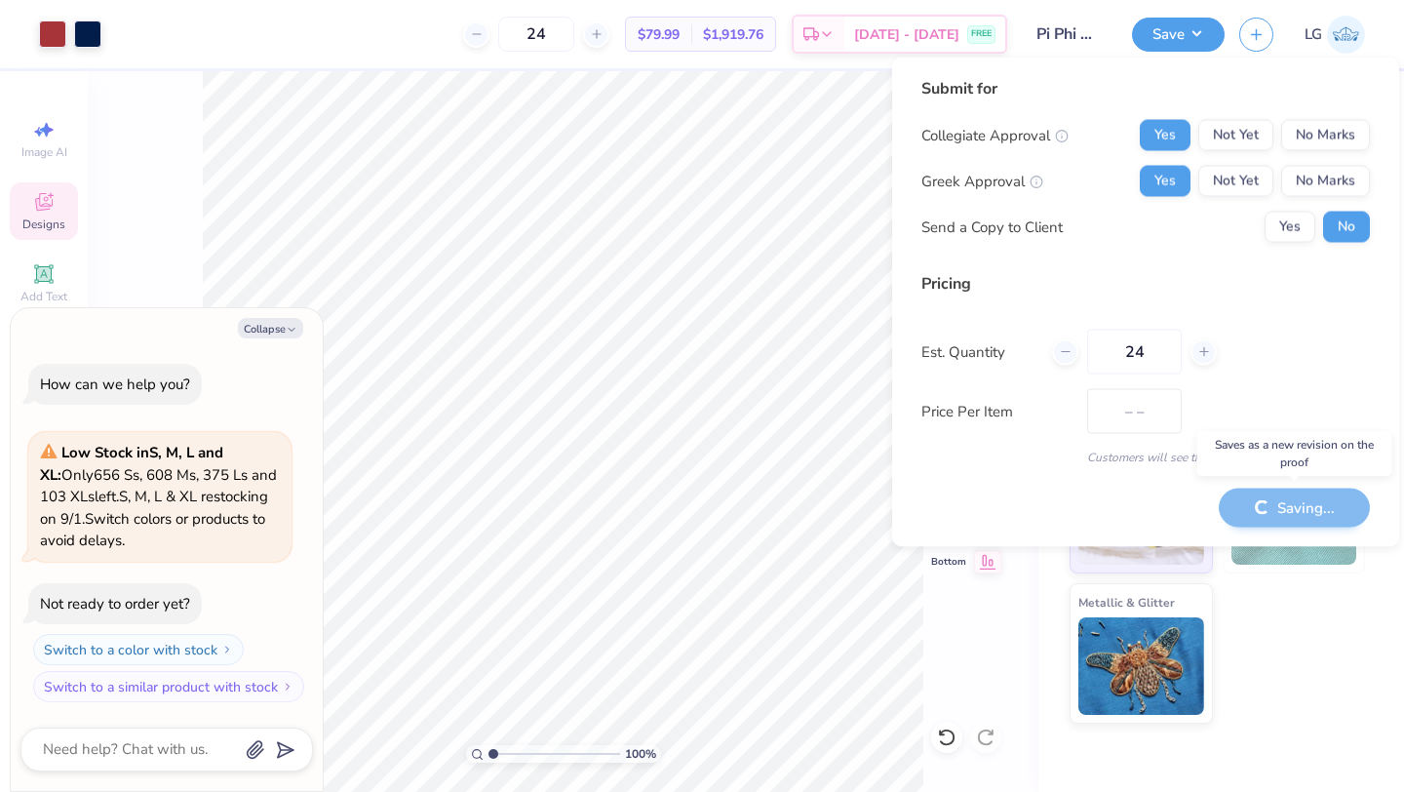
type input "$79.99"
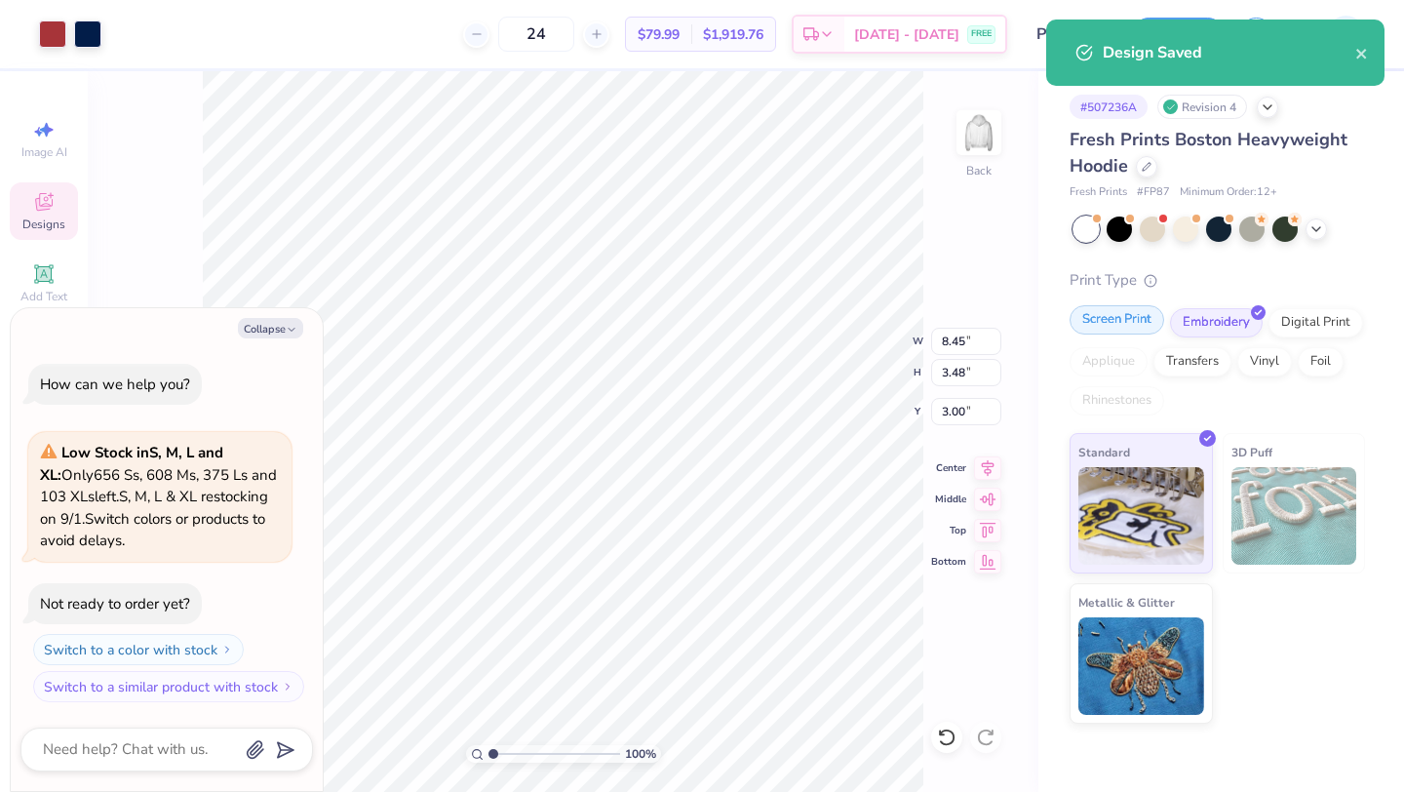
click at [1120, 325] on div "Screen Print" at bounding box center [1116, 319] width 95 height 29
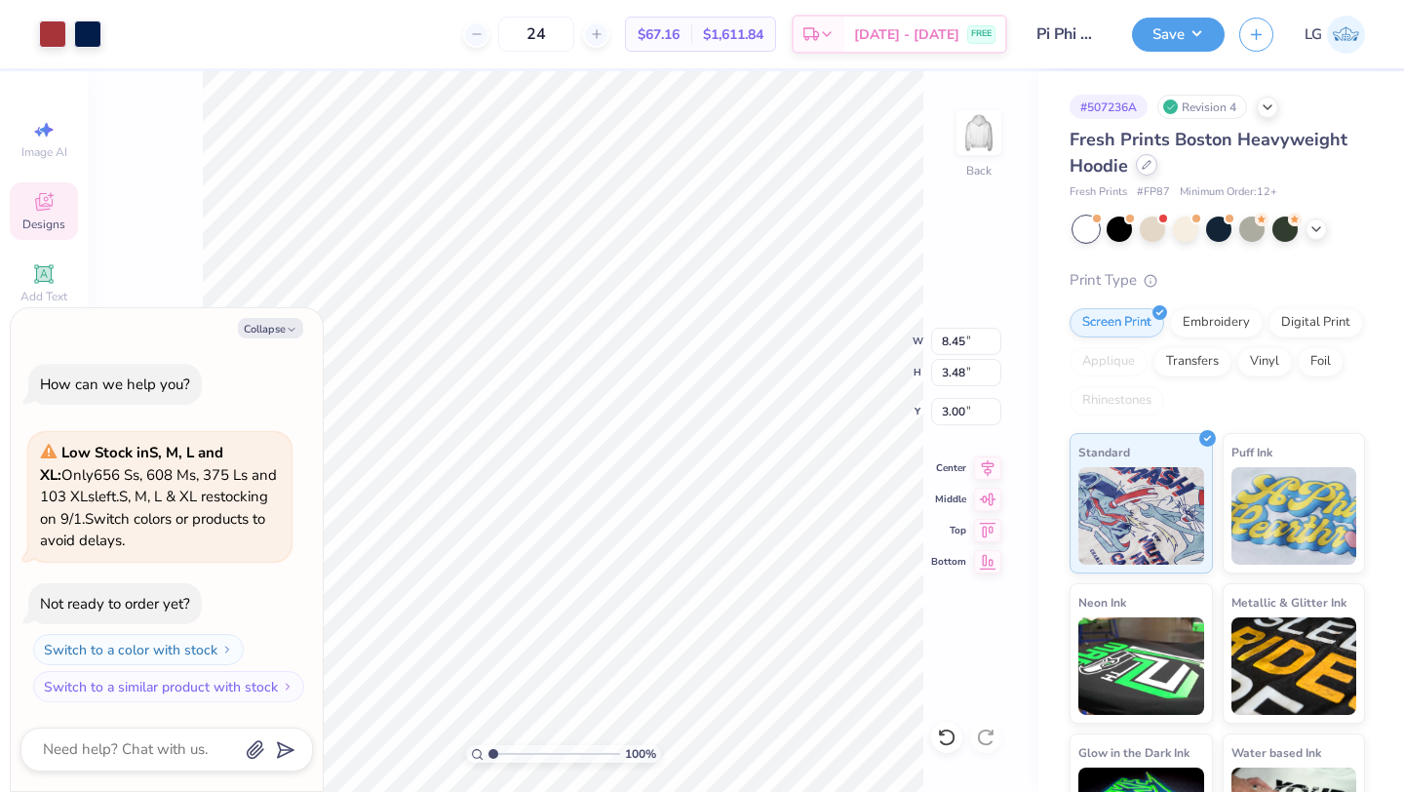
click at [1144, 174] on div at bounding box center [1146, 164] width 21 height 21
type textarea "x"
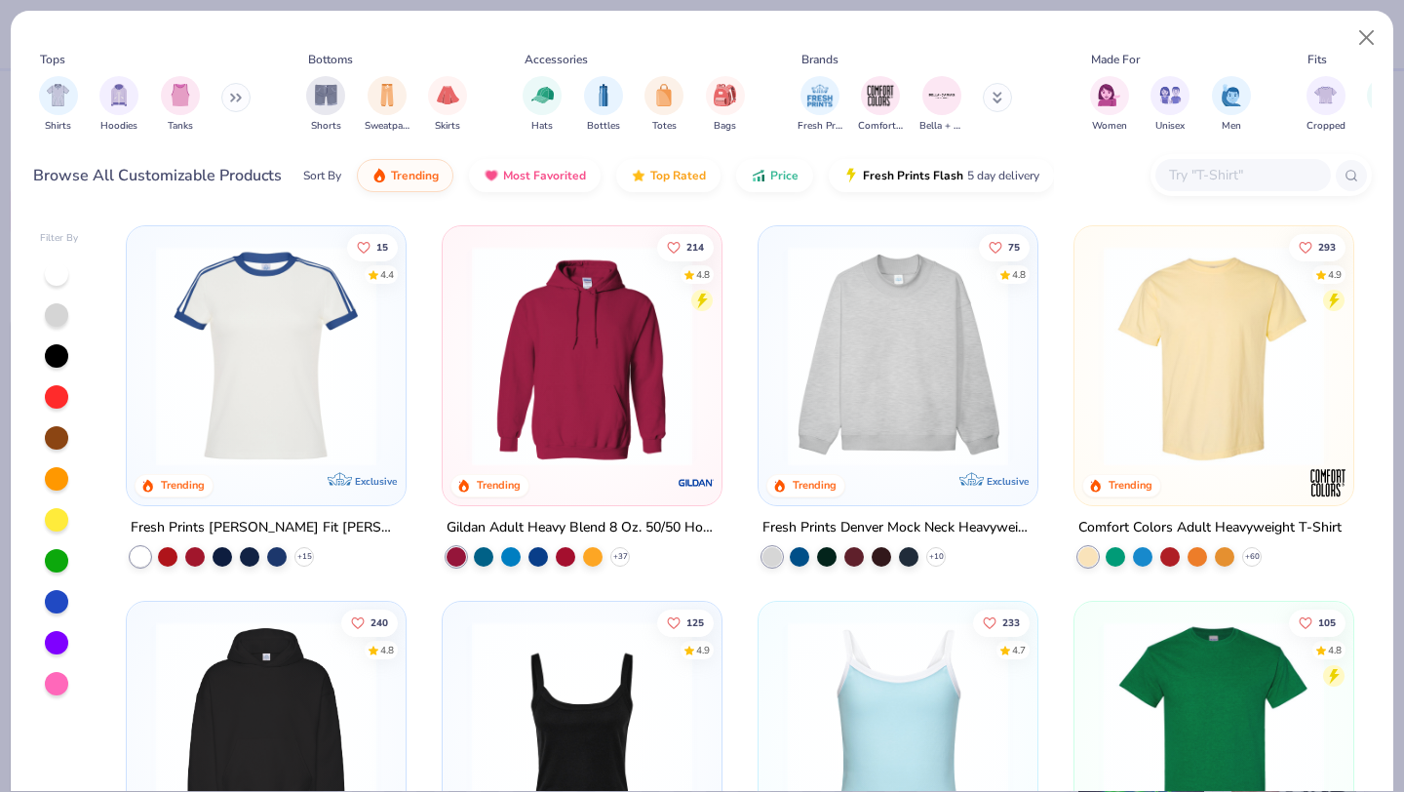
click at [1211, 168] on input "text" at bounding box center [1242, 175] width 150 height 22
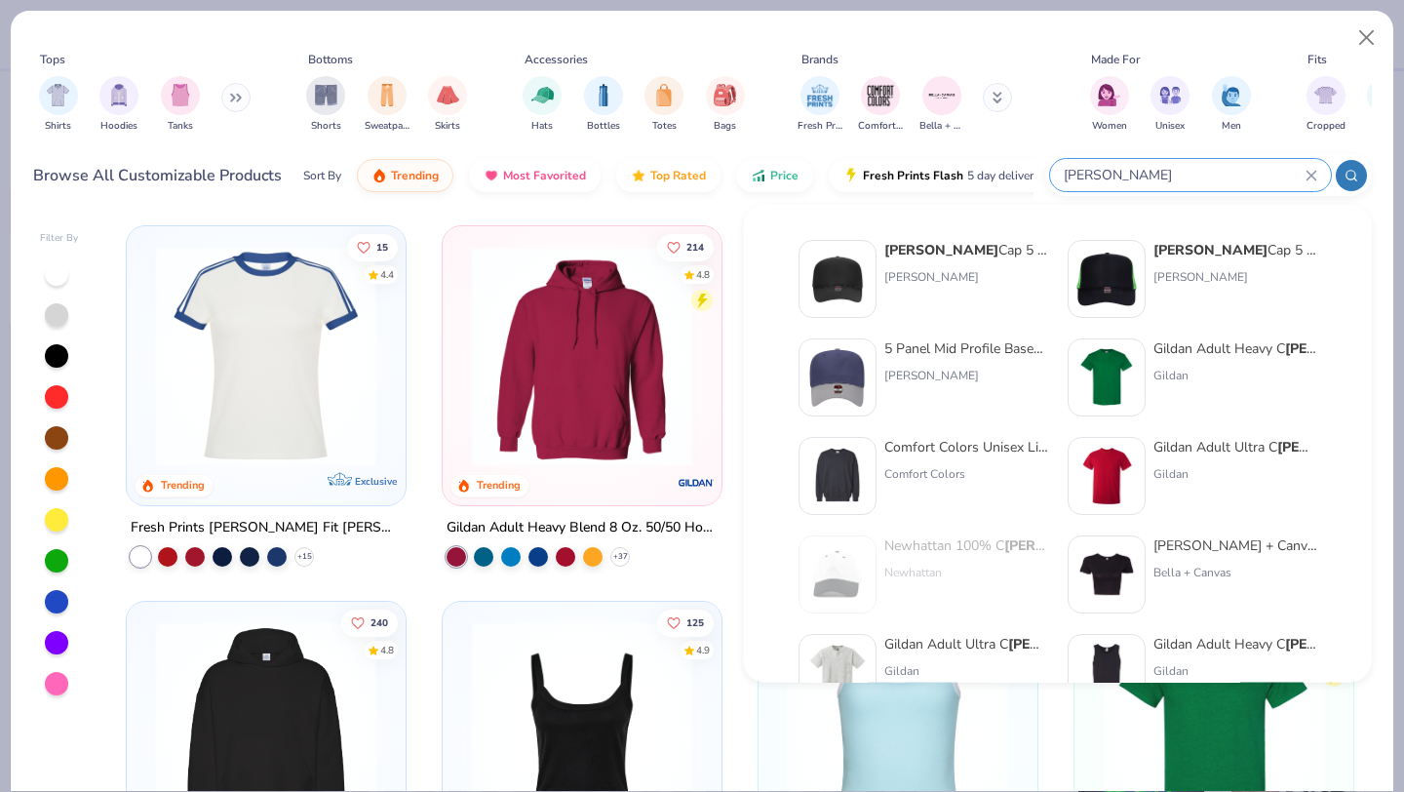
type input "[PERSON_NAME]"
click at [937, 385] on div "5 Panel Mid Profile Baseball Cap [PERSON_NAME]" at bounding box center [966, 377] width 164 height 78
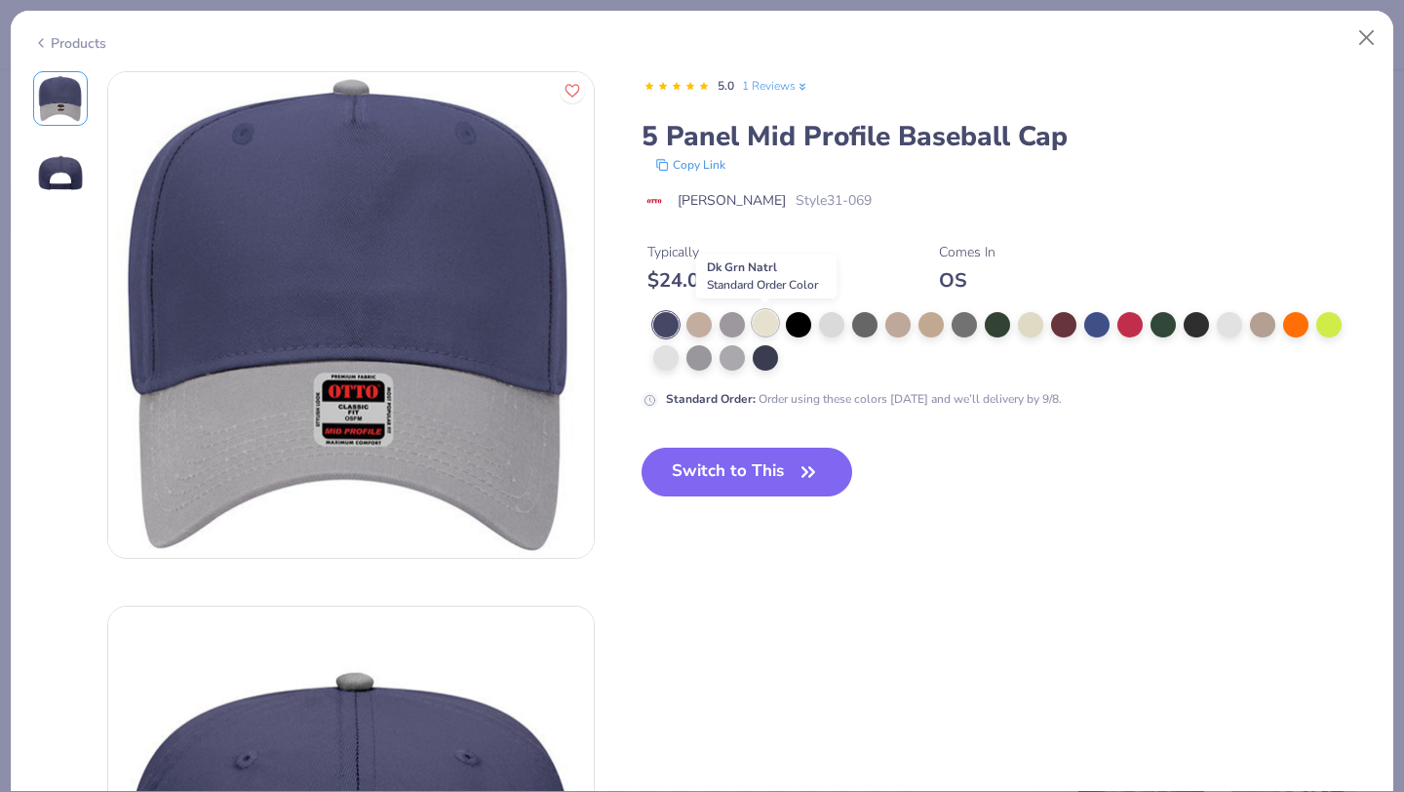
click at [768, 321] on div at bounding box center [765, 322] width 25 height 25
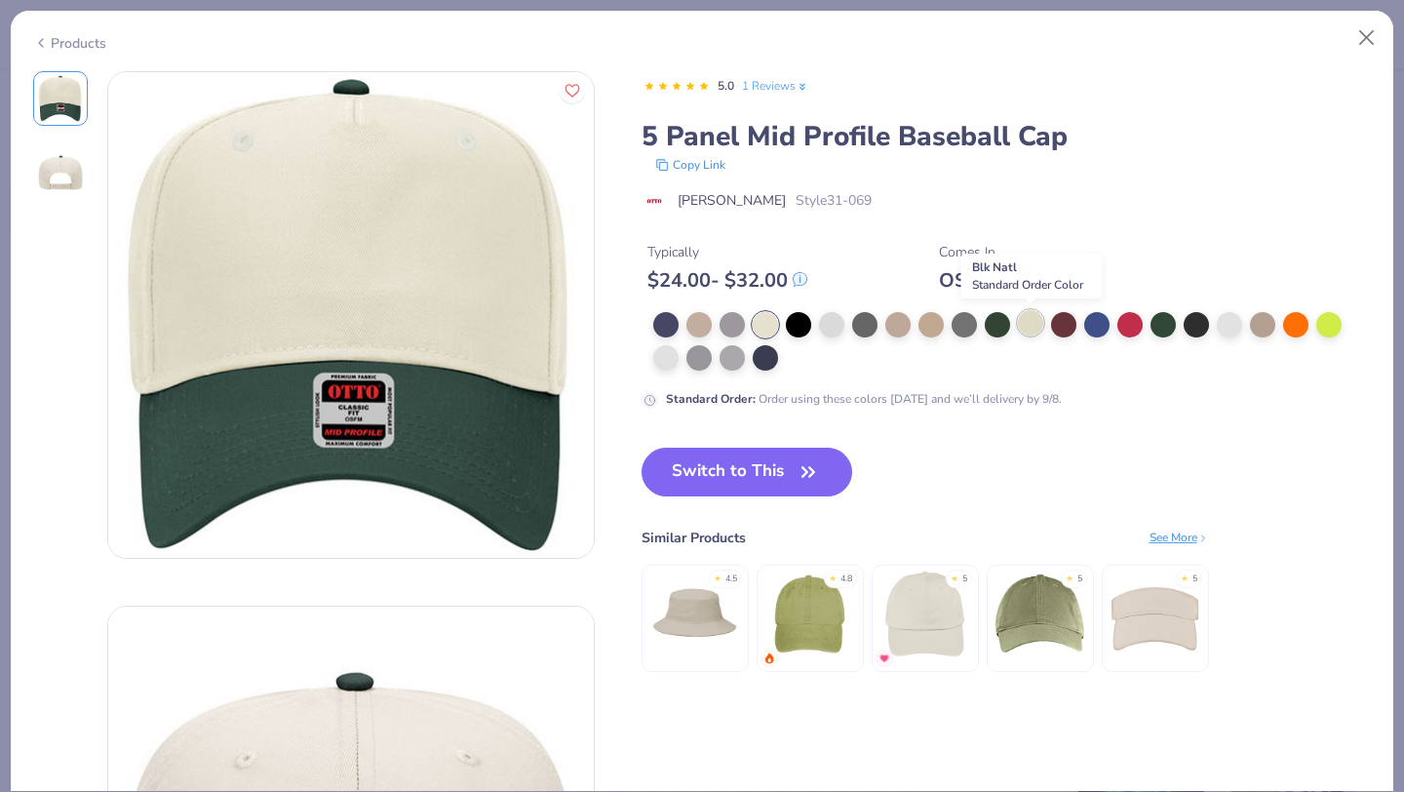
click at [1030, 326] on div at bounding box center [1030, 322] width 25 height 25
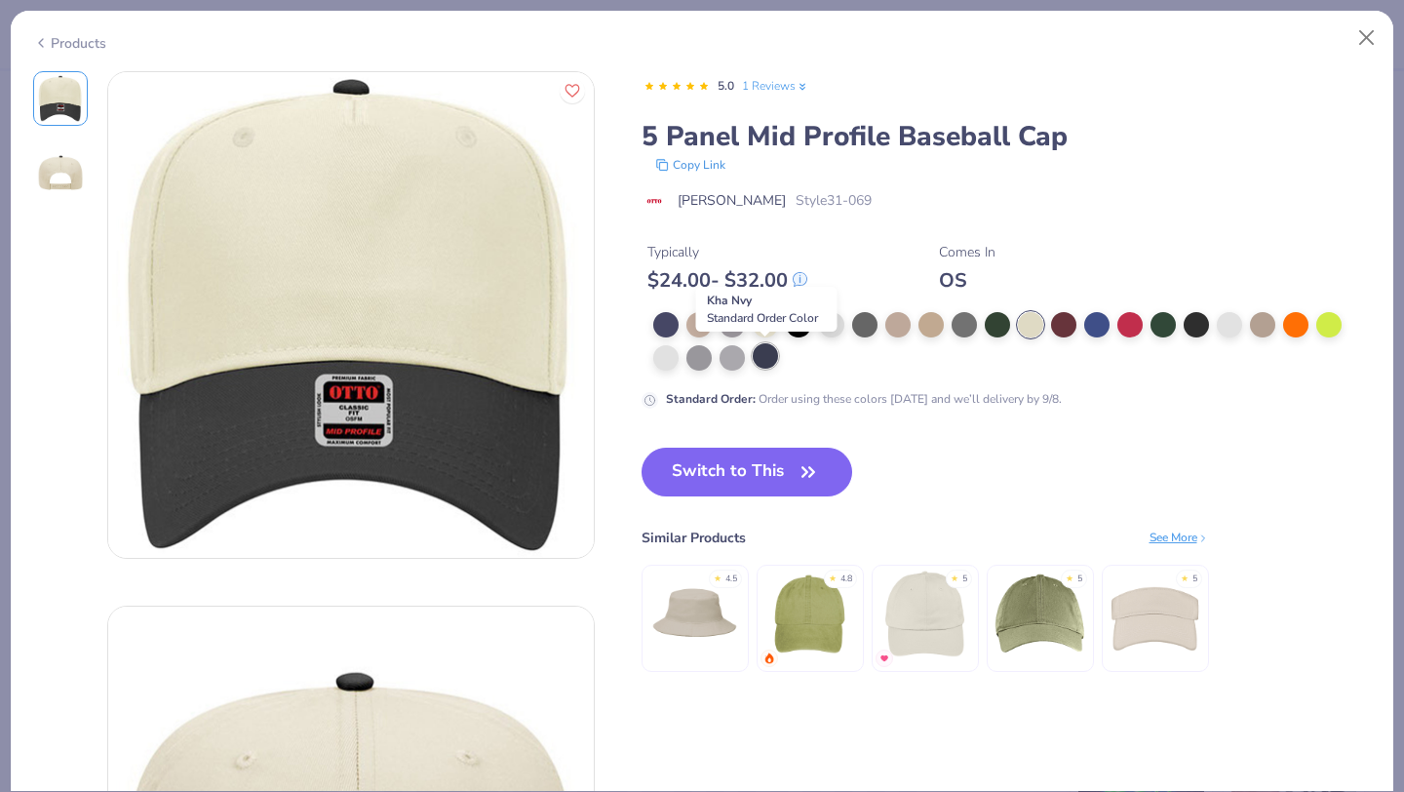
click at [767, 365] on div at bounding box center [765, 355] width 25 height 25
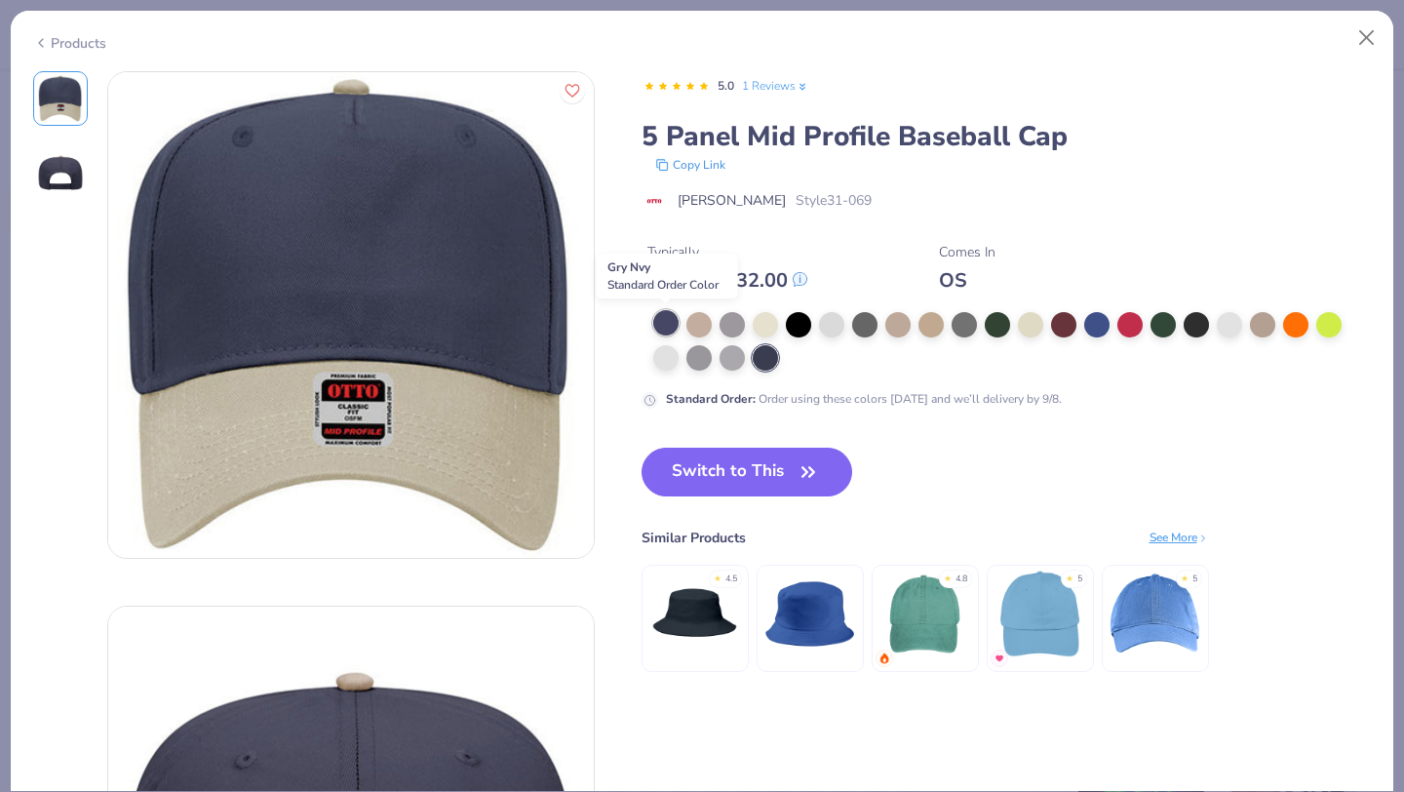
click at [672, 324] on div at bounding box center [665, 322] width 25 height 25
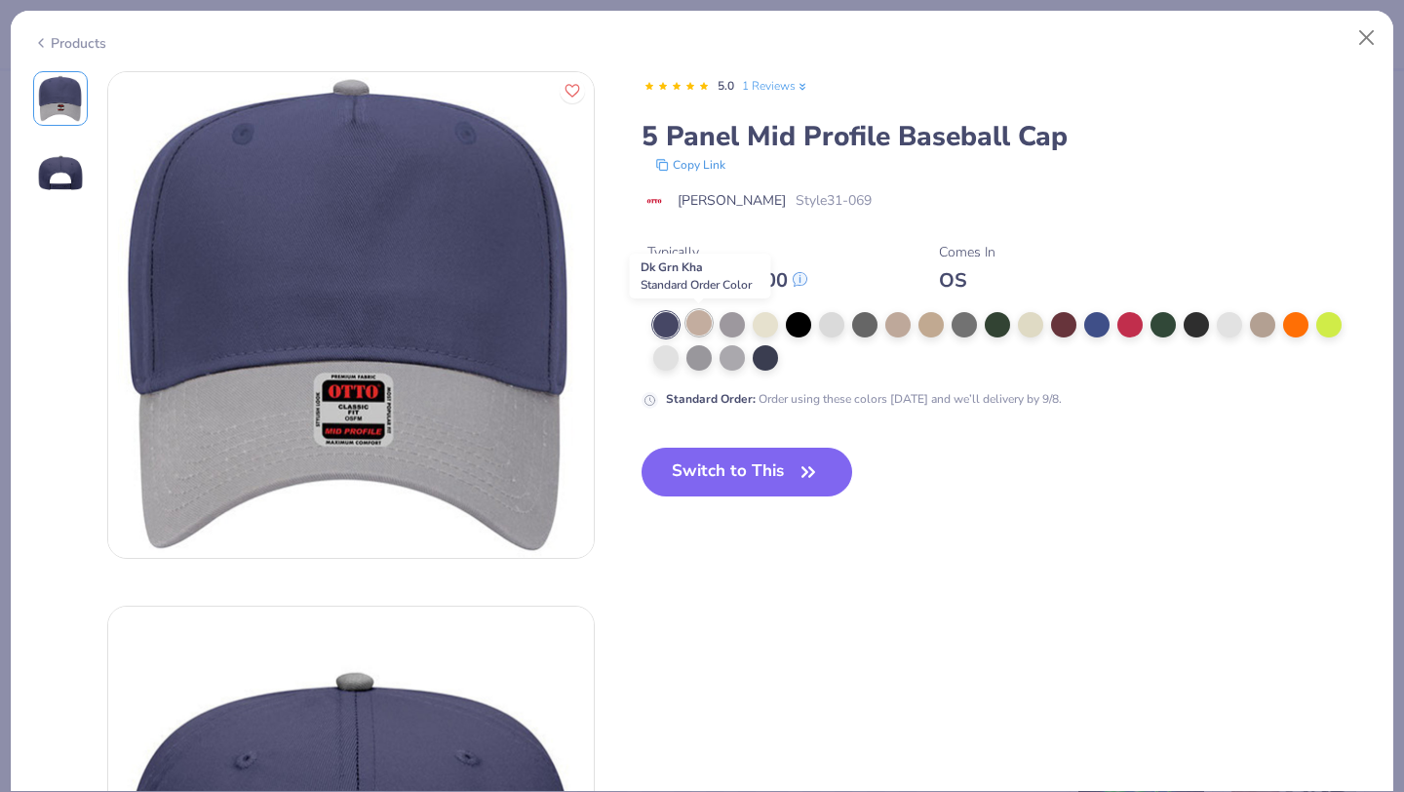
click at [701, 325] on div at bounding box center [698, 322] width 25 height 25
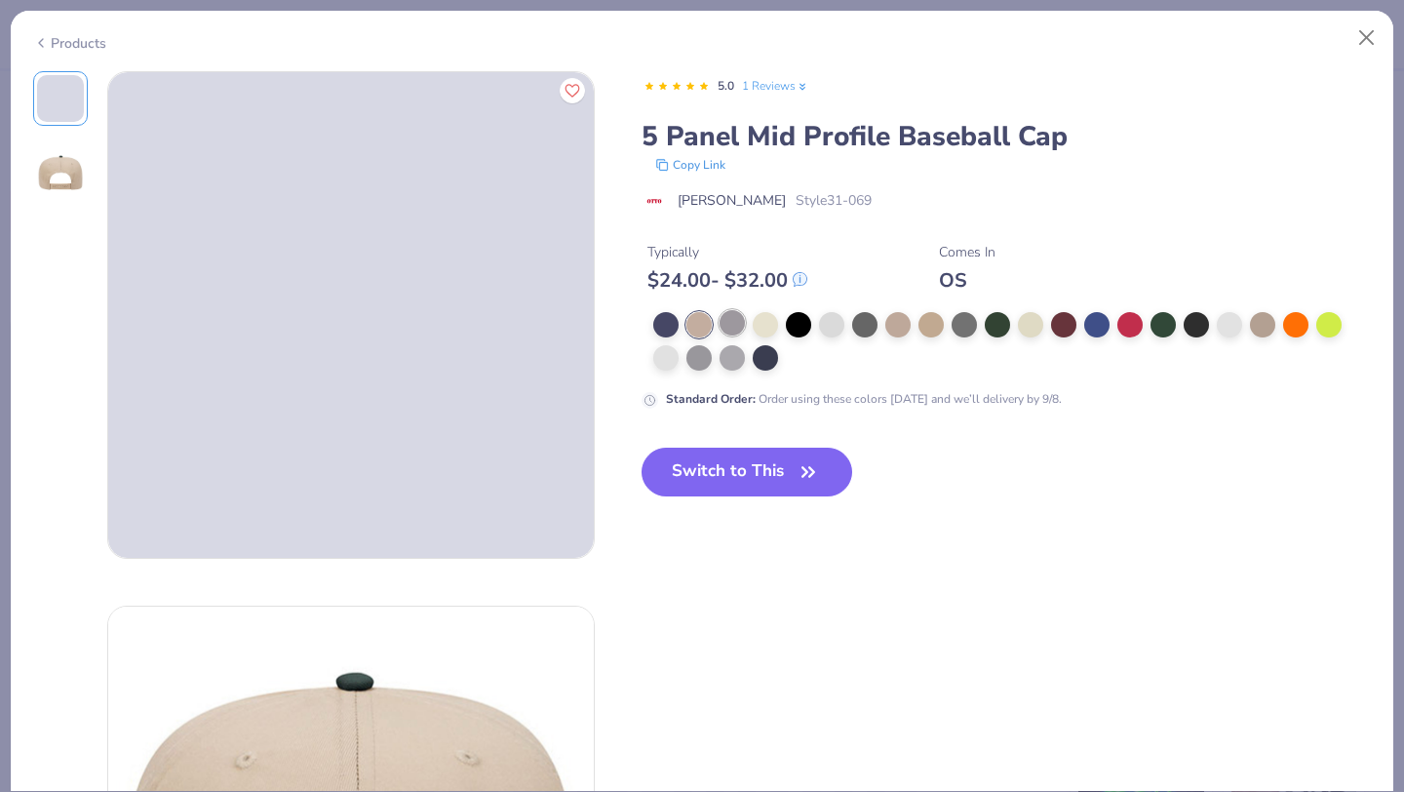
click at [729, 326] on div at bounding box center [731, 322] width 25 height 25
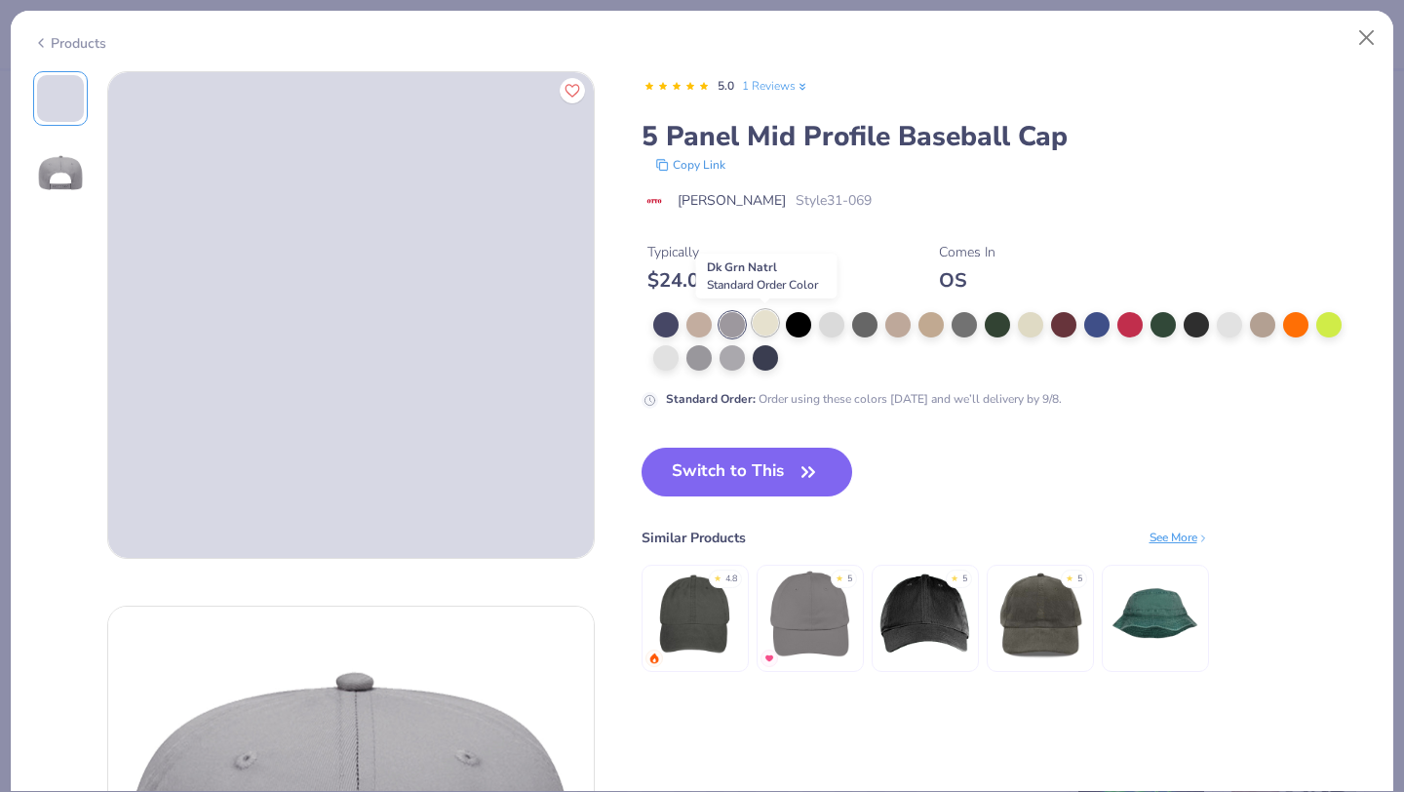
click at [775, 328] on div at bounding box center [765, 322] width 25 height 25
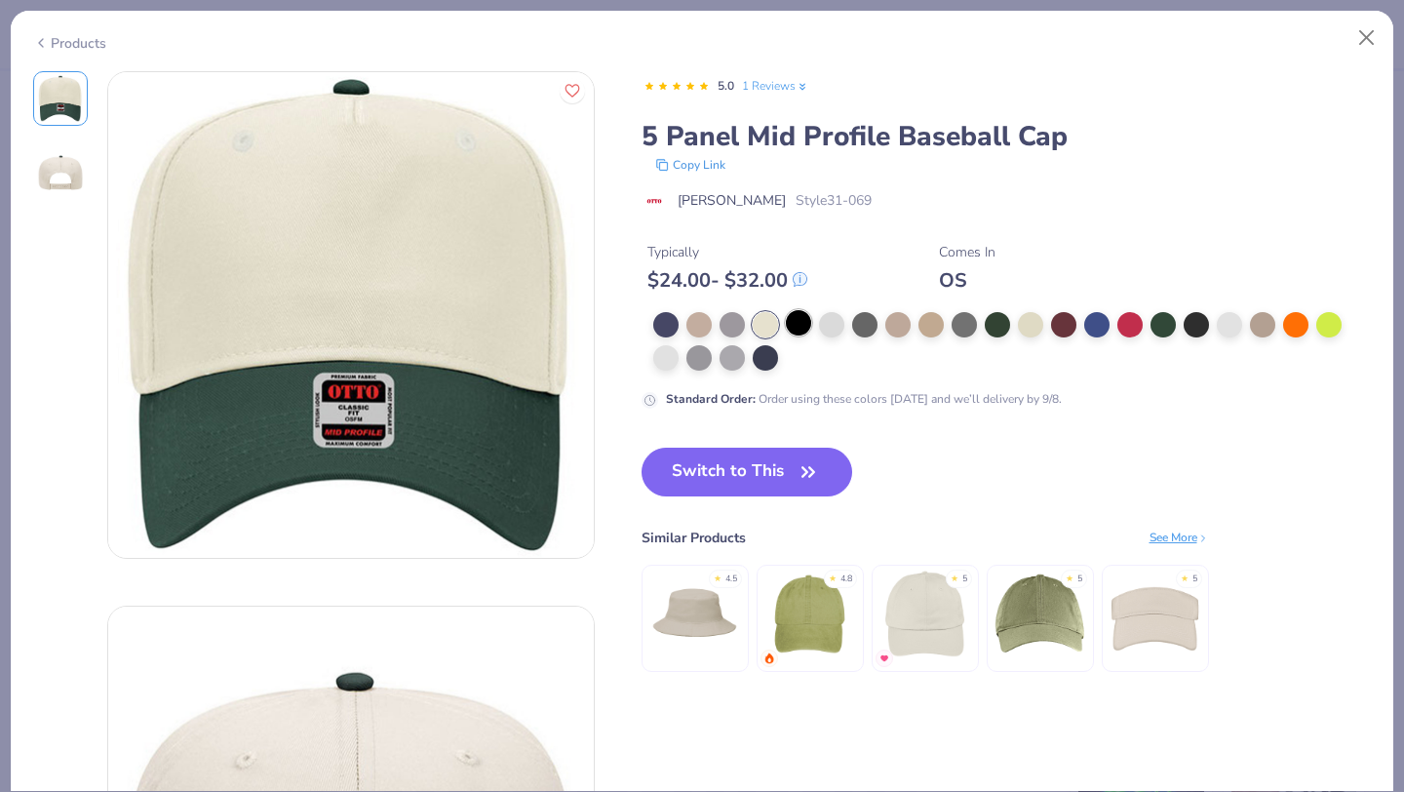
click at [805, 329] on div at bounding box center [798, 322] width 25 height 25
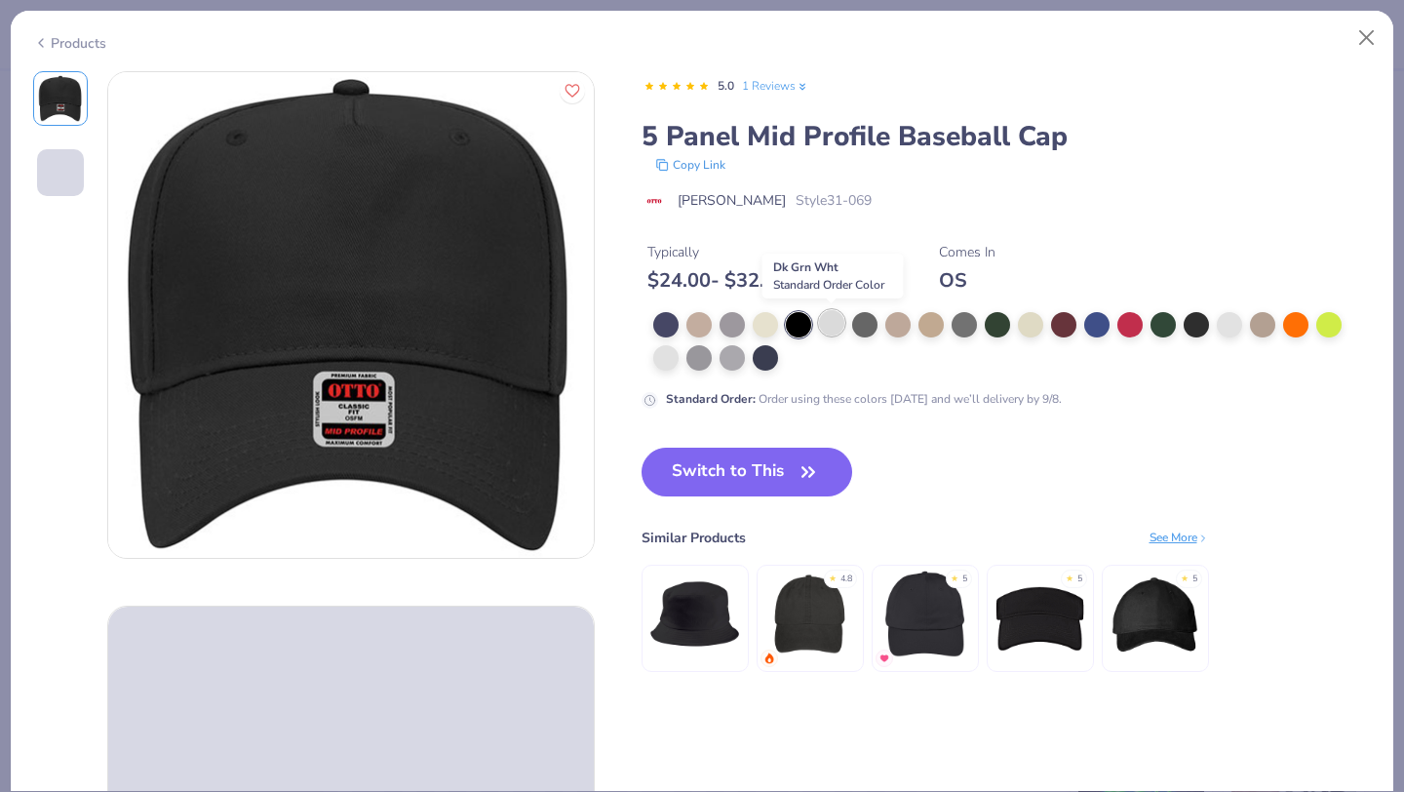
click at [823, 329] on div at bounding box center [831, 322] width 25 height 25
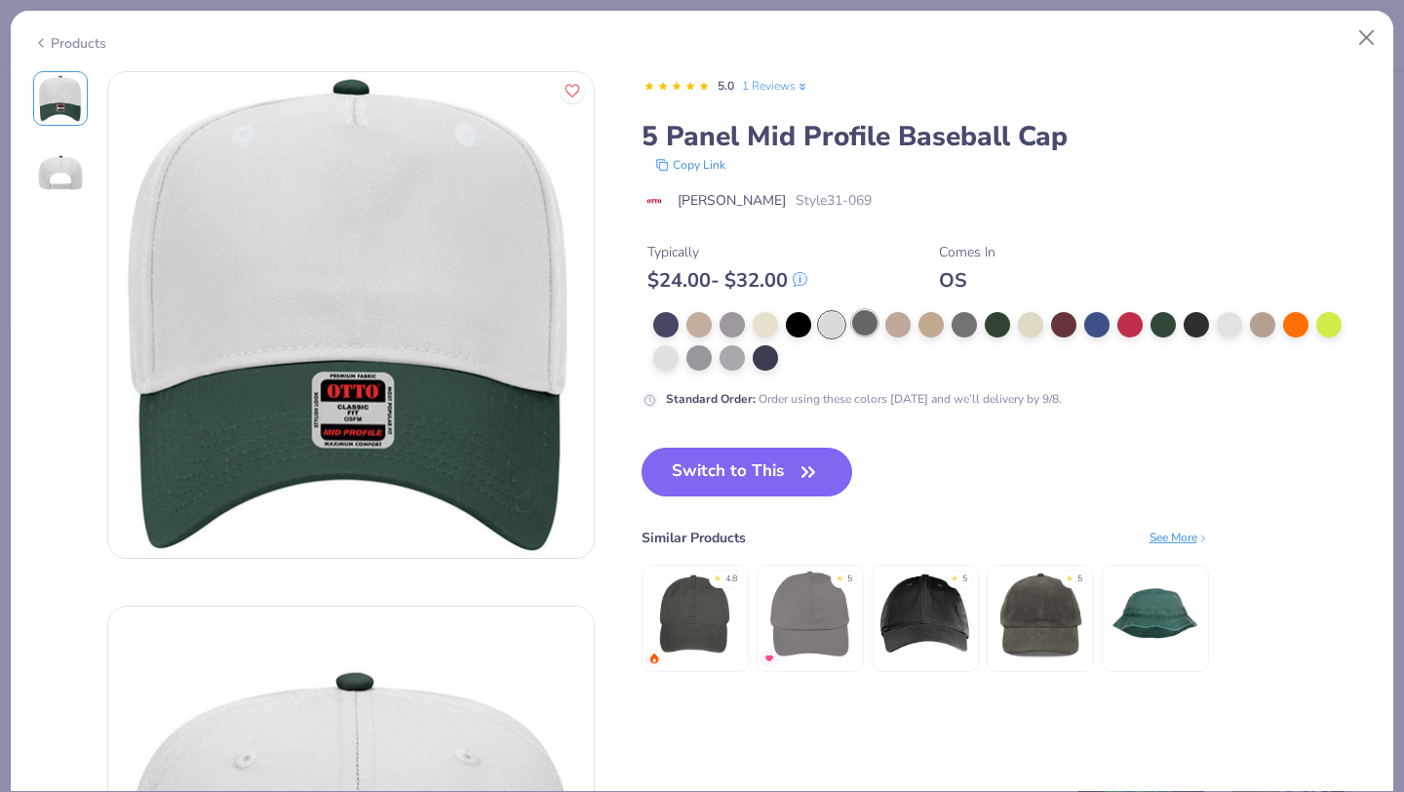
click at [855, 326] on div at bounding box center [864, 322] width 25 height 25
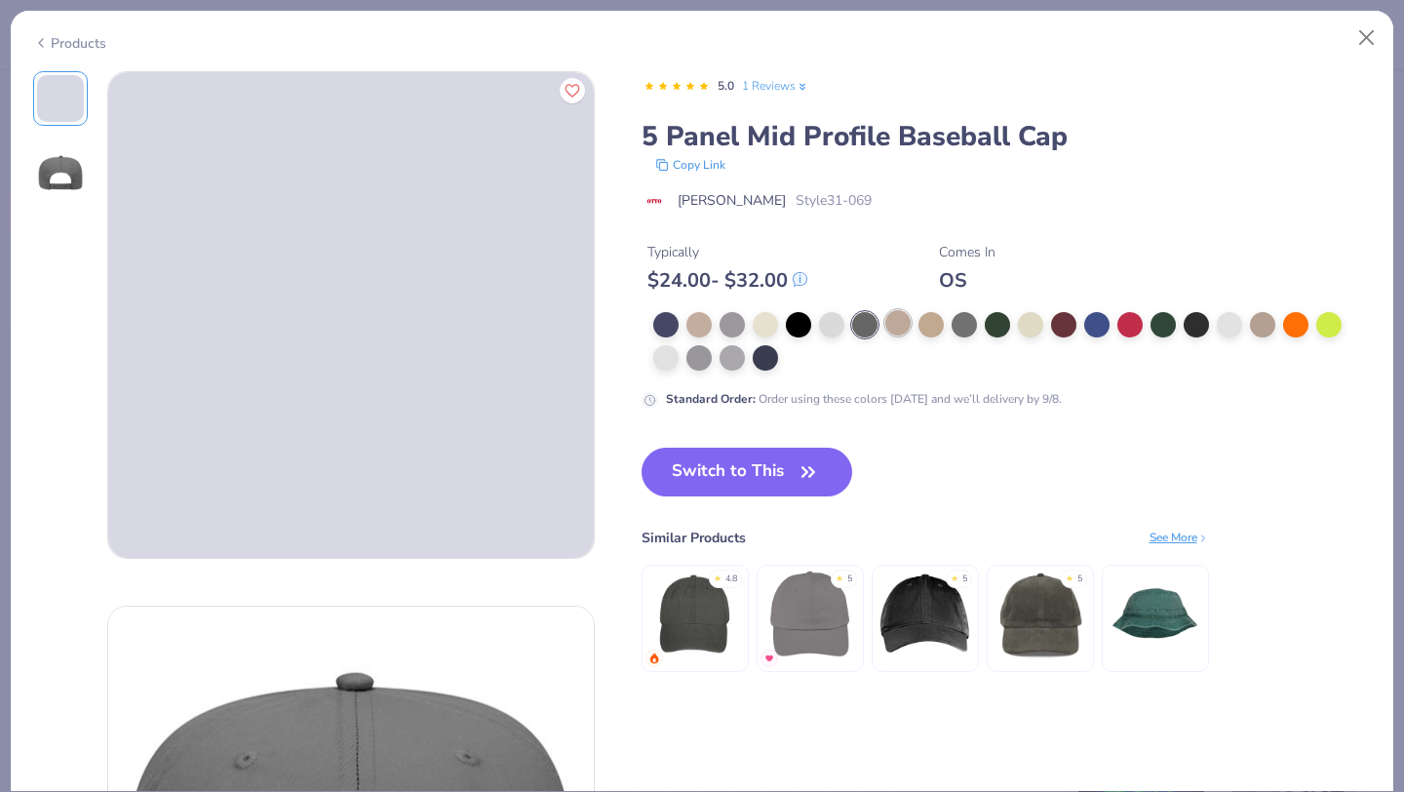
click at [895, 322] on div at bounding box center [897, 322] width 25 height 25
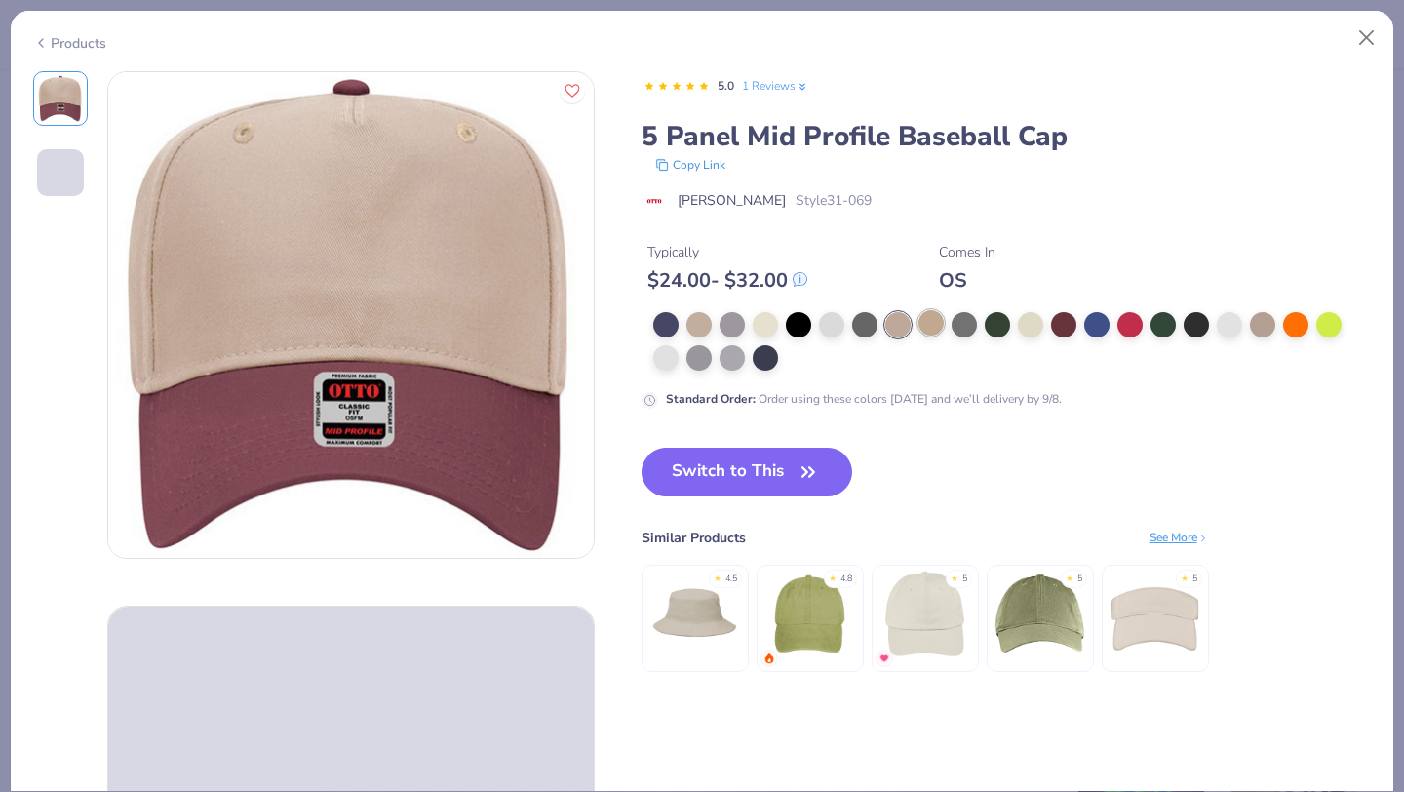
click at [935, 322] on div at bounding box center [930, 322] width 25 height 25
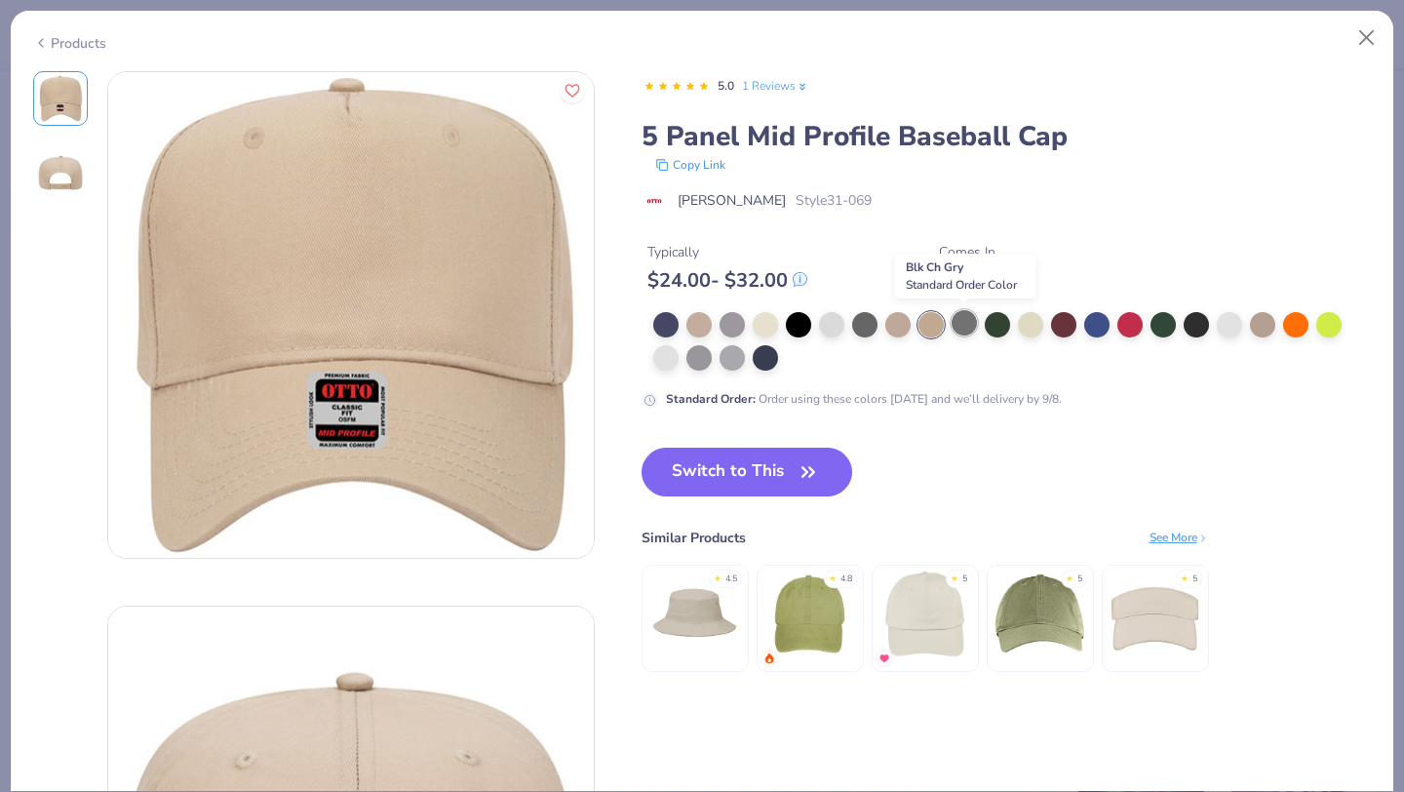
click at [960, 322] on div at bounding box center [963, 322] width 25 height 25
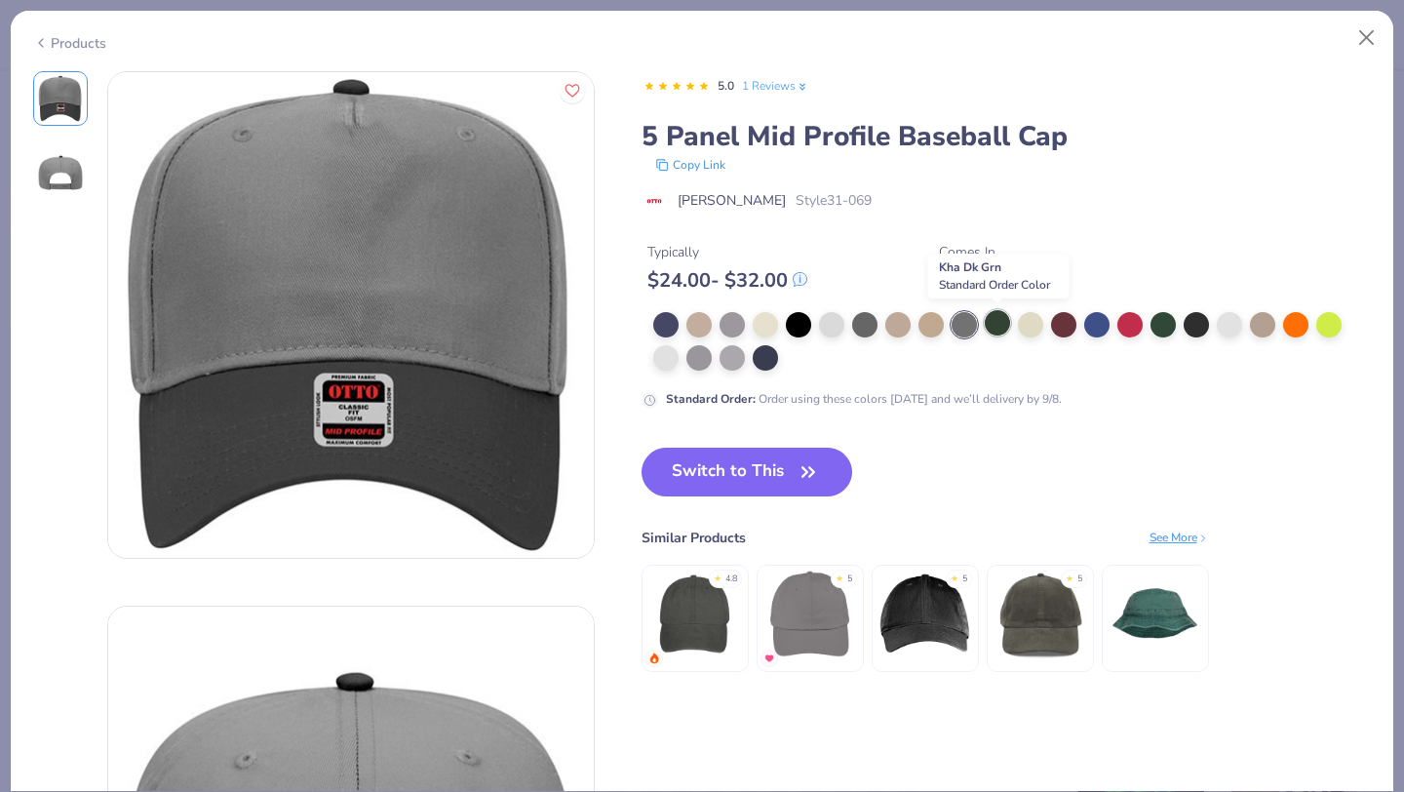
click at [987, 325] on div at bounding box center [997, 322] width 25 height 25
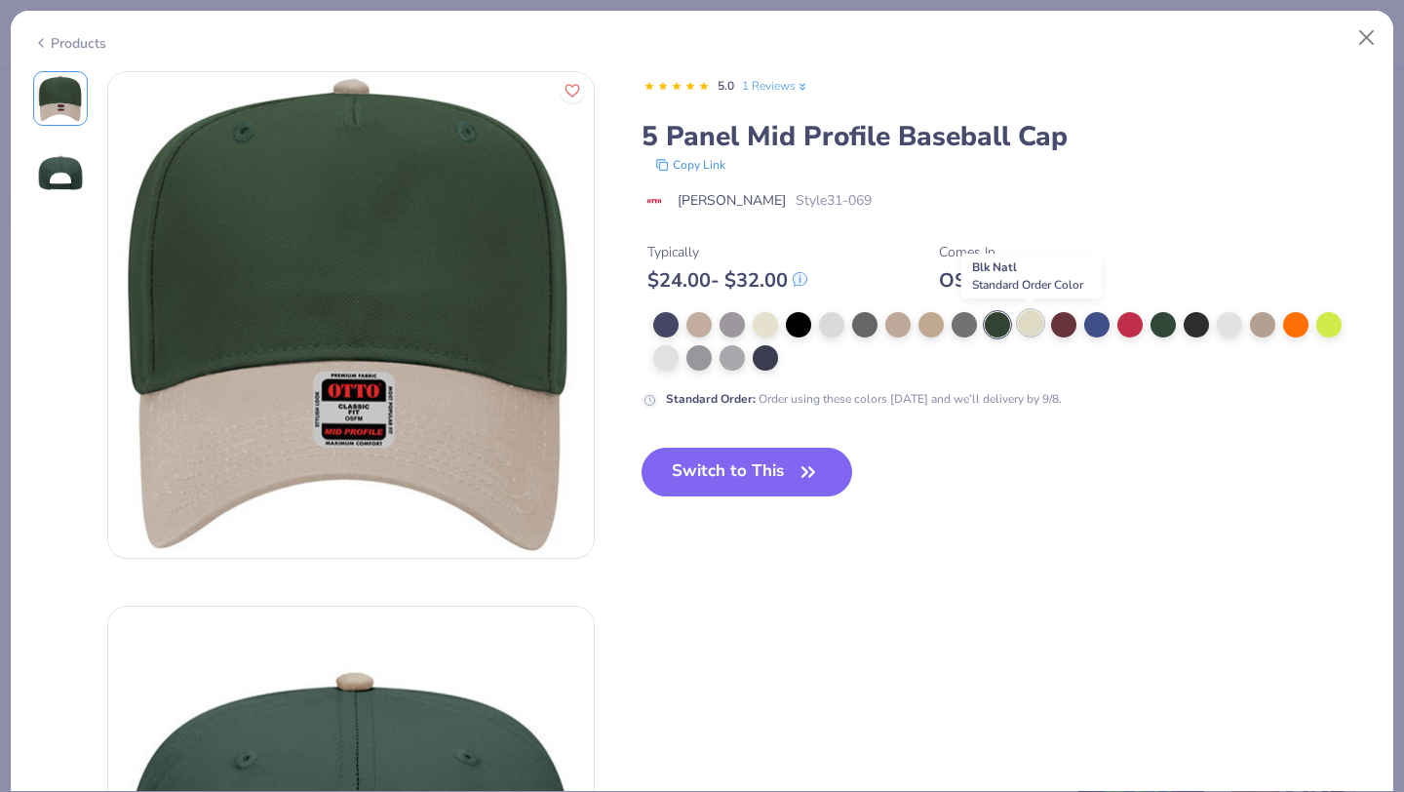
click at [1019, 325] on div at bounding box center [1030, 322] width 25 height 25
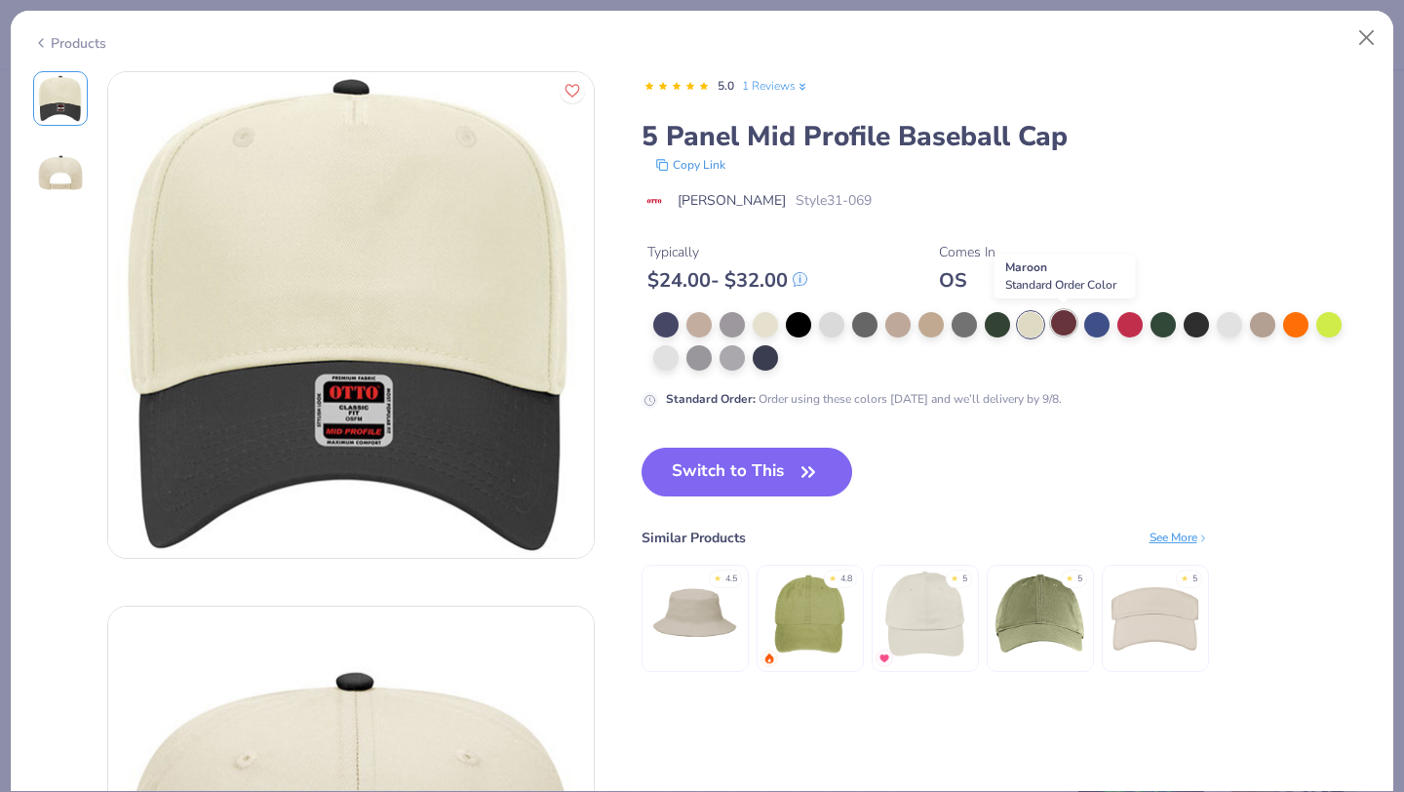
click at [1066, 323] on div at bounding box center [1063, 322] width 25 height 25
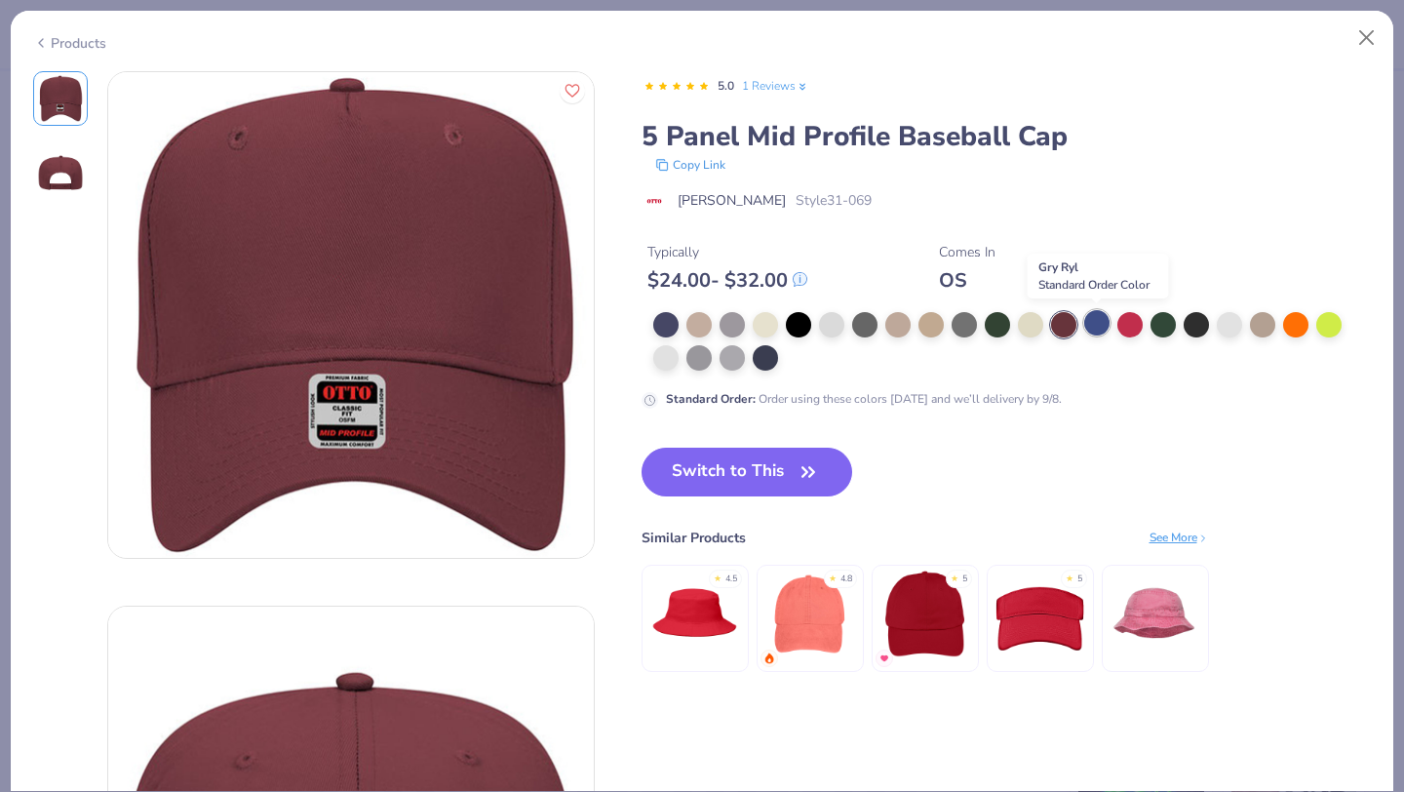
click at [1096, 323] on div at bounding box center [1096, 322] width 25 height 25
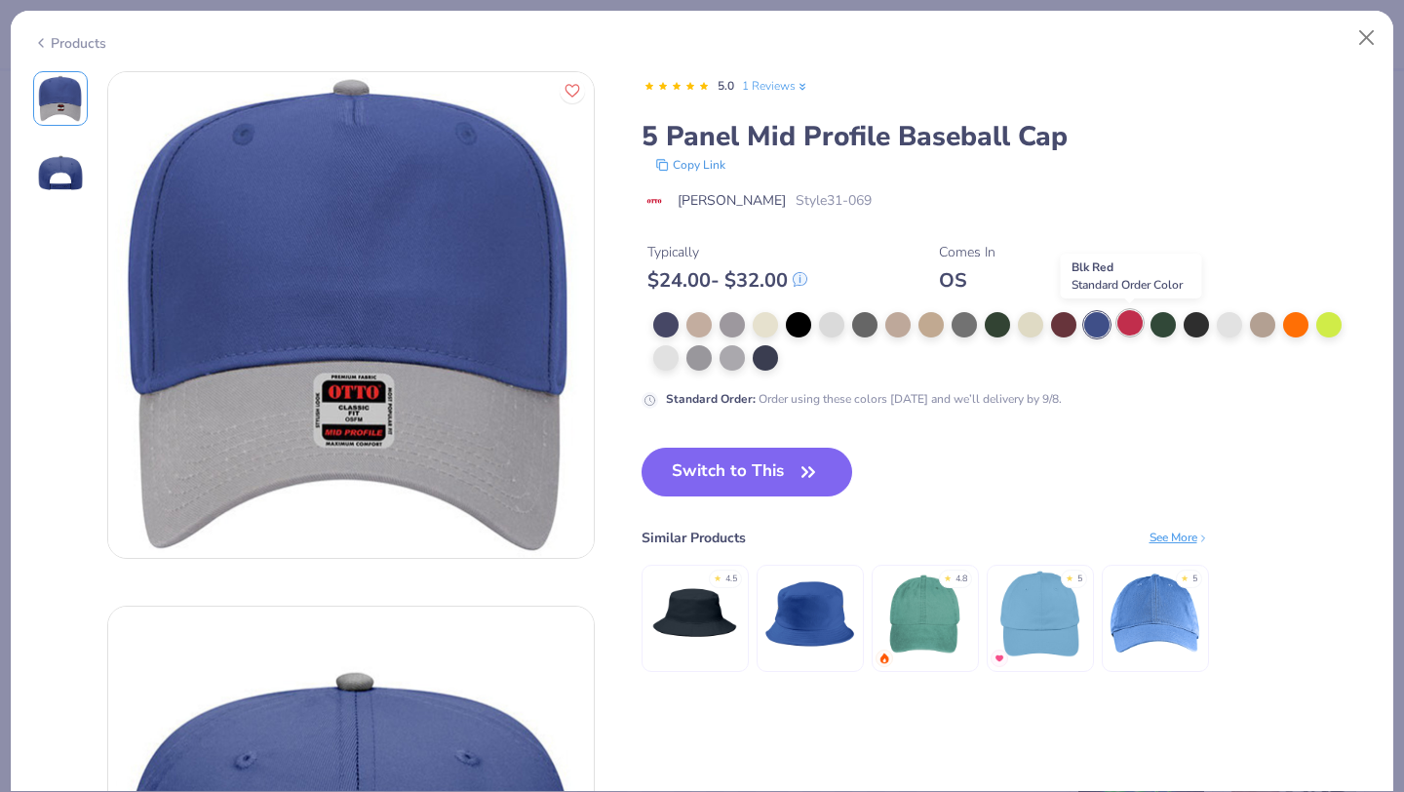
click at [1128, 323] on div at bounding box center [1129, 322] width 25 height 25
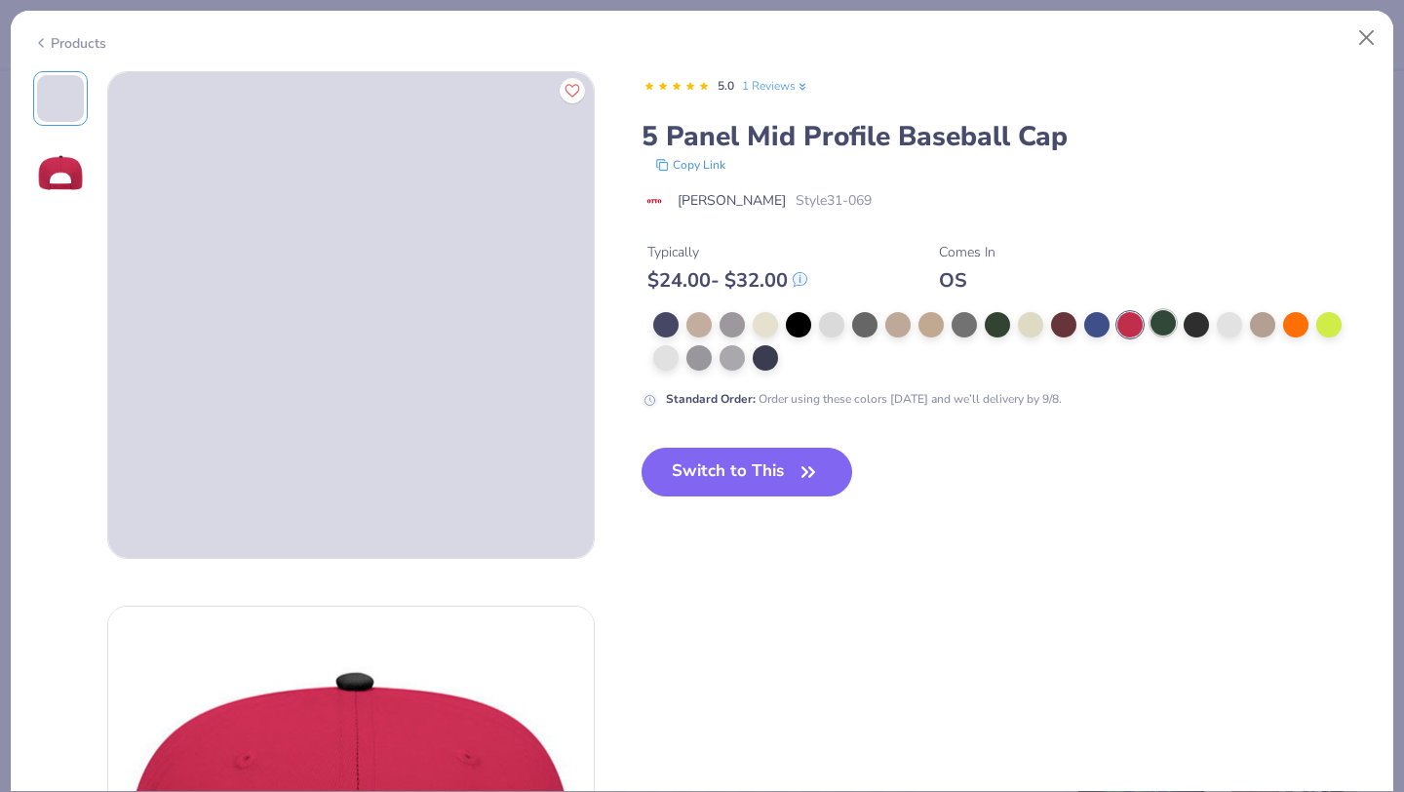
click at [1153, 324] on div at bounding box center [1162, 322] width 25 height 25
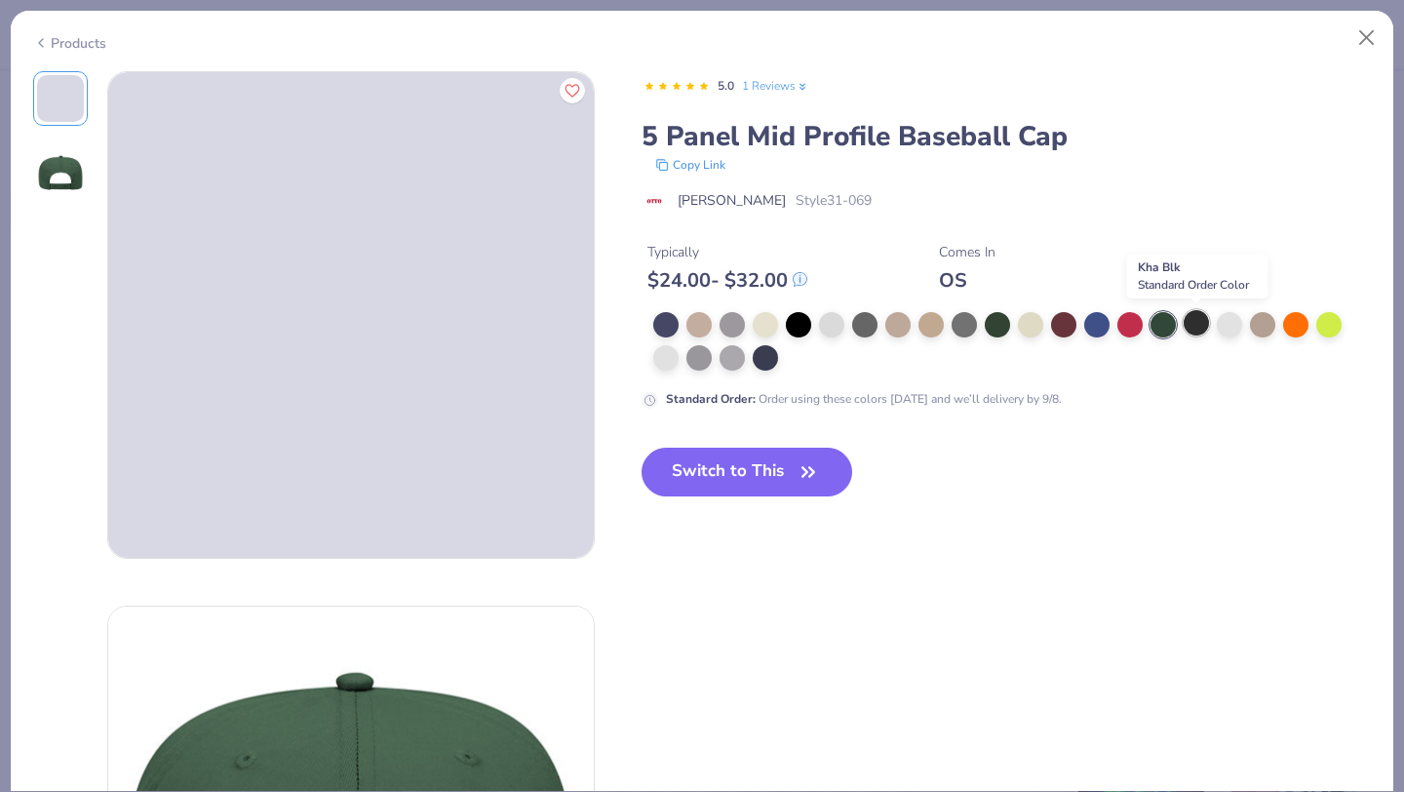
click at [1189, 325] on div at bounding box center [1195, 322] width 25 height 25
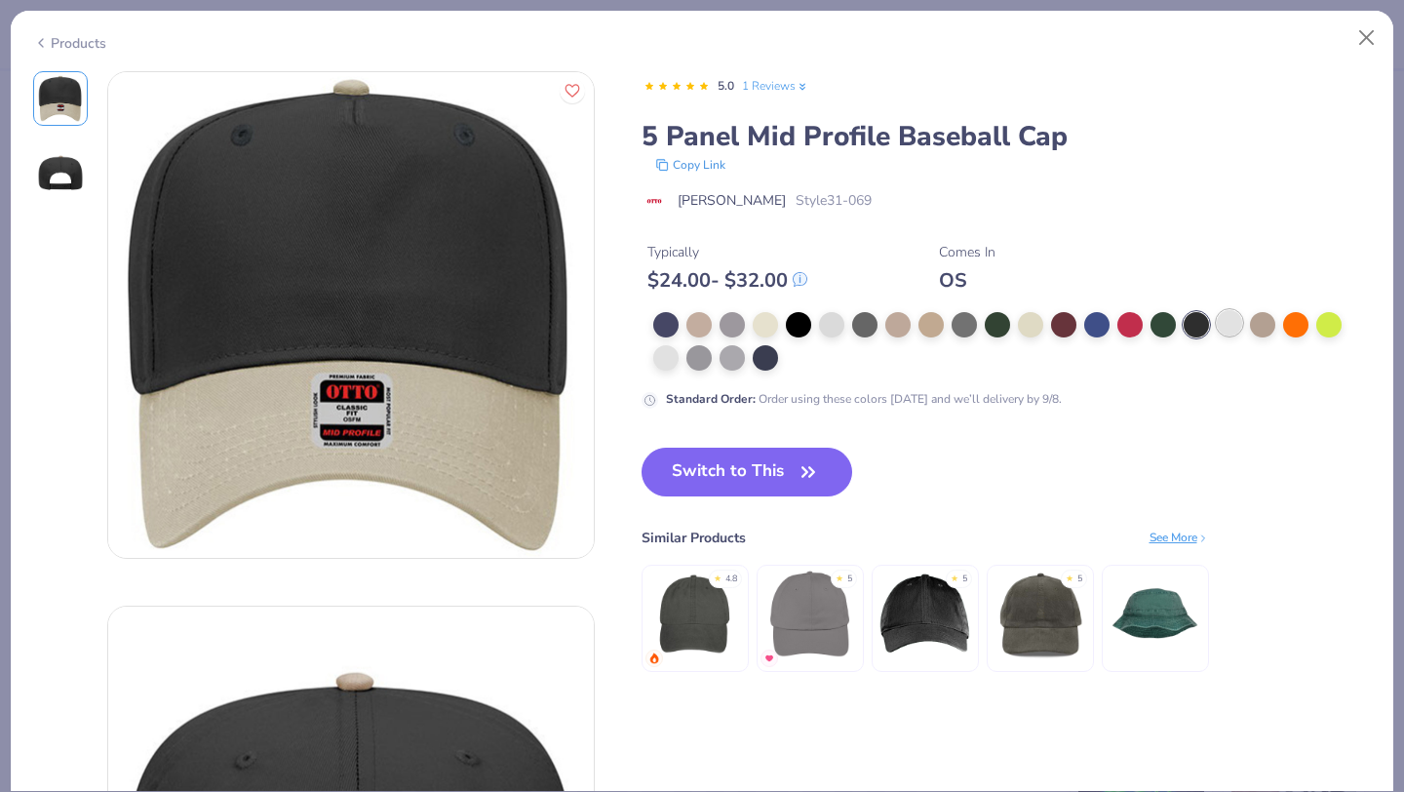
click at [1224, 326] on div at bounding box center [1229, 322] width 25 height 25
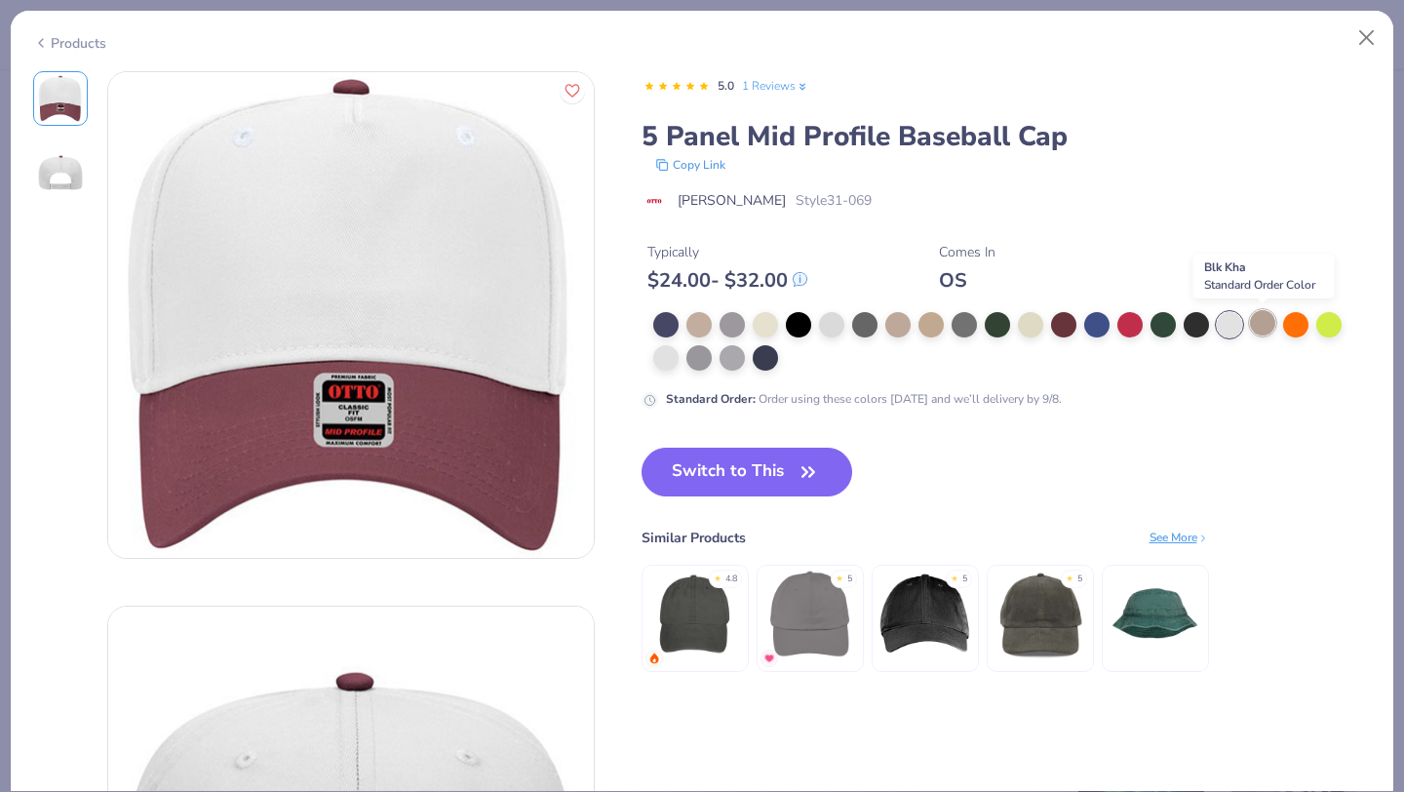
click at [1257, 326] on div at bounding box center [1262, 322] width 25 height 25
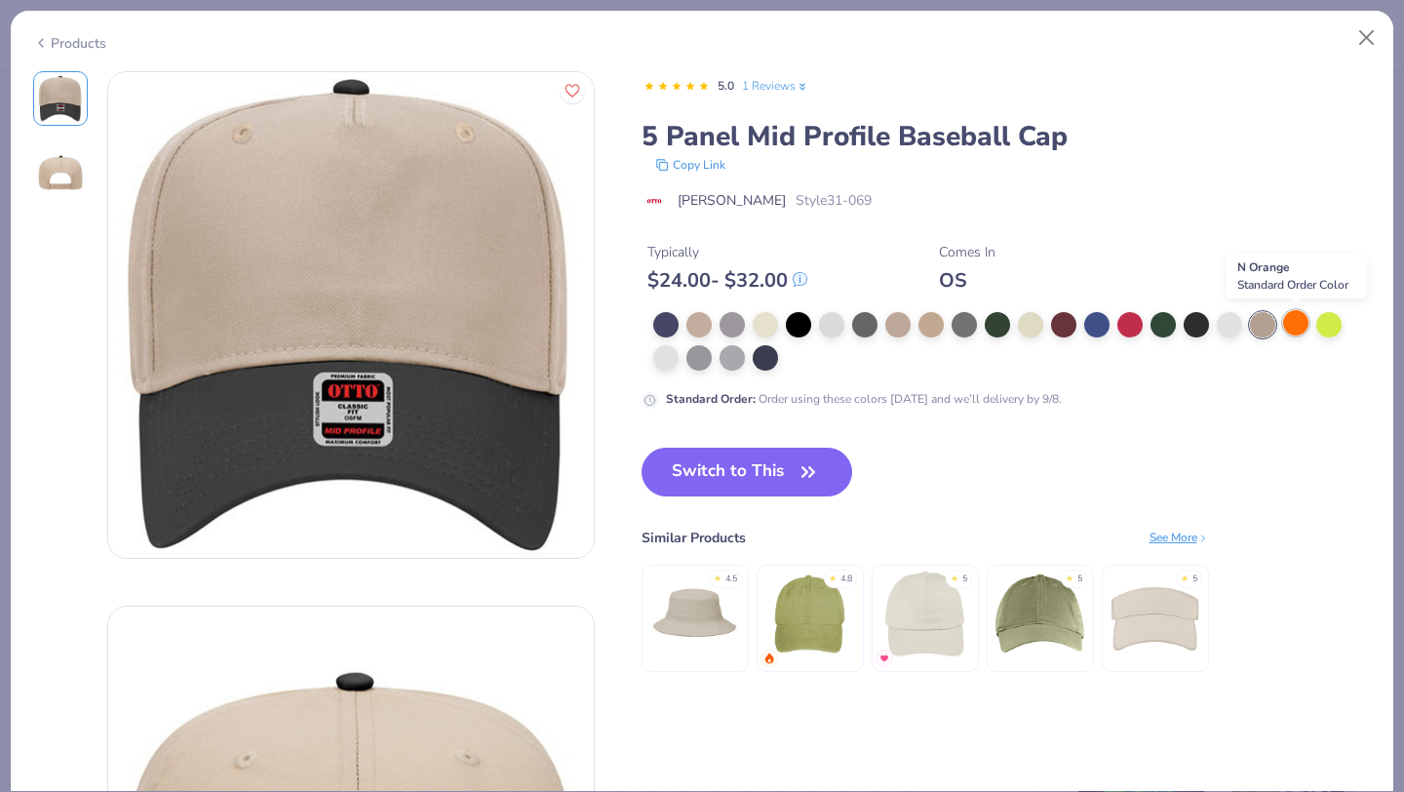
click at [1289, 322] on div at bounding box center [1295, 322] width 25 height 25
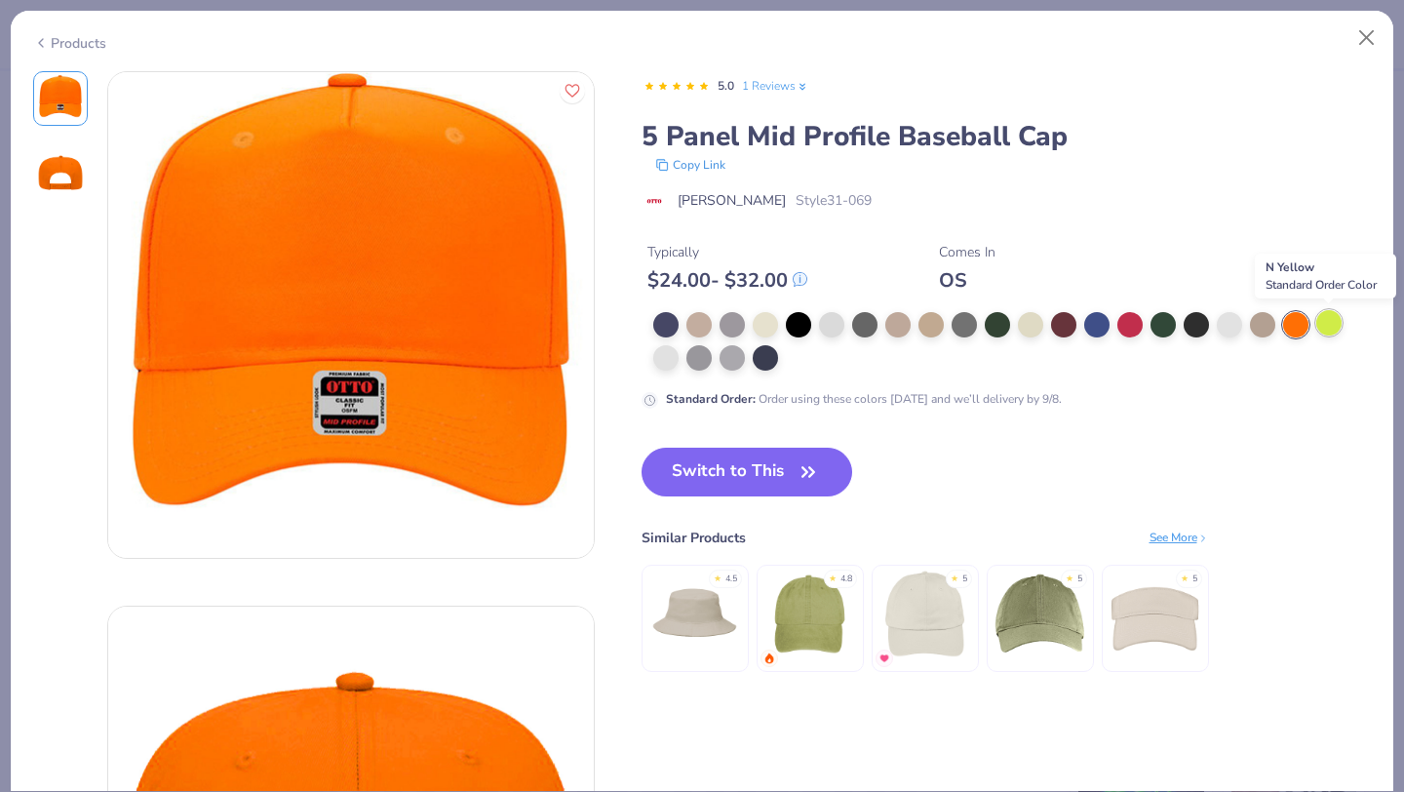
click at [1328, 321] on div at bounding box center [1328, 322] width 25 height 25
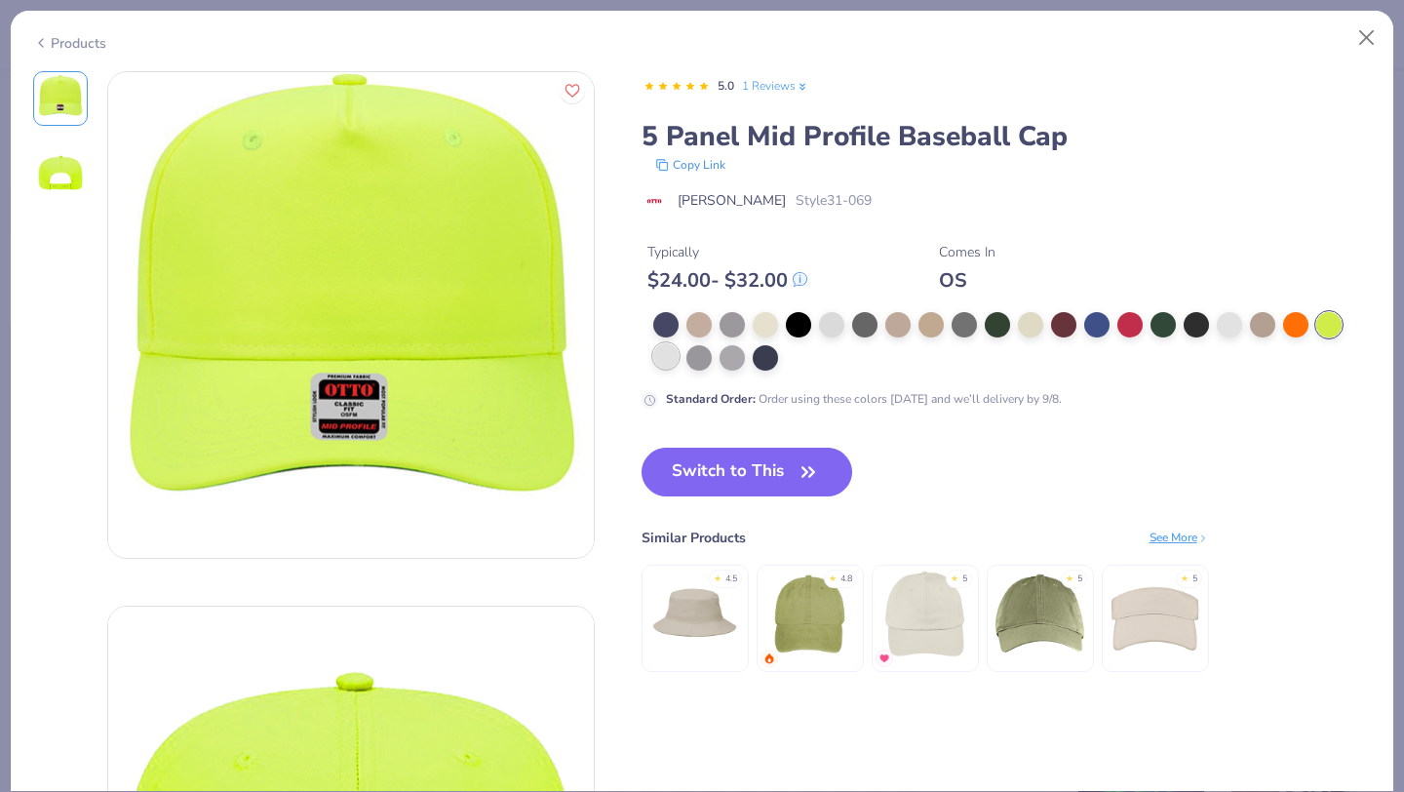
click at [670, 363] on div at bounding box center [665, 355] width 25 height 25
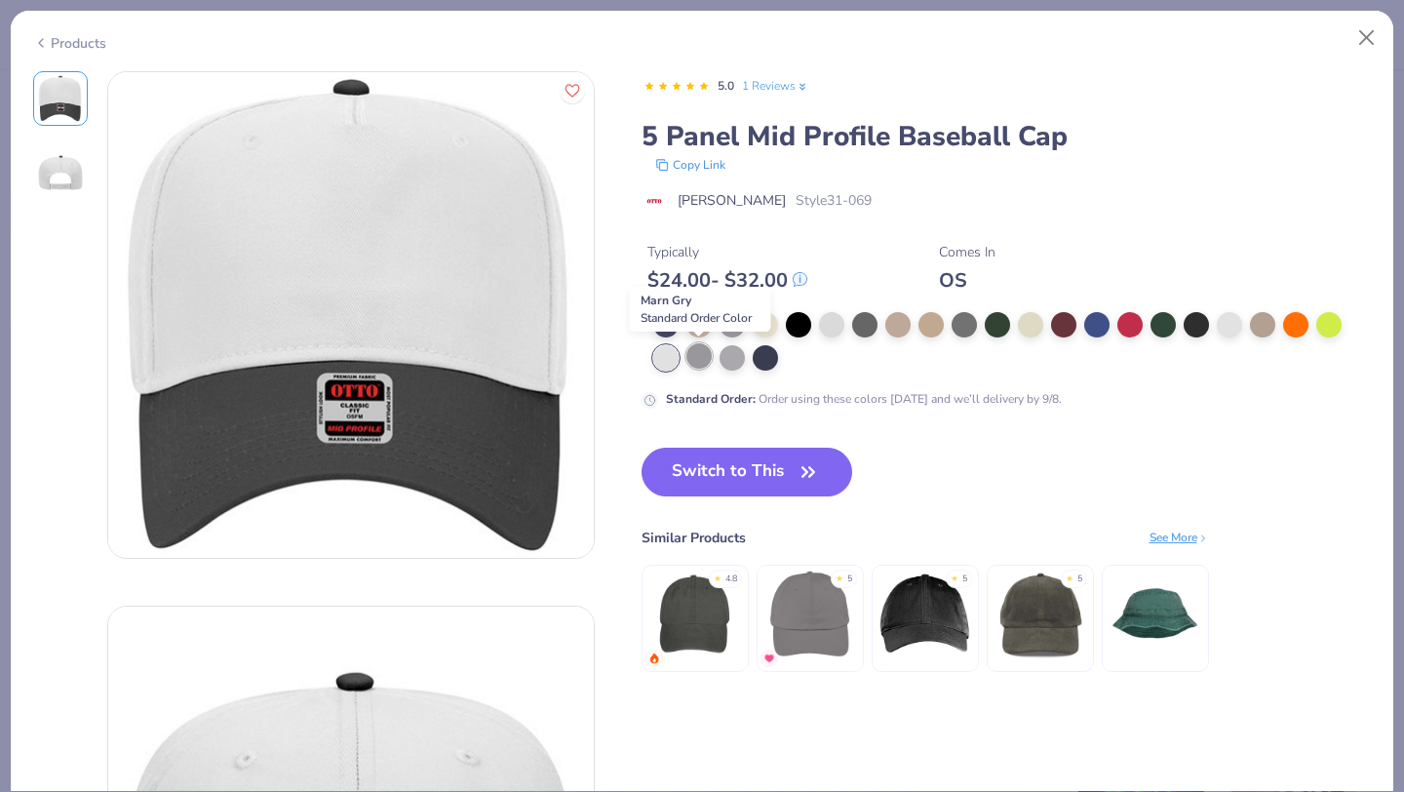
click at [699, 360] on div at bounding box center [698, 355] width 25 height 25
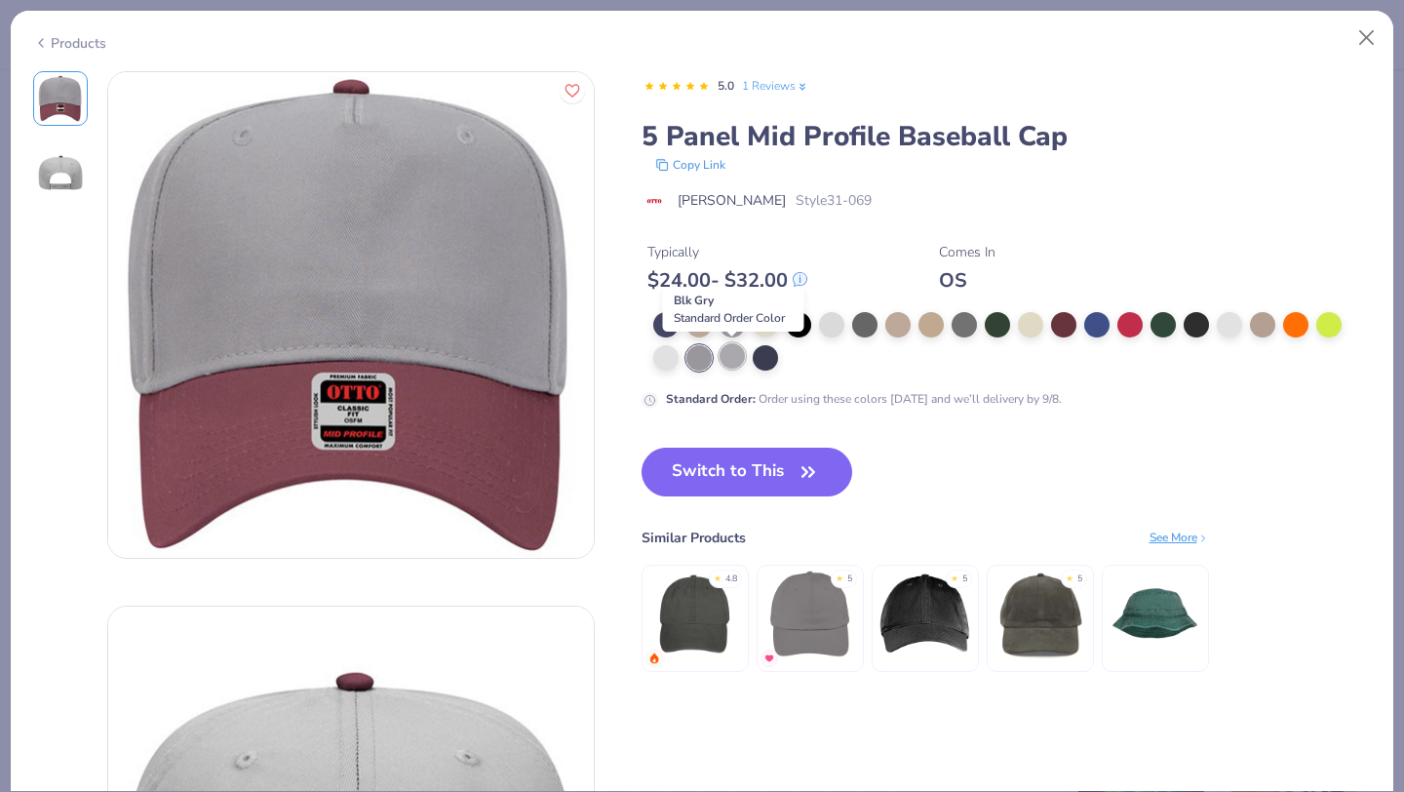
click at [729, 358] on div at bounding box center [731, 355] width 25 height 25
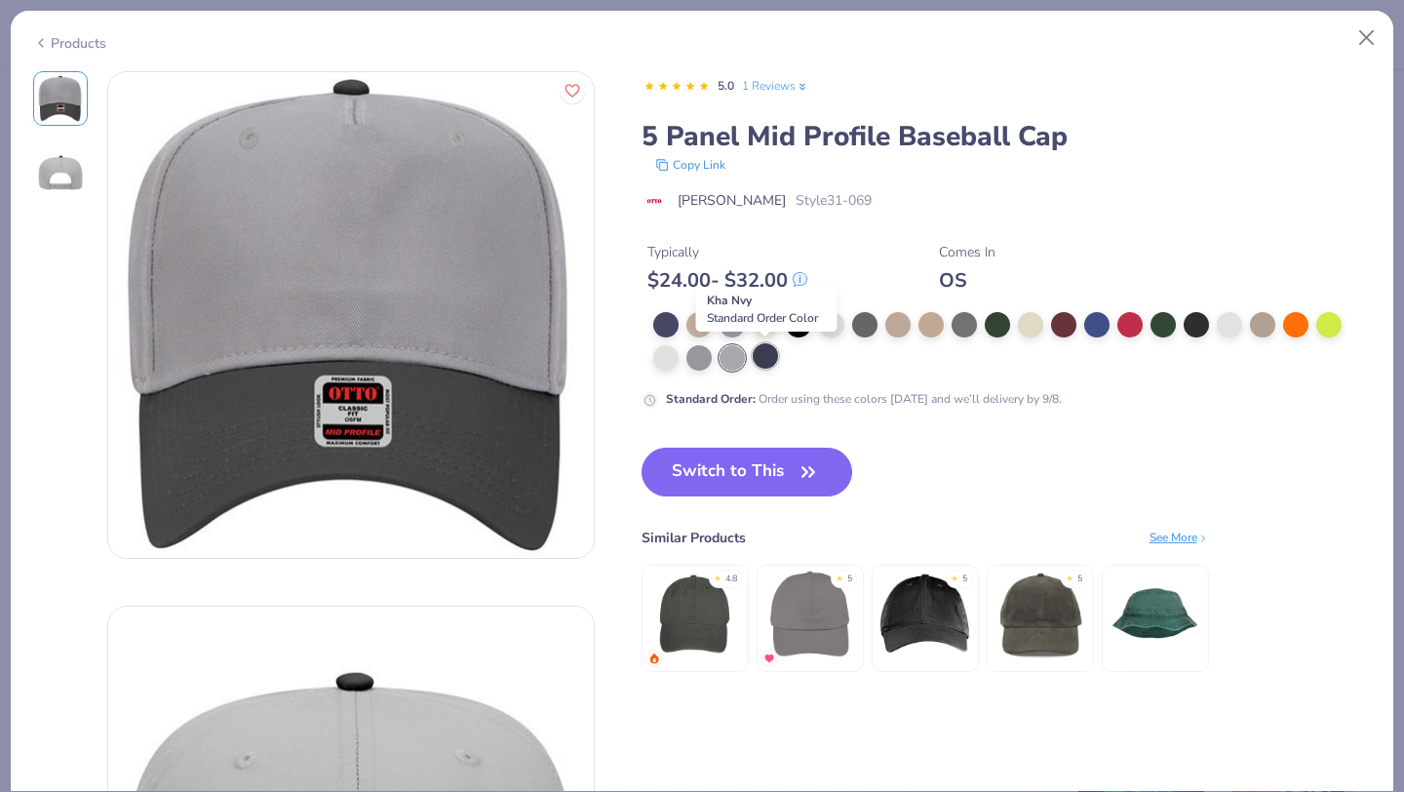
click at [759, 357] on div at bounding box center [765, 355] width 25 height 25
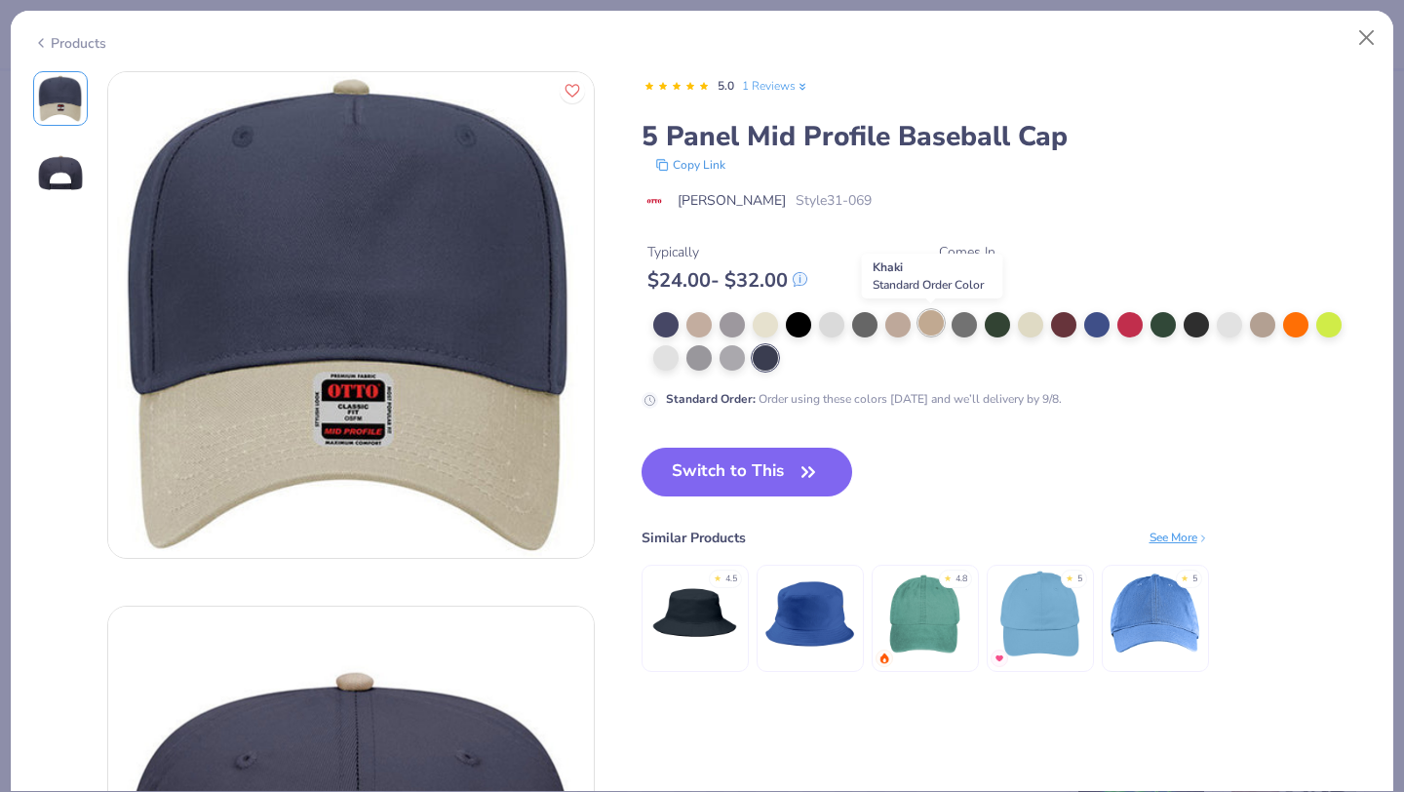
click at [923, 329] on div at bounding box center [930, 322] width 25 height 25
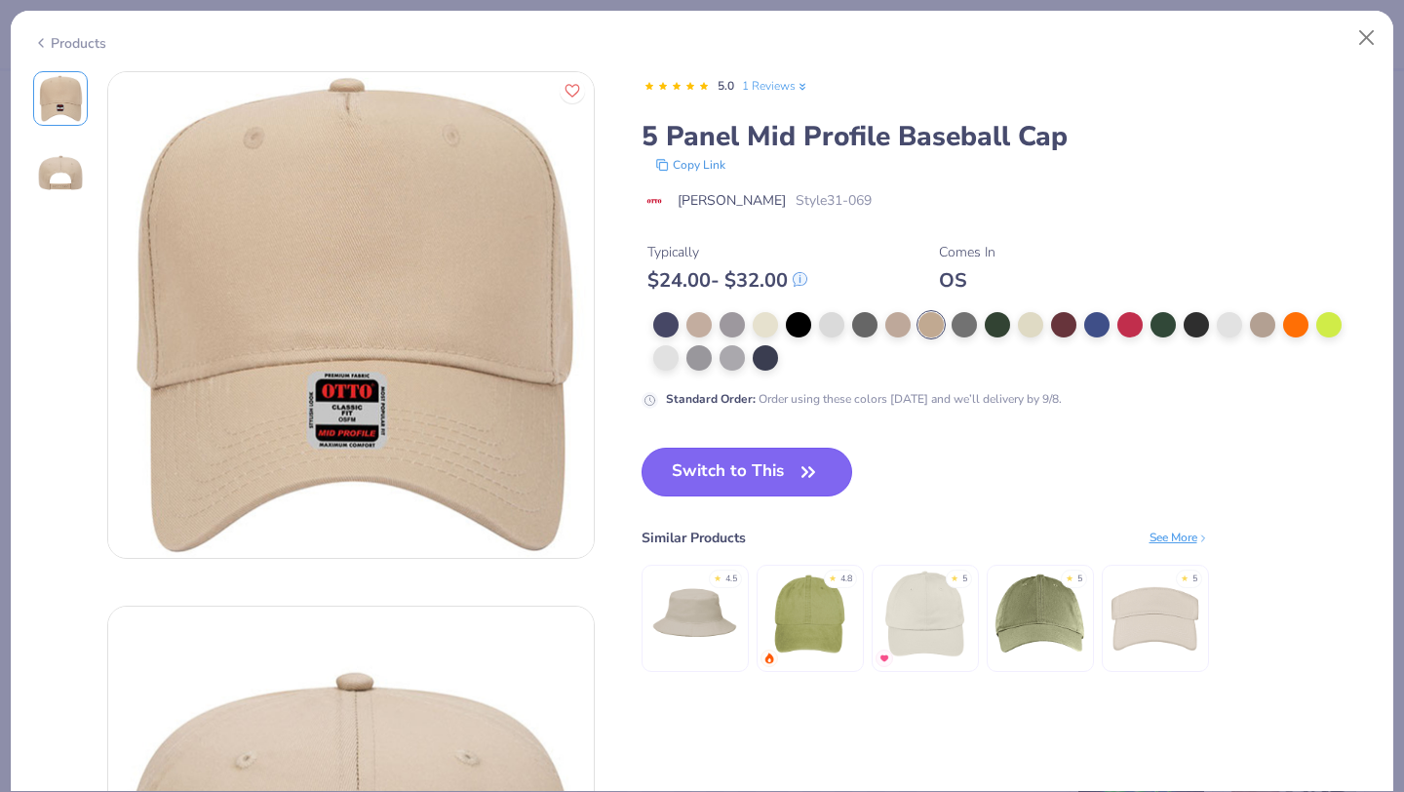
click at [786, 461] on button "Switch to This" at bounding box center [747, 471] width 212 height 49
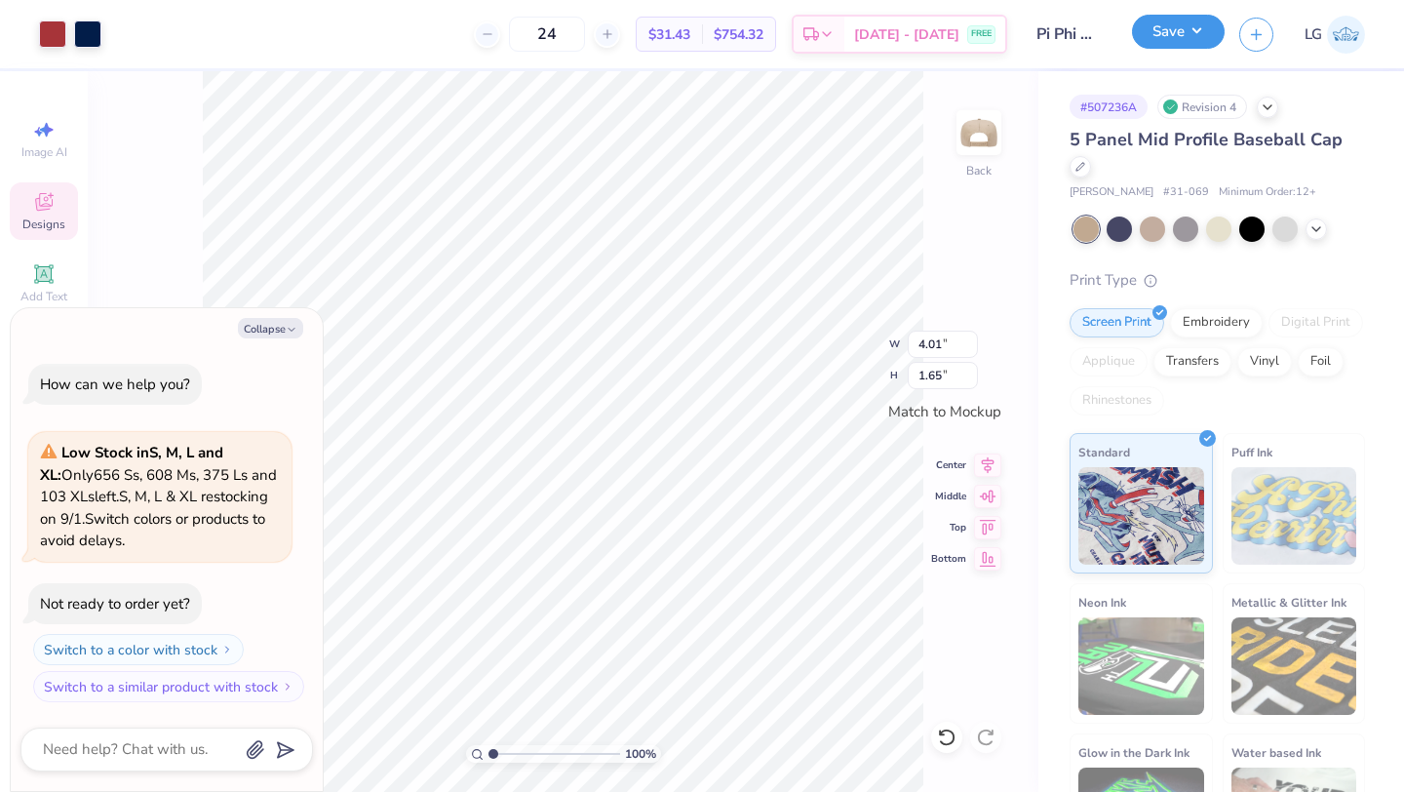
click at [1162, 39] on button "Save" at bounding box center [1178, 32] width 93 height 34
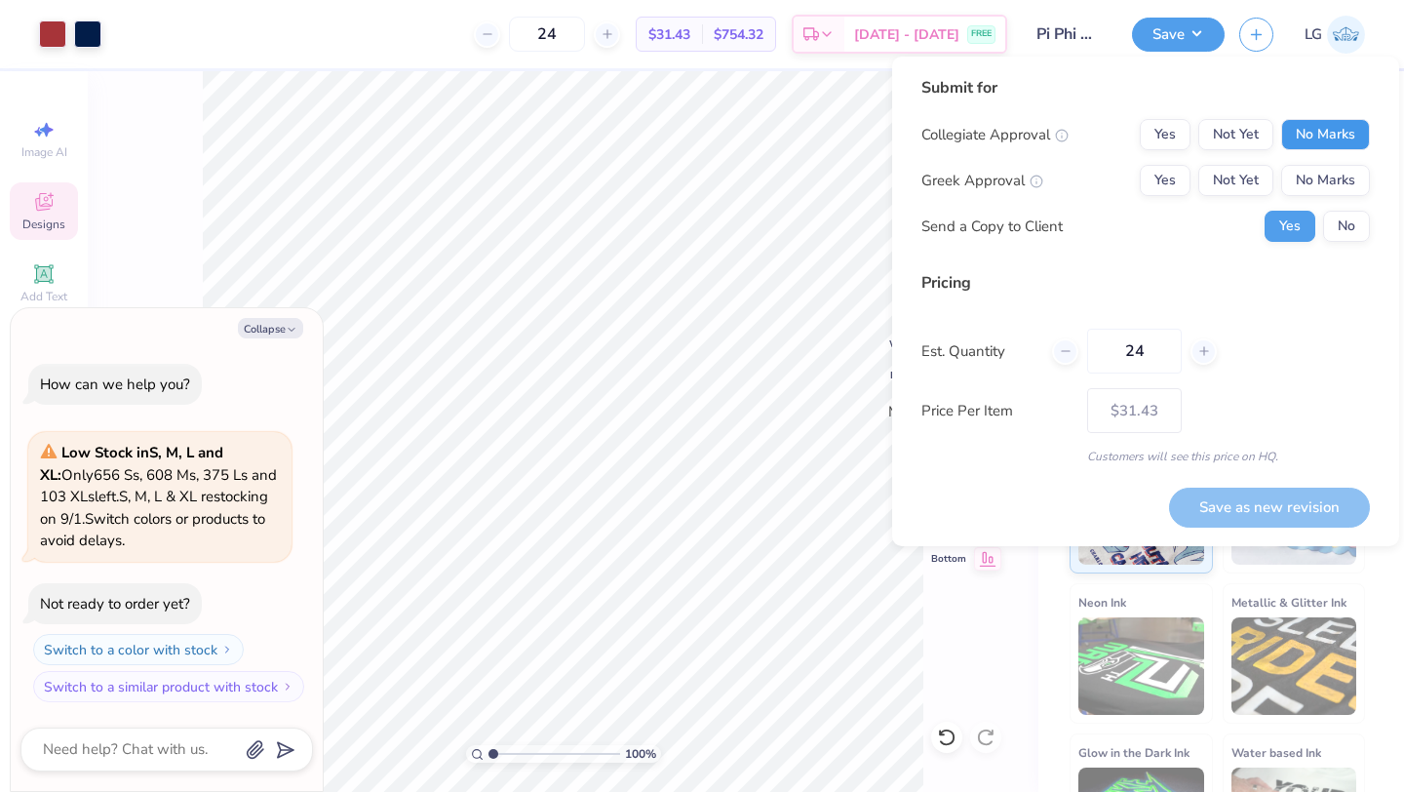
click at [1304, 148] on button "No Marks" at bounding box center [1325, 134] width 89 height 31
click at [1144, 128] on button "Yes" at bounding box center [1165, 134] width 51 height 31
click at [1145, 176] on button "Yes" at bounding box center [1165, 180] width 51 height 31
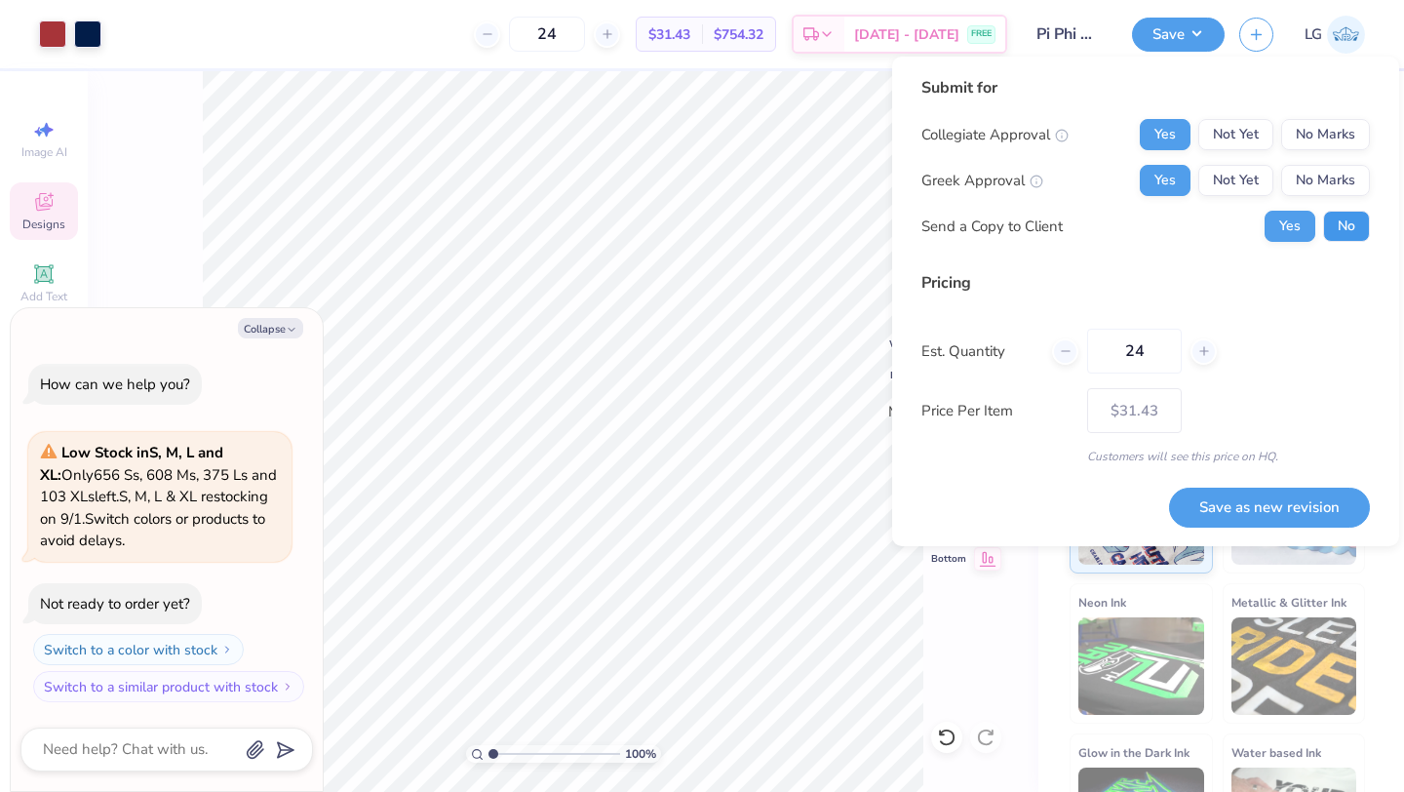
click at [1352, 232] on button "No" at bounding box center [1346, 226] width 47 height 31
type textarea "x"
click at [1259, 501] on button "Save as new revision" at bounding box center [1269, 507] width 201 height 40
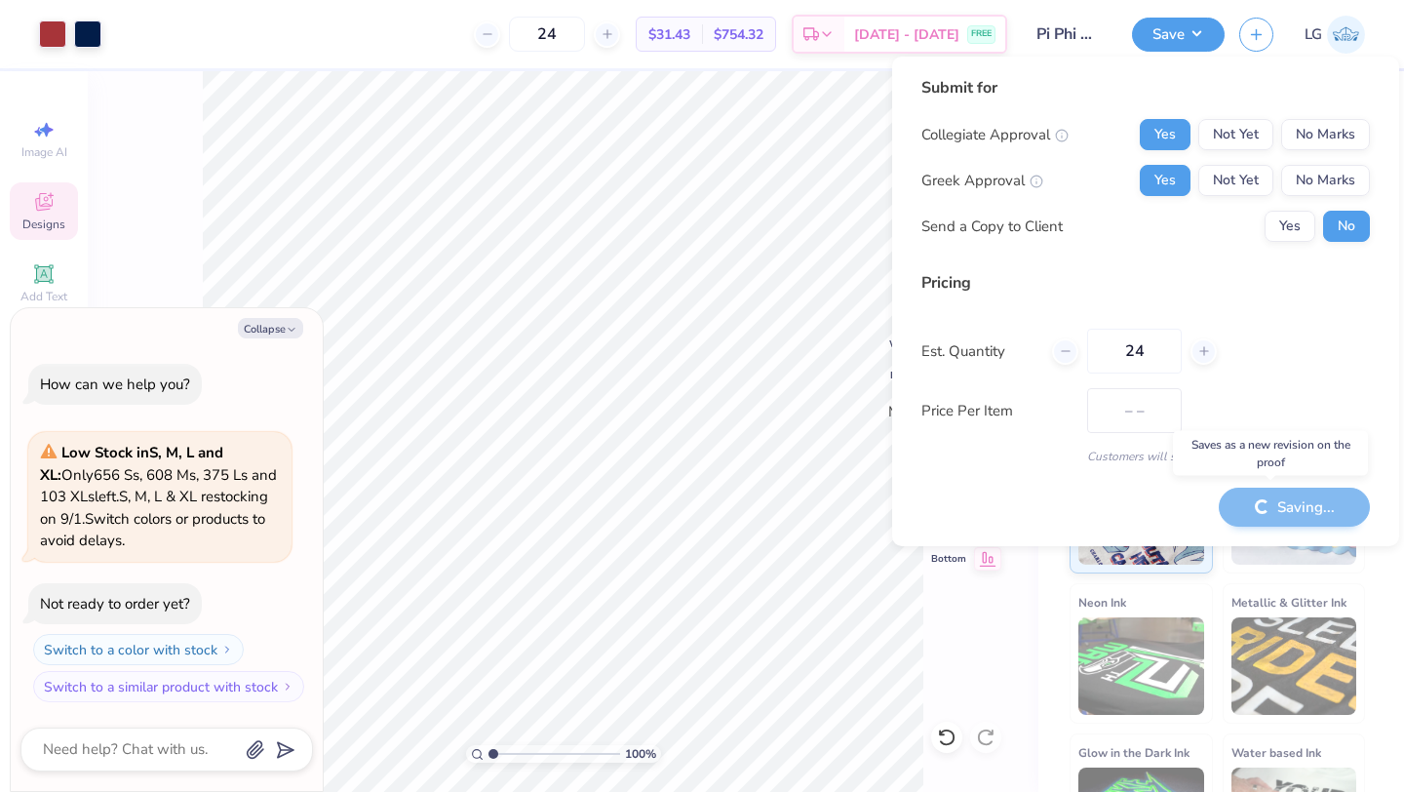
type input "$31.43"
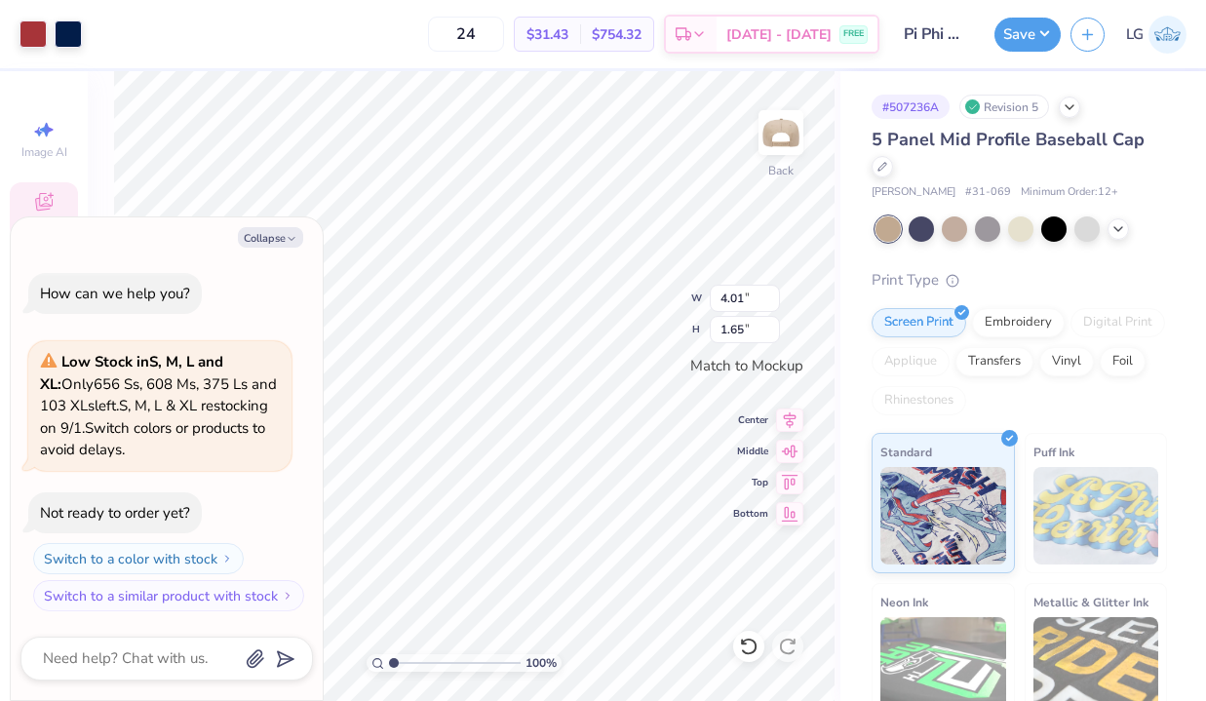
type textarea "x"
